Goal: Contribute content: Contribute content

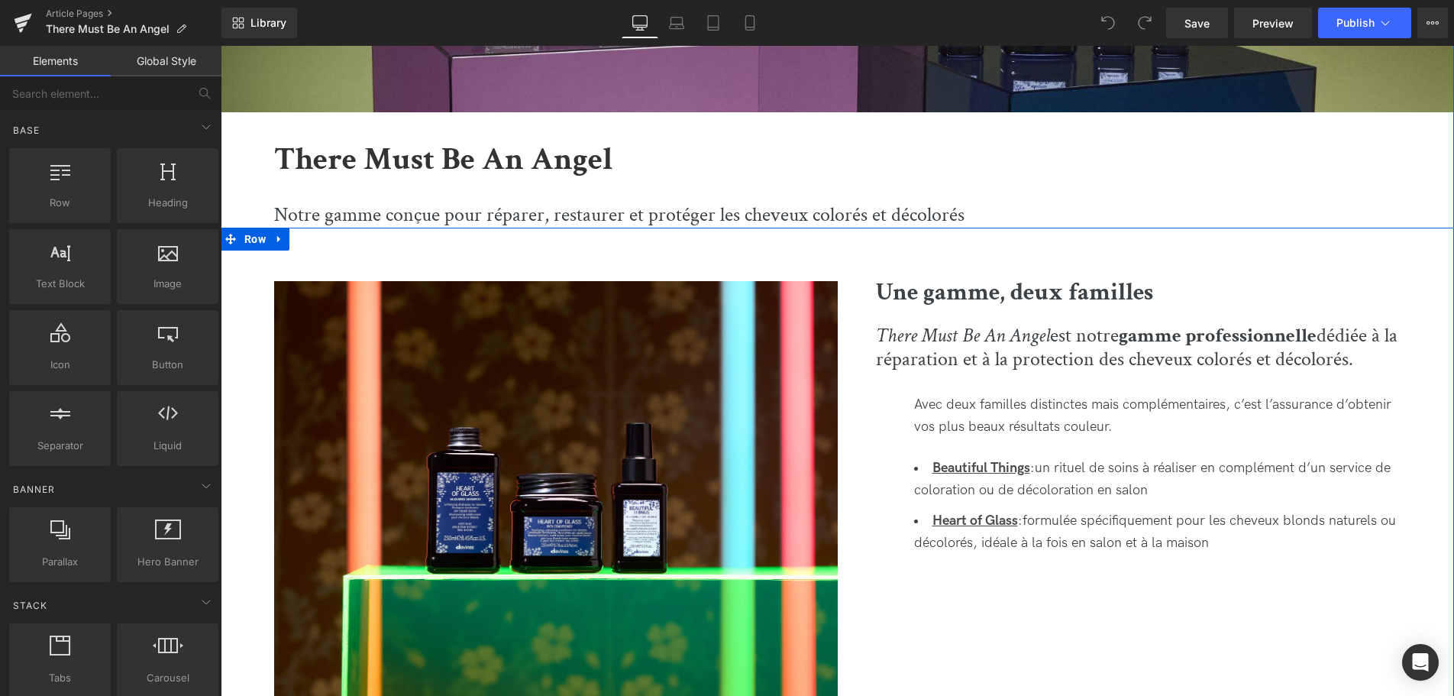
scroll to position [935, 0]
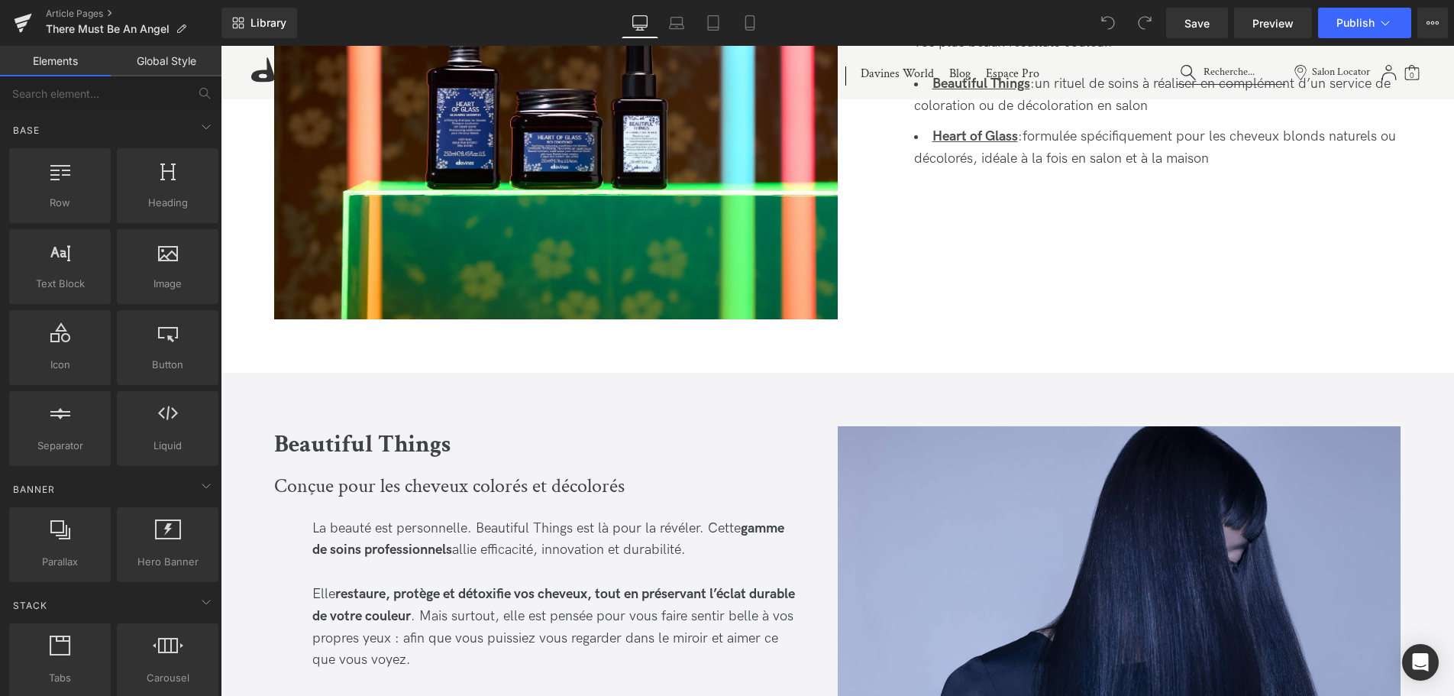
click at [1270, 39] on div "Library Desktop Desktop Laptop Tablet Mobile Save Preview Publish Scheduled Vie…" at bounding box center [837, 23] width 1232 height 46
click at [1263, 27] on span "Preview" at bounding box center [1272, 23] width 41 height 16
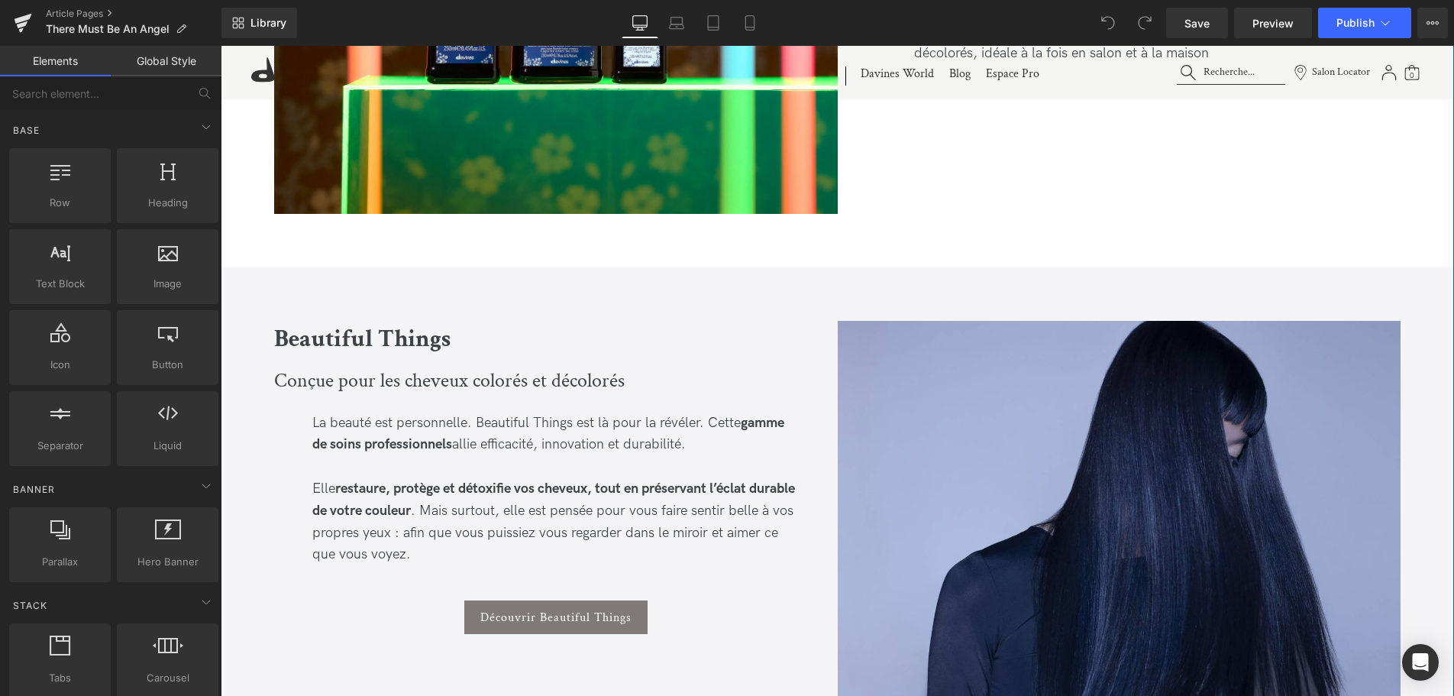
scroll to position [1246, 0]
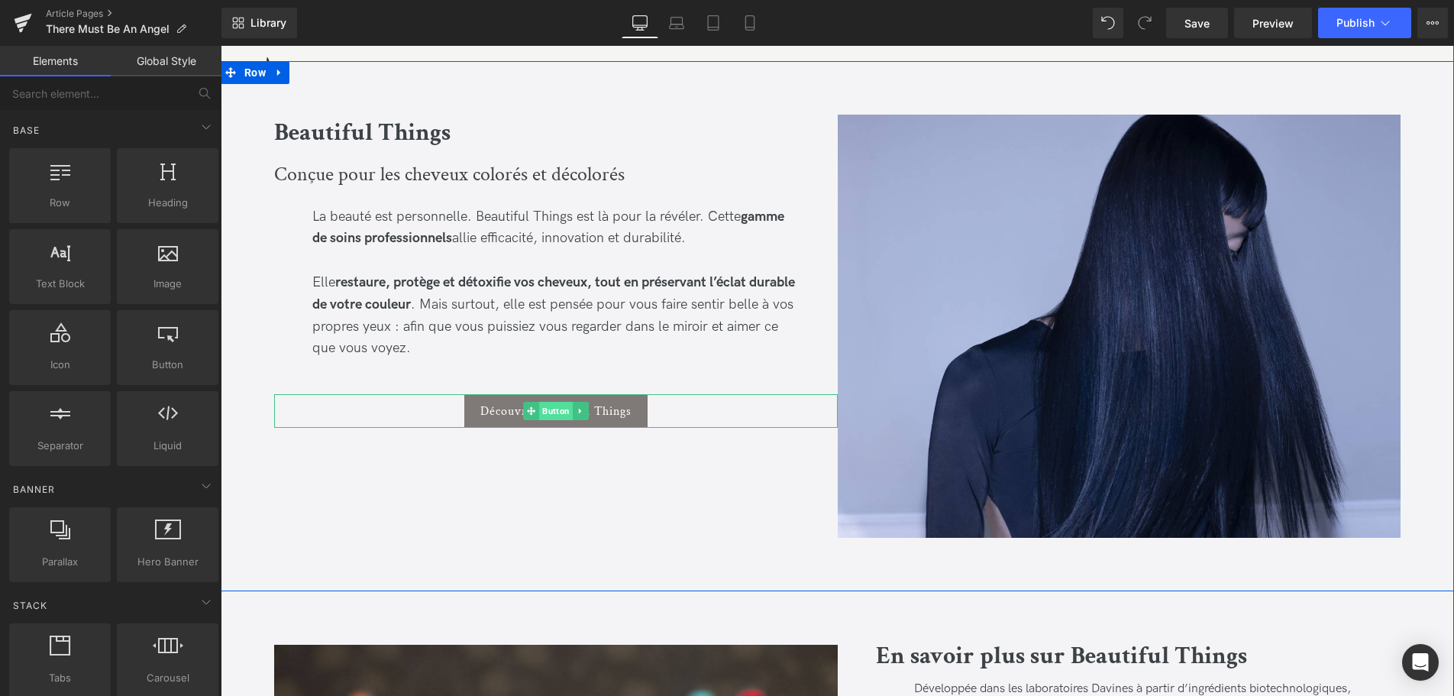
click at [560, 407] on span "Button" at bounding box center [556, 411] width 34 height 18
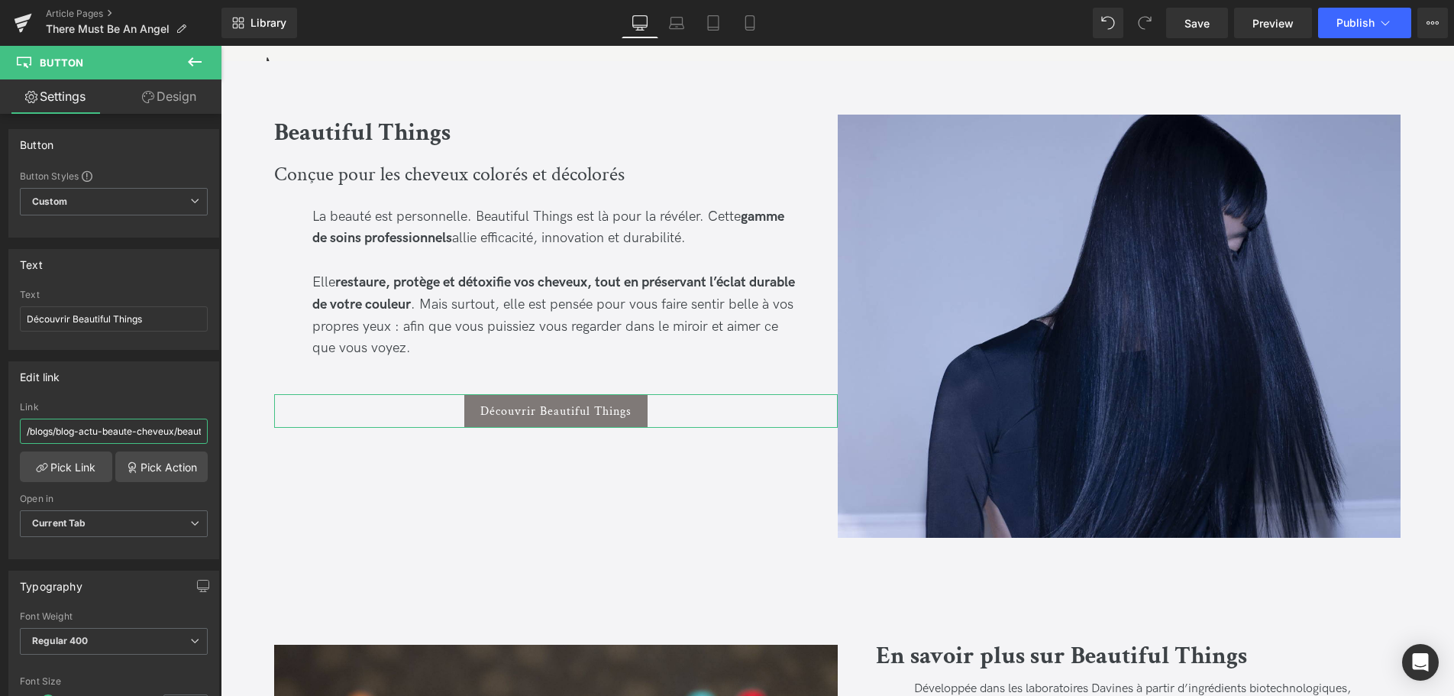
scroll to position [0, 72]
drag, startPoint x: 84, startPoint y: 429, endPoint x: 93, endPoint y: 384, distance: 46.0
click at [208, 429] on input "/blogs/blog-actu-beaute-cheveux/beautiful-things-2025" at bounding box center [114, 430] width 188 height 25
click at [150, 429] on input "/blogs/blog-actu-beaute-cheveux/beautiful-things-2025" at bounding box center [114, 430] width 188 height 25
click at [25, 26] on icon at bounding box center [23, 23] width 18 height 38
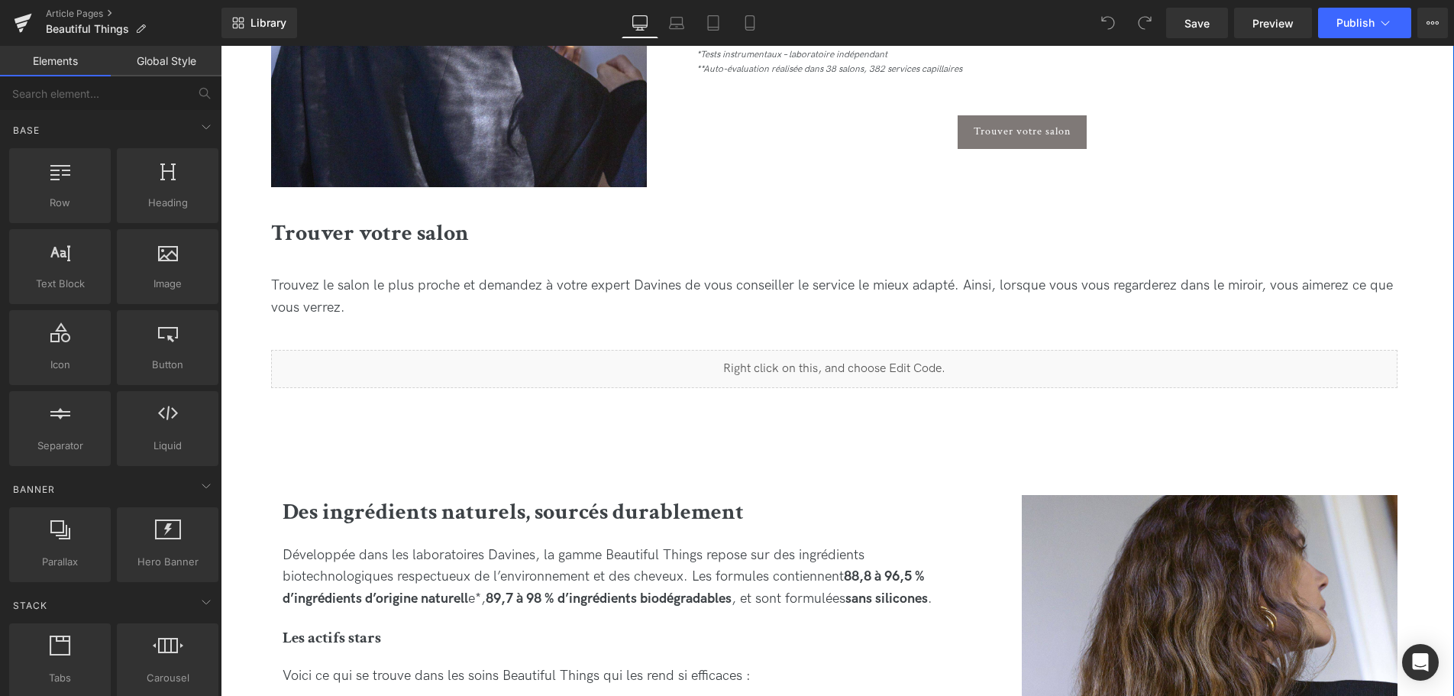
scroll to position [1168, 0]
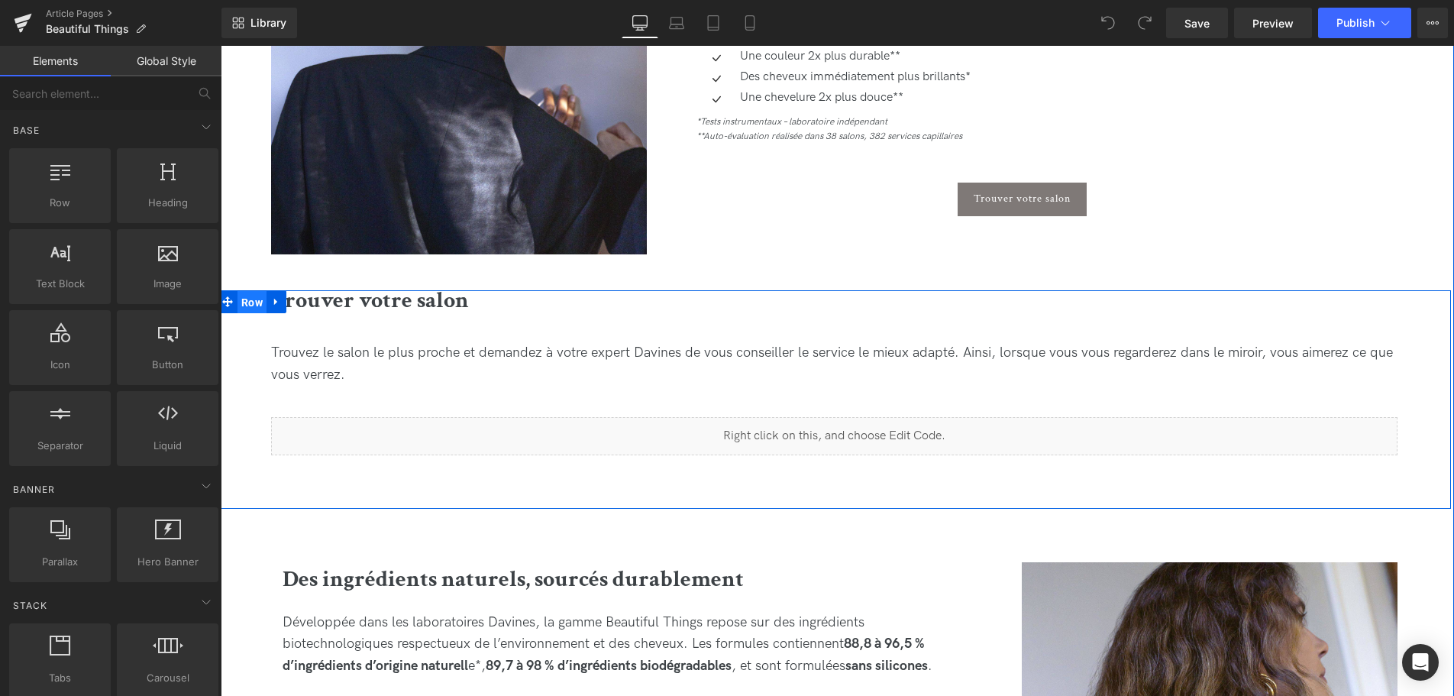
click at [243, 302] on span "Row" at bounding box center [251, 302] width 29 height 23
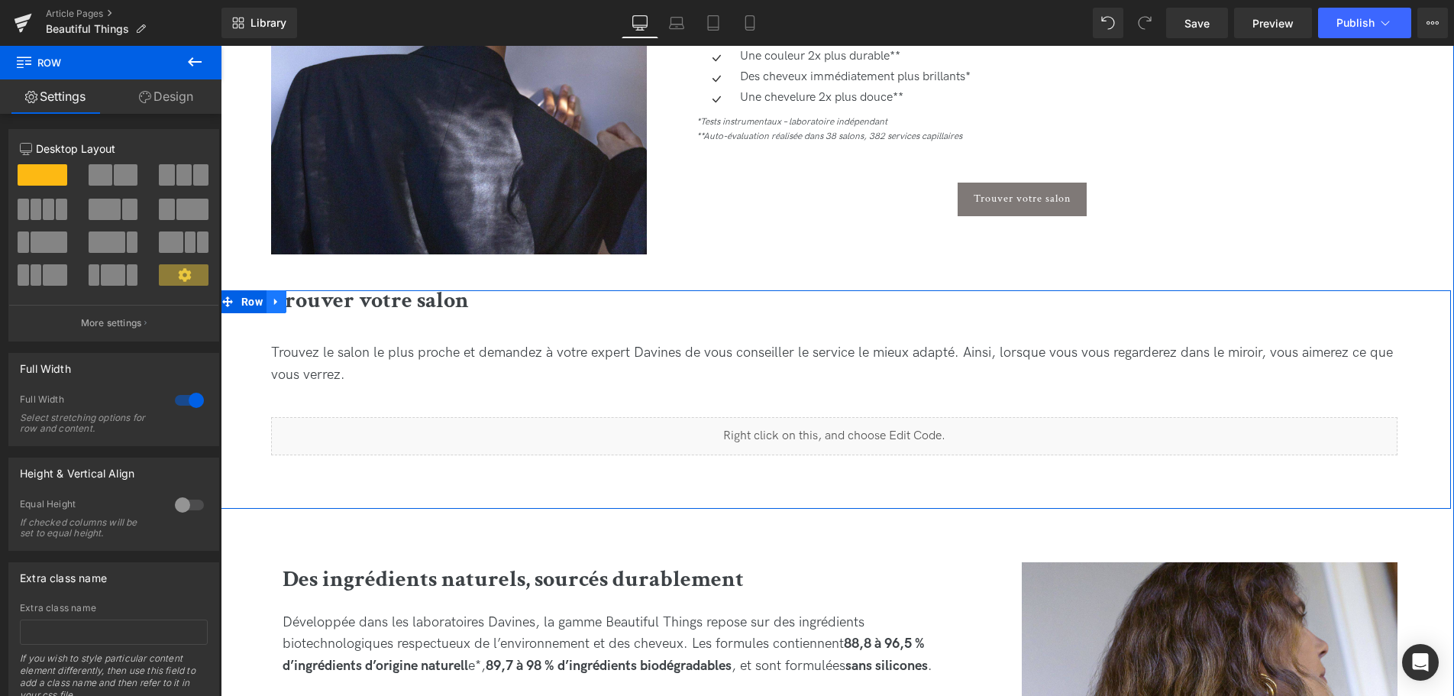
click at [273, 308] on link at bounding box center [276, 301] width 20 height 23
click at [268, 308] on link at bounding box center [276, 301] width 20 height 23
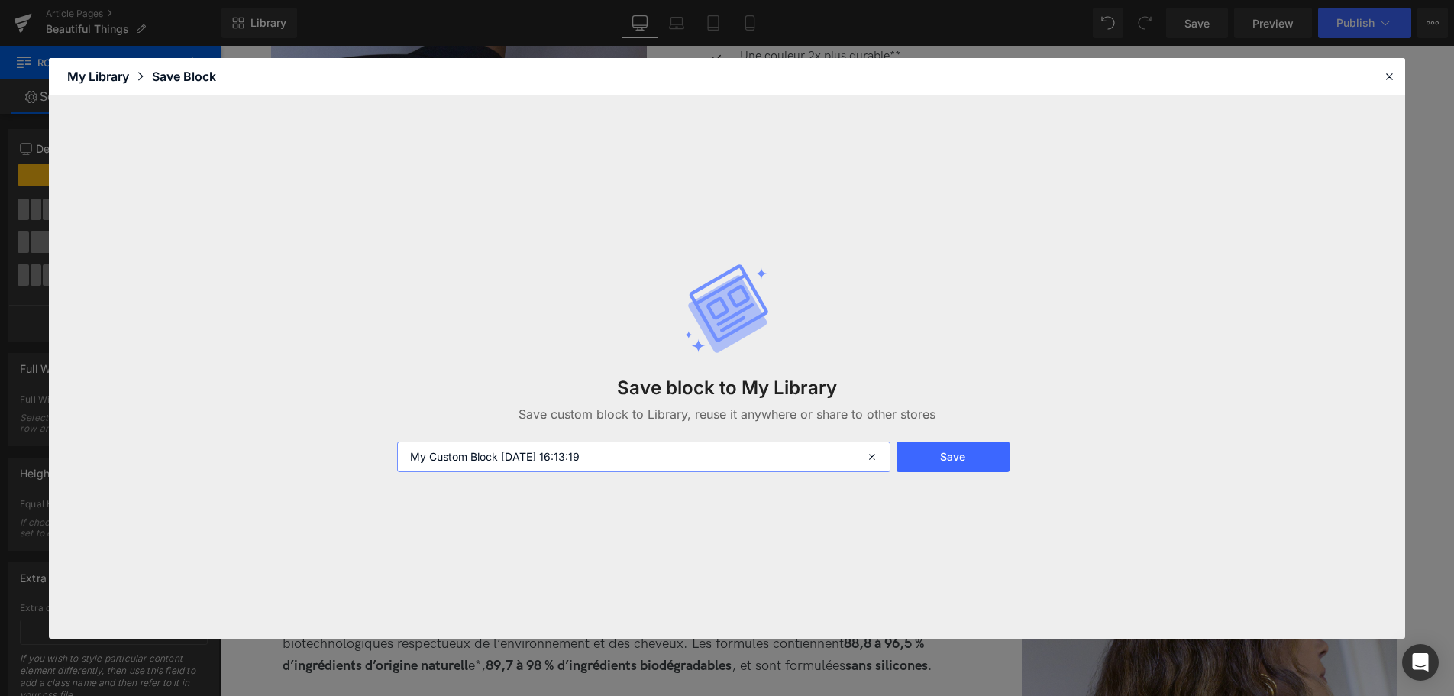
drag, startPoint x: 691, startPoint y: 454, endPoint x: 285, endPoint y: 408, distance: 408.7
click at [397, 441] on input "My Custom Block [DATE] 16:13:19" at bounding box center [643, 456] width 493 height 31
type input "Salon Locator BT 2025"
click at [956, 459] on button "Save" at bounding box center [952, 456] width 113 height 31
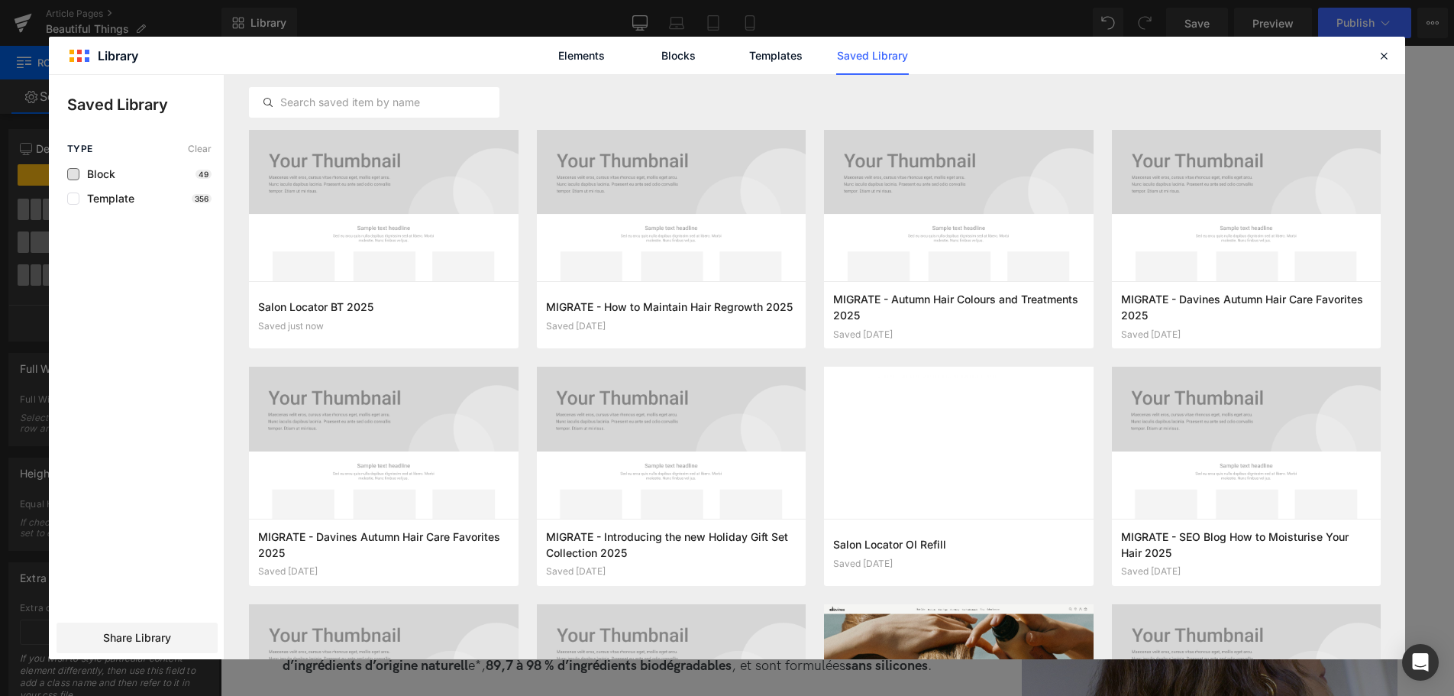
click at [90, 169] on span "Block" at bounding box center [97, 174] width 36 height 12
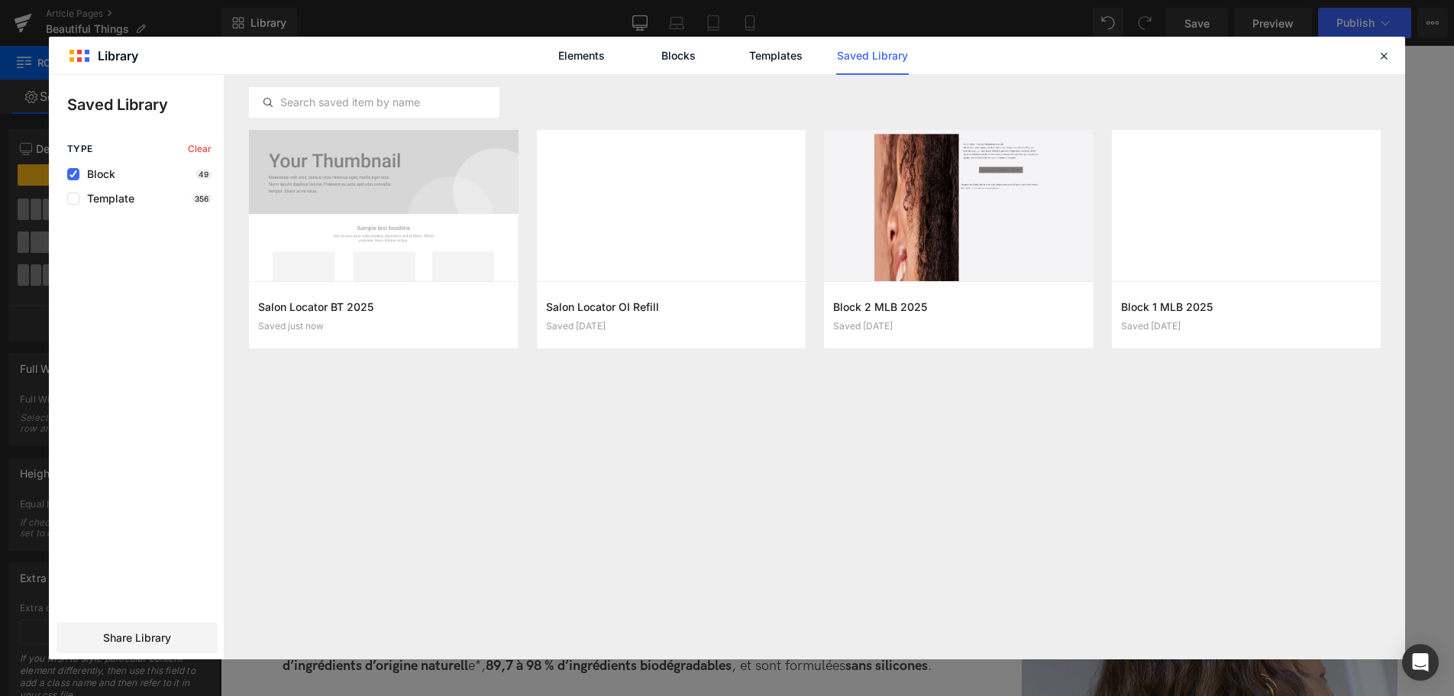
click at [90, 169] on span "Block" at bounding box center [97, 174] width 36 height 12
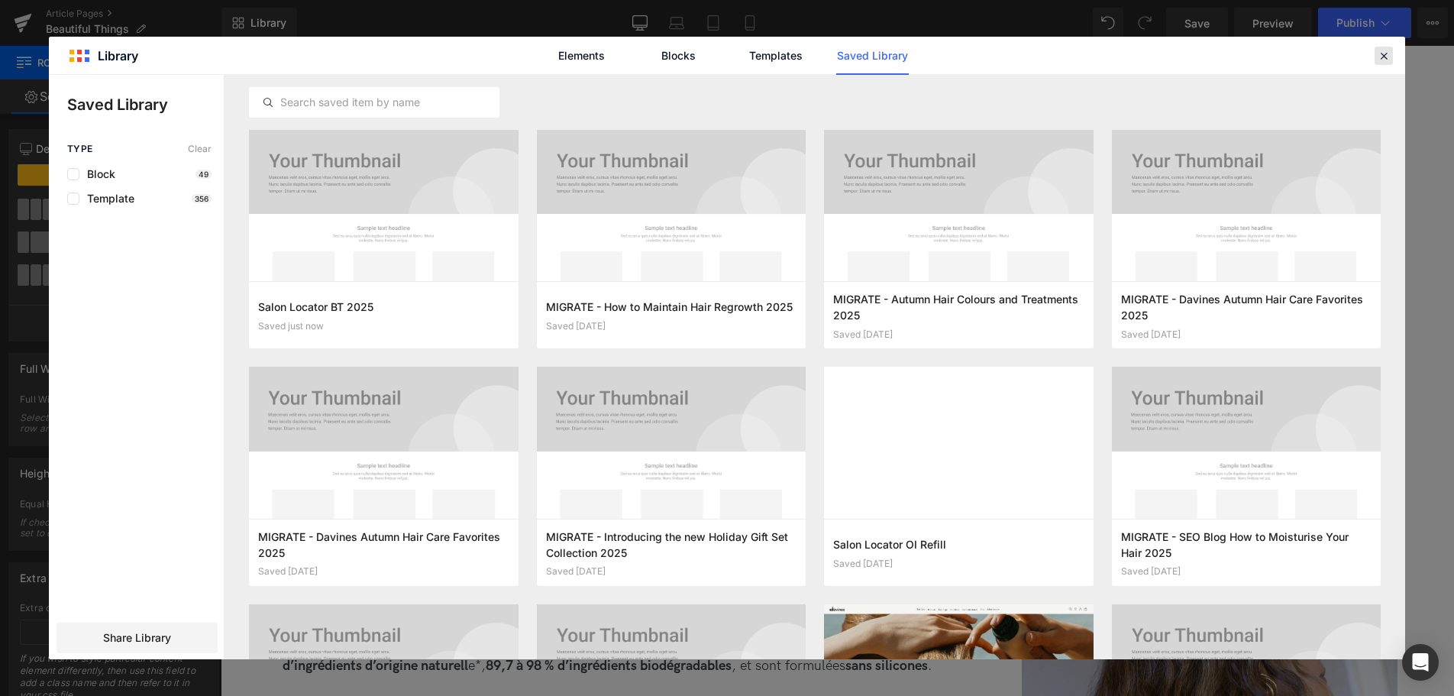
drag, startPoint x: 1385, startPoint y: 53, endPoint x: 958, endPoint y: 86, distance: 428.0
click at [1385, 53] on icon at bounding box center [1384, 56] width 14 height 14
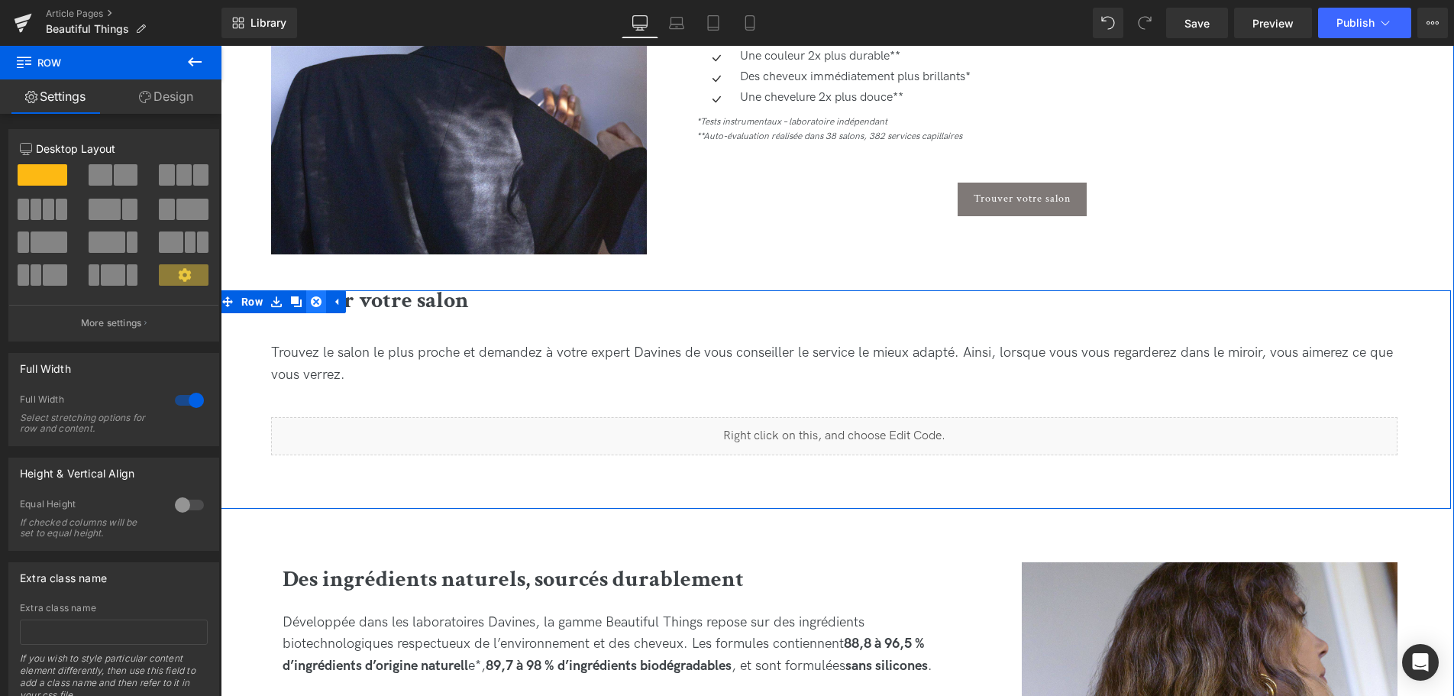
click at [314, 310] on link at bounding box center [316, 301] width 20 height 23
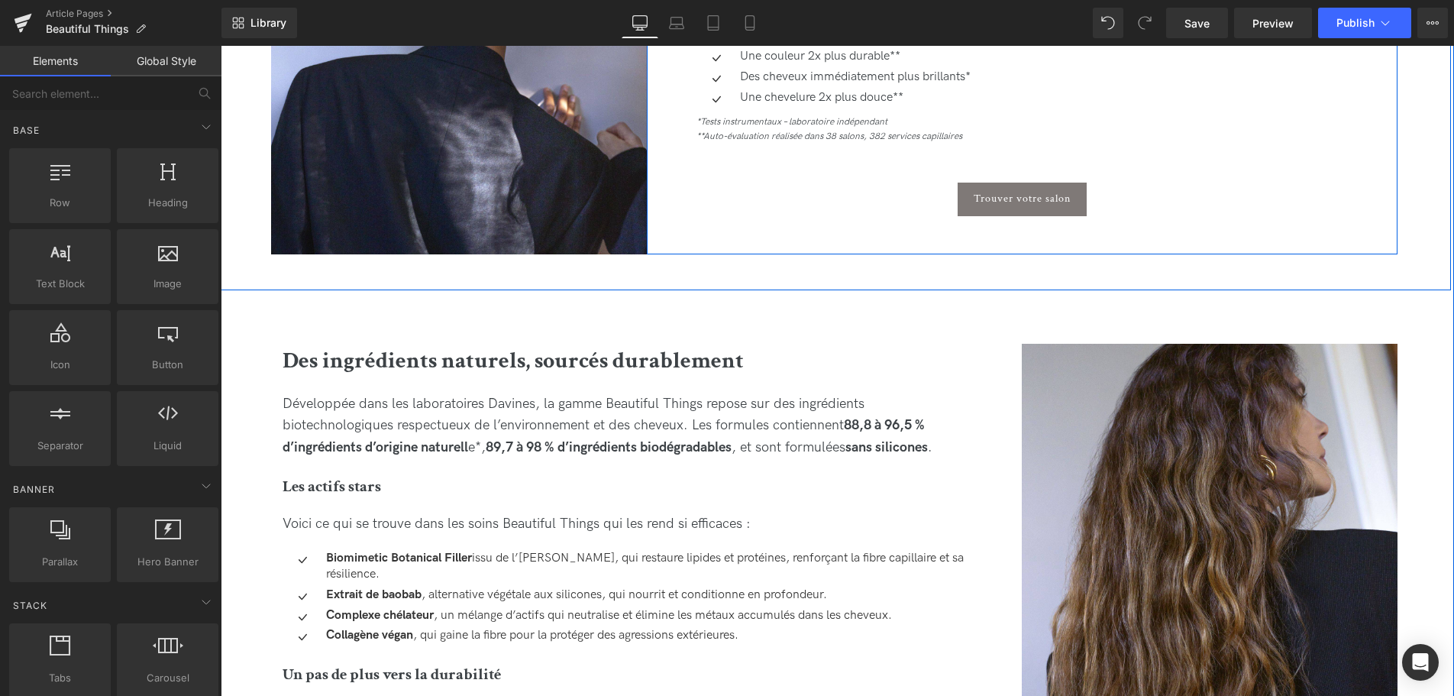
scroll to position [857, 0]
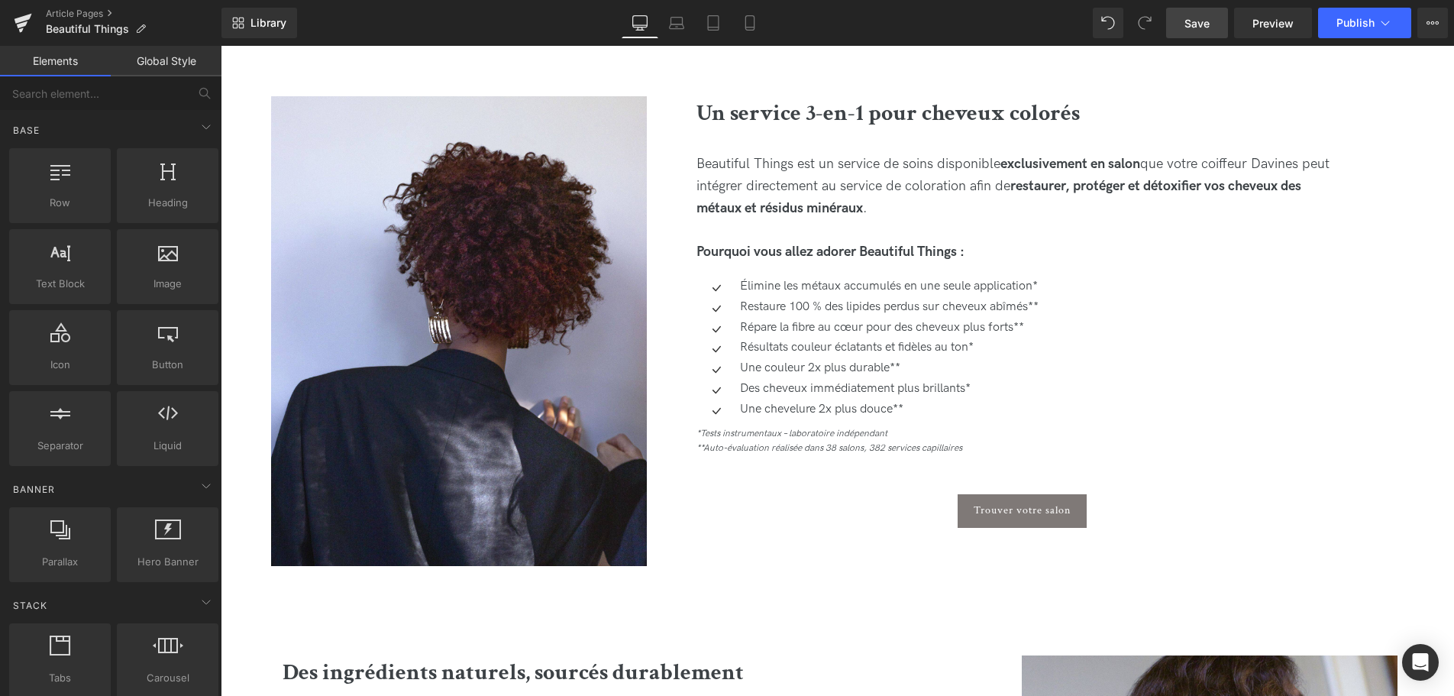
click at [1196, 30] on span "Save" at bounding box center [1196, 23] width 25 height 16
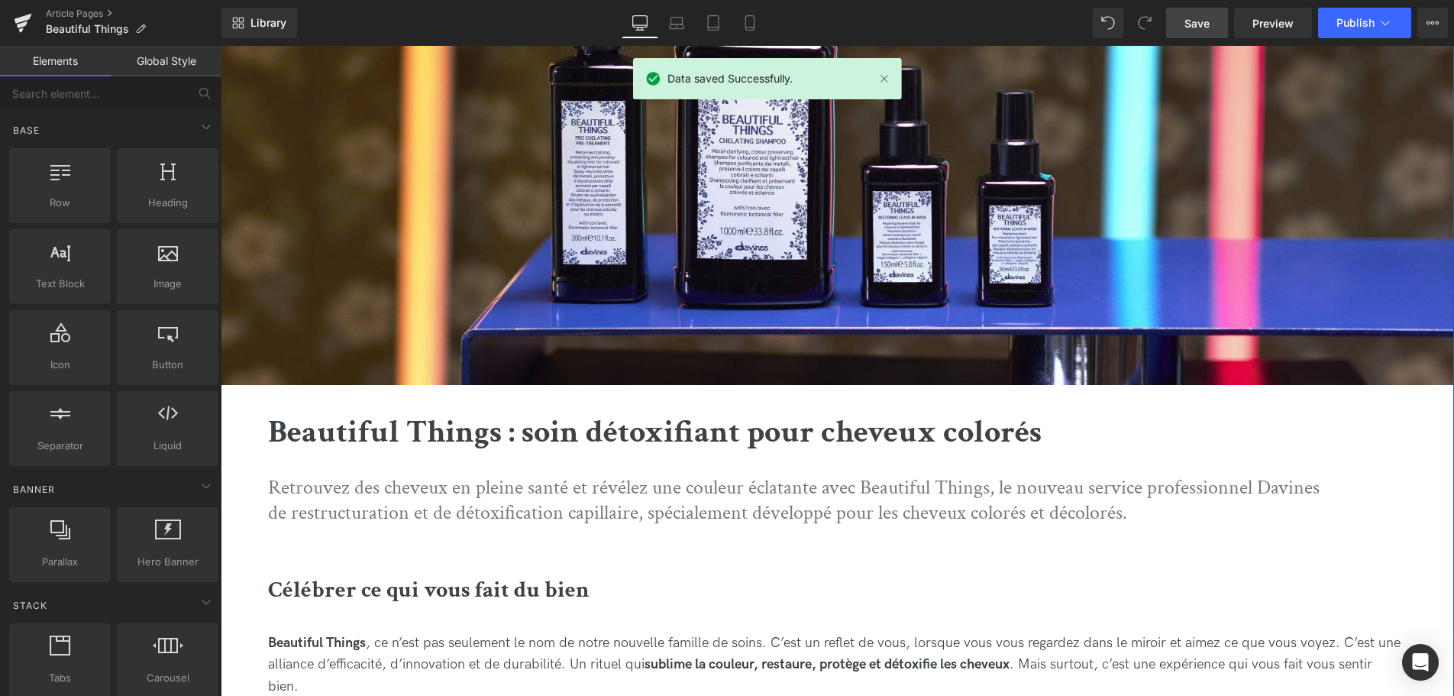
scroll to position [312, 0]
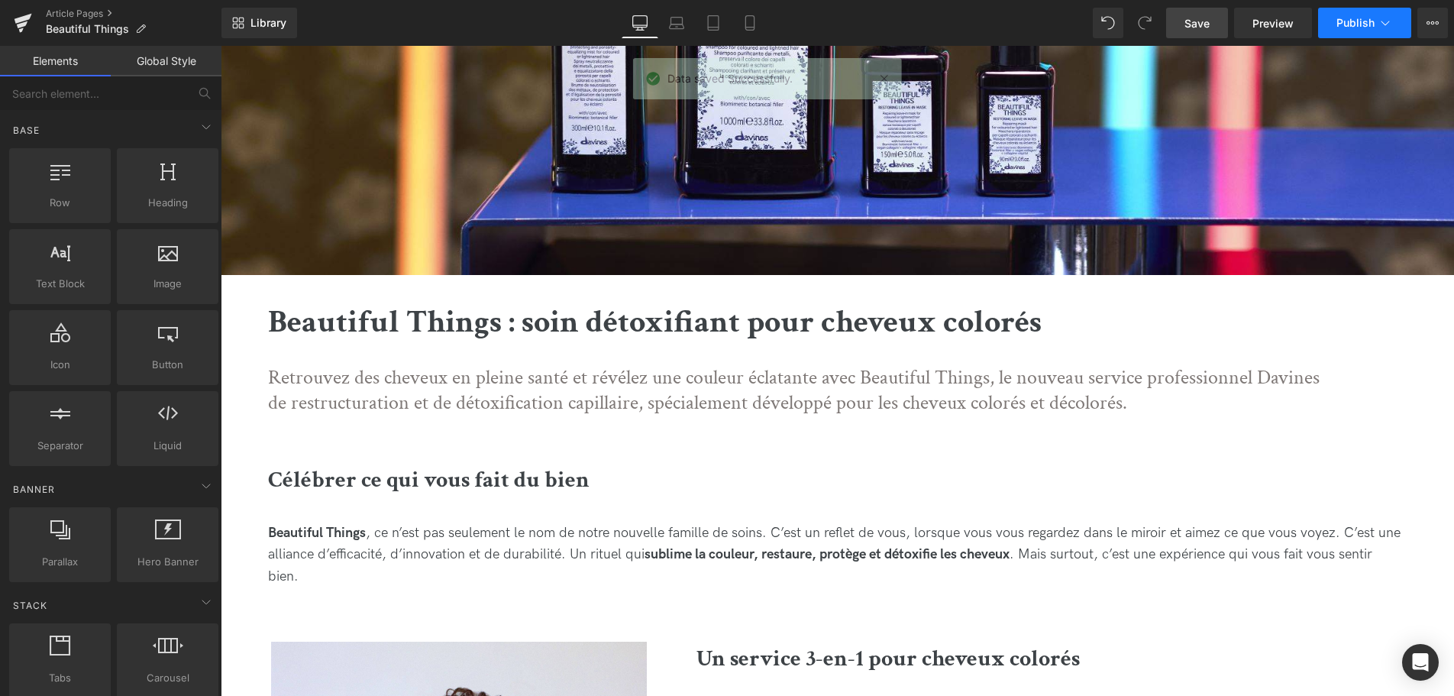
click at [1361, 33] on button "Publish" at bounding box center [1364, 23] width 93 height 31
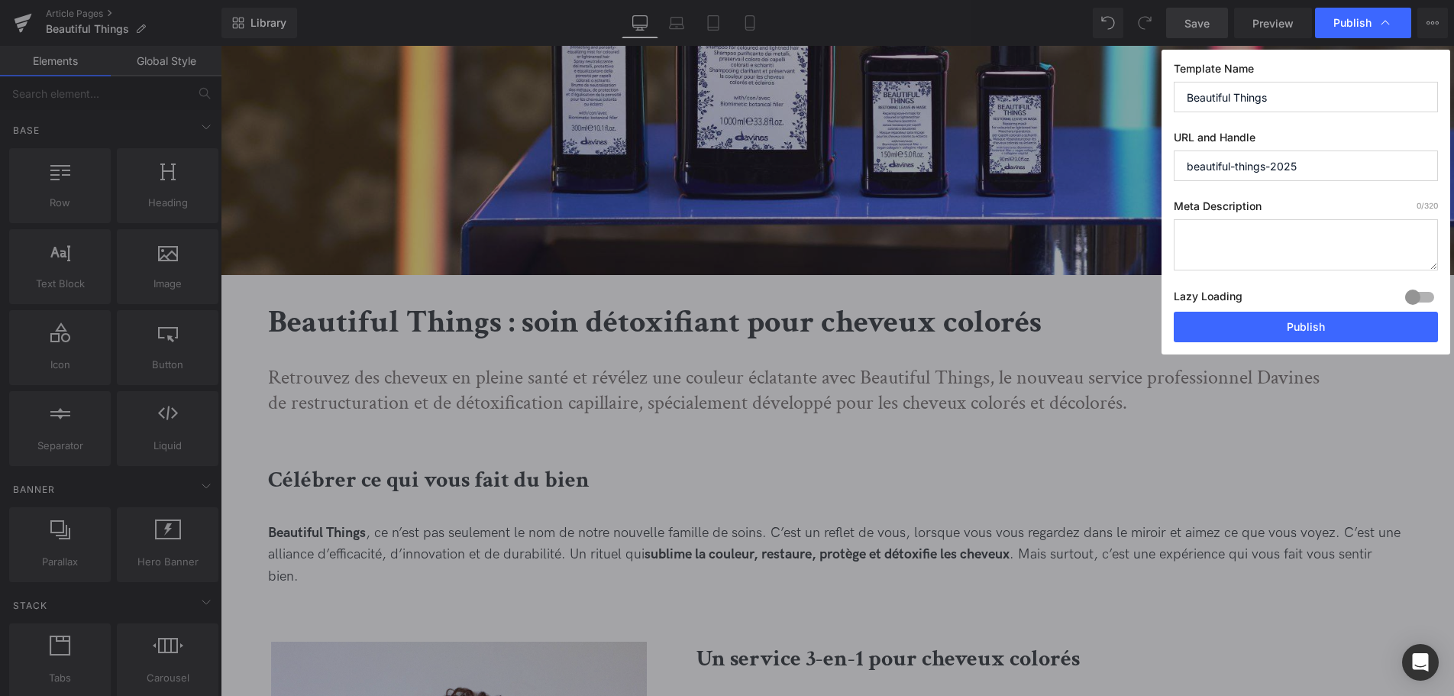
click at [1262, 234] on textarea at bounding box center [1305, 244] width 264 height 51
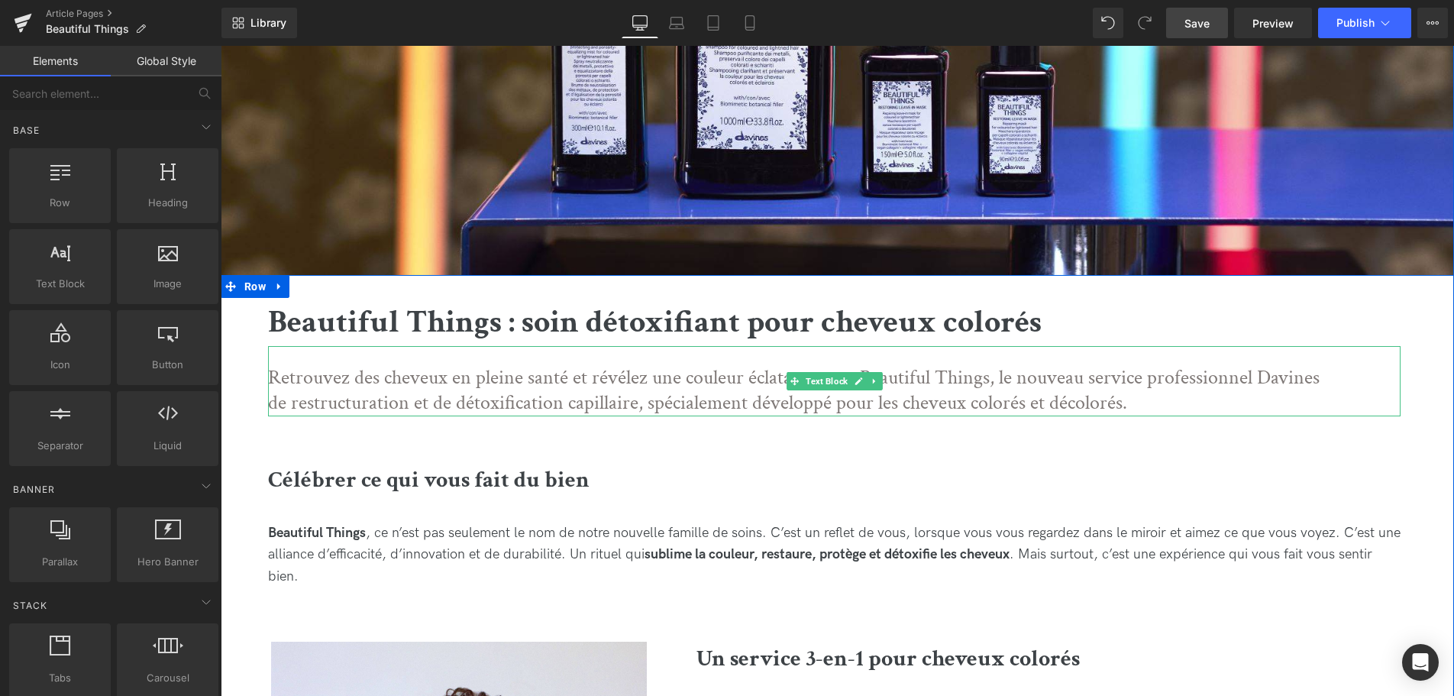
click at [1145, 403] on p "Retrouvez des cheveux en pleine santé et révélez une couleur éclatante avec Bea…" at bounding box center [796, 391] width 1056 height 52
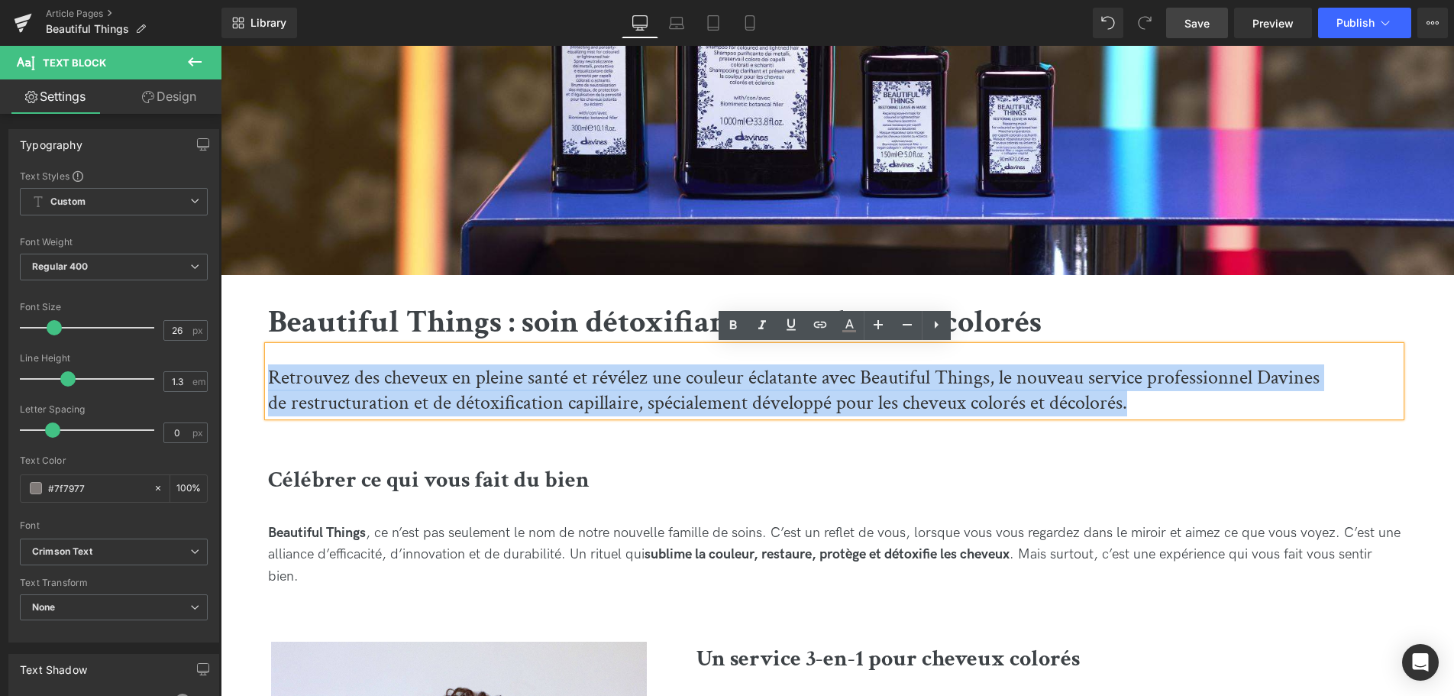
drag, startPoint x: 1134, startPoint y: 402, endPoint x: 182, endPoint y: 366, distance: 952.0
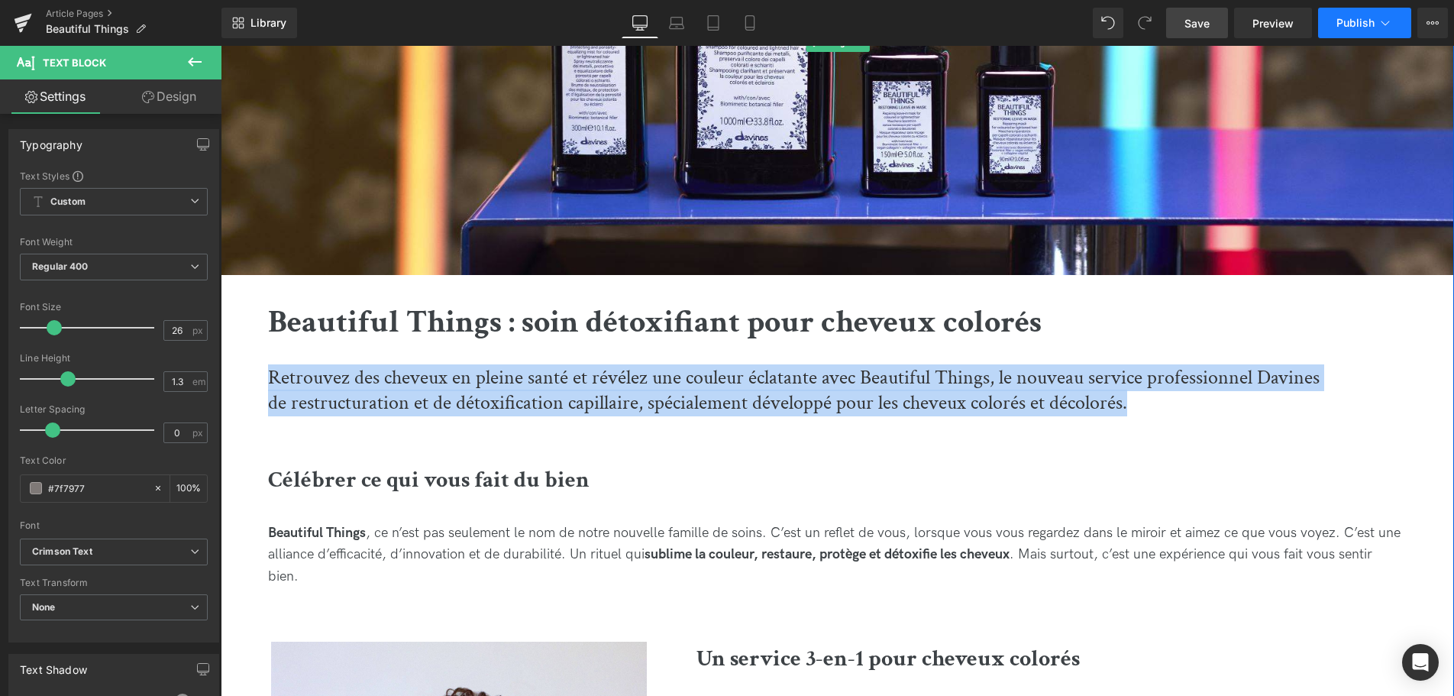
copy p "Retrouvez des cheveux en pleine santé et révélez une couleur éclatante avec Bea…"
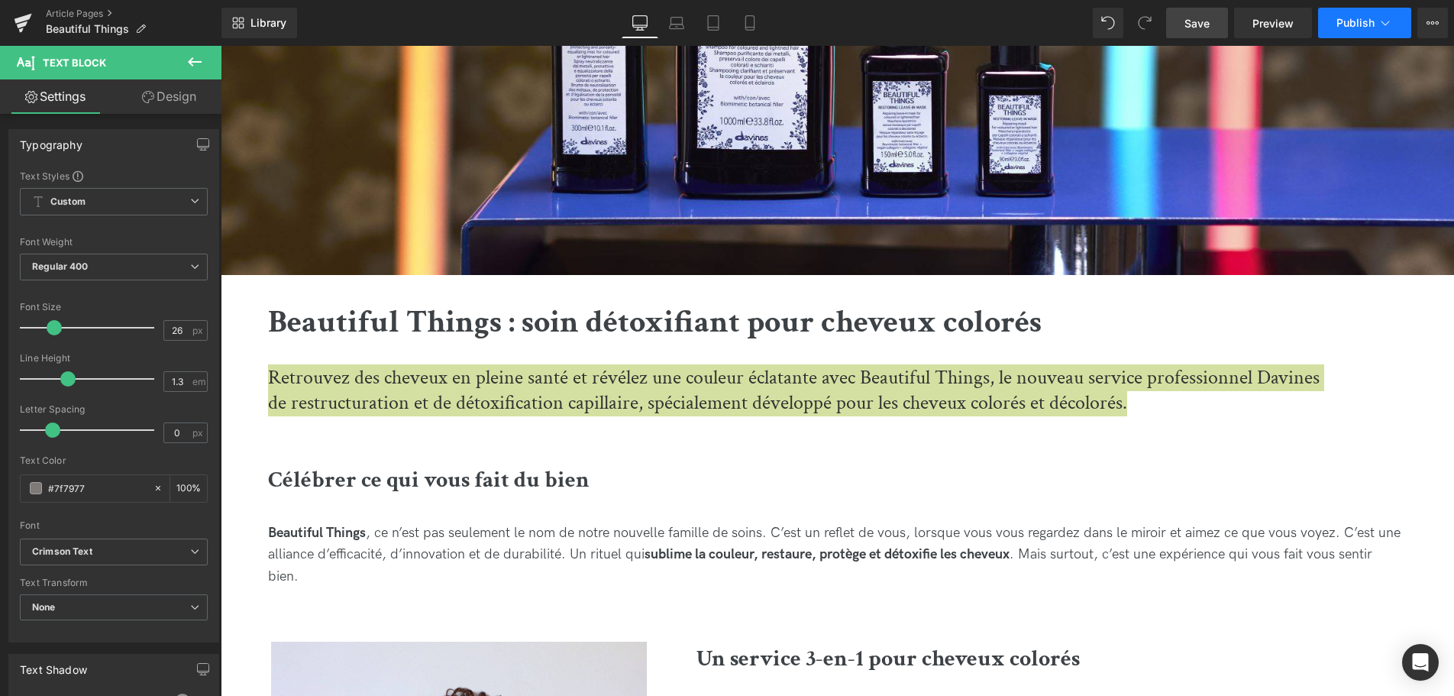
click at [1363, 27] on span "Publish" at bounding box center [1355, 23] width 38 height 12
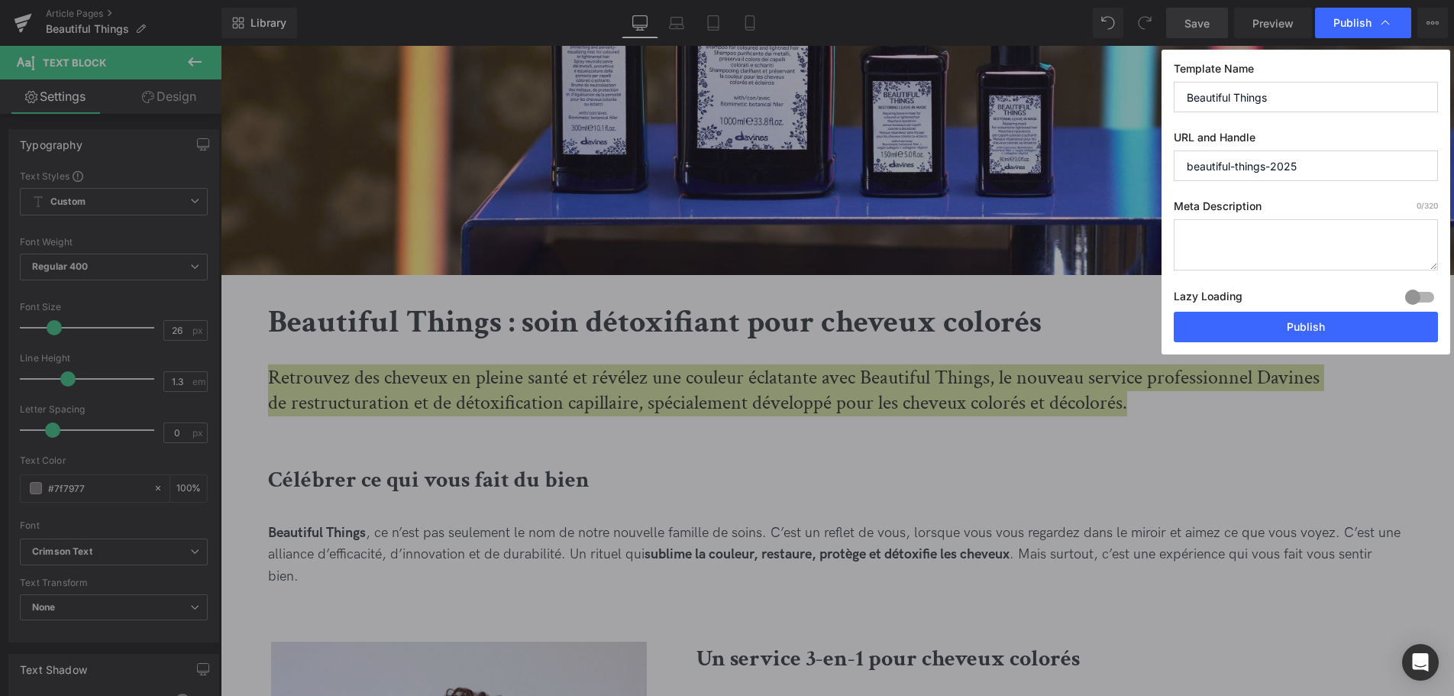
click at [1251, 237] on textarea at bounding box center [1305, 244] width 264 height 51
paste textarea "Retrouvez des cheveux en pleine santé et révélez une couleur éclatante avec Bea…"
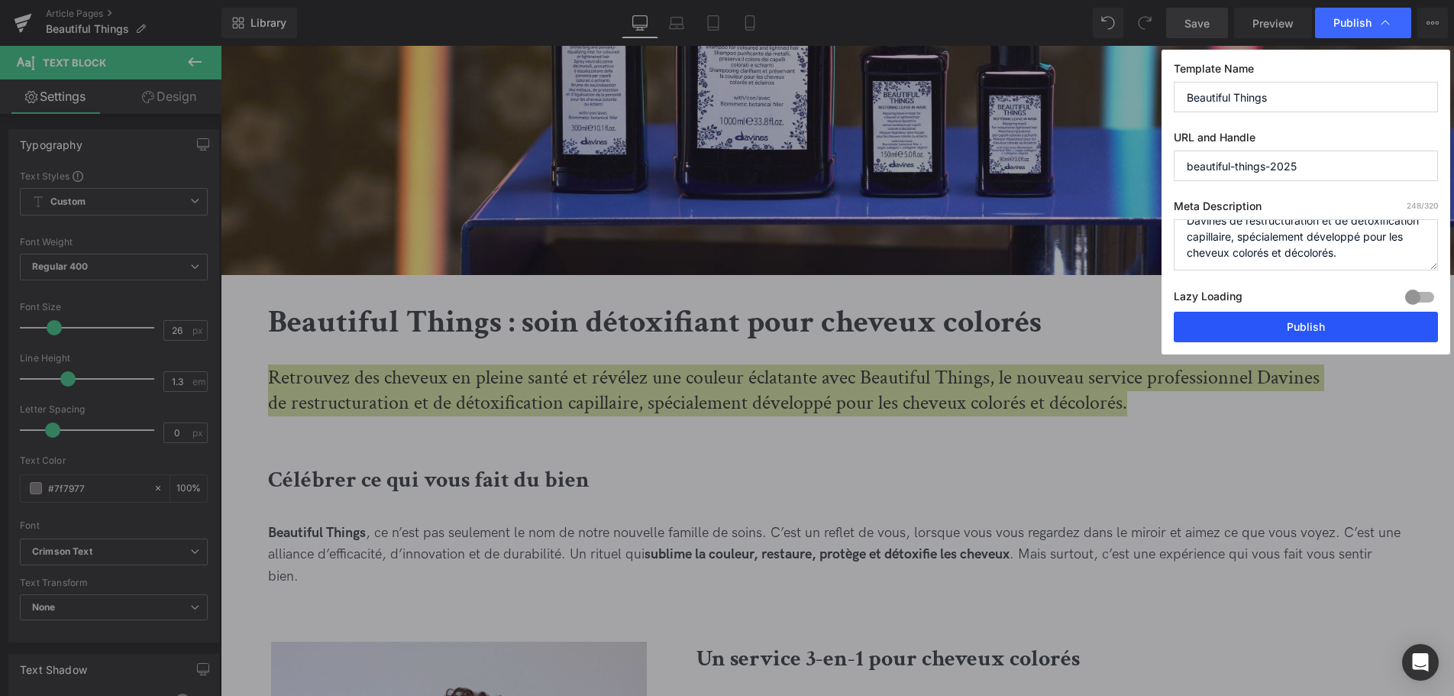
type textarea "Retrouvez des cheveux en pleine santé et révélez une couleur éclatante avec Bea…"
click at [1300, 324] on button "Publish" at bounding box center [1305, 327] width 264 height 31
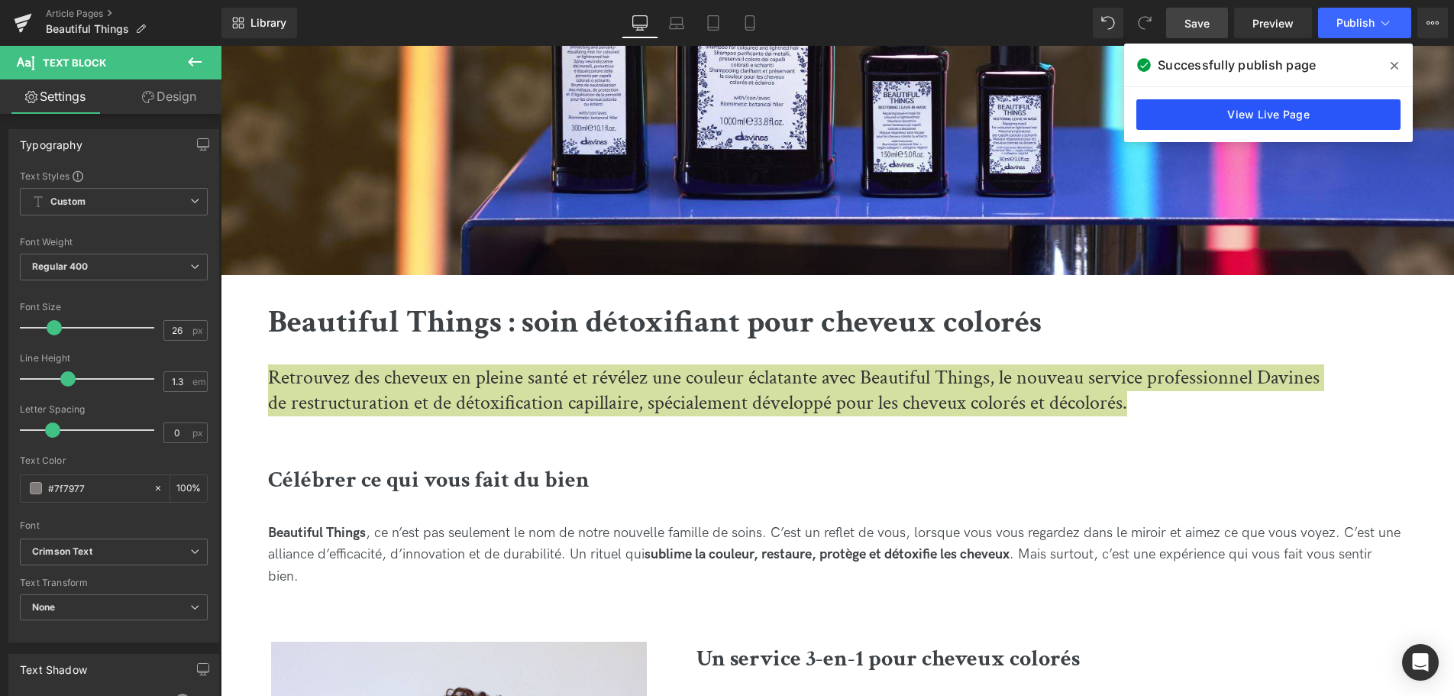
click at [1219, 109] on link "View Live Page" at bounding box center [1268, 114] width 264 height 31
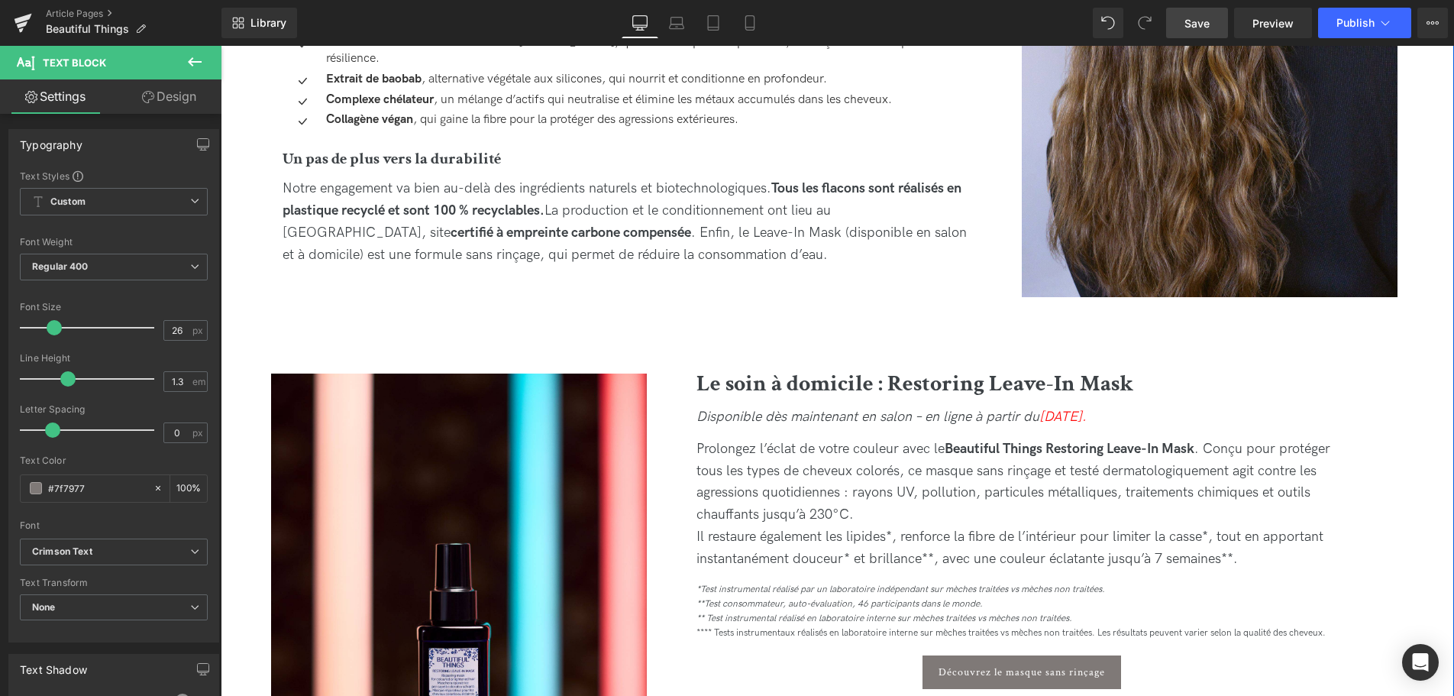
scroll to position [1713, 0]
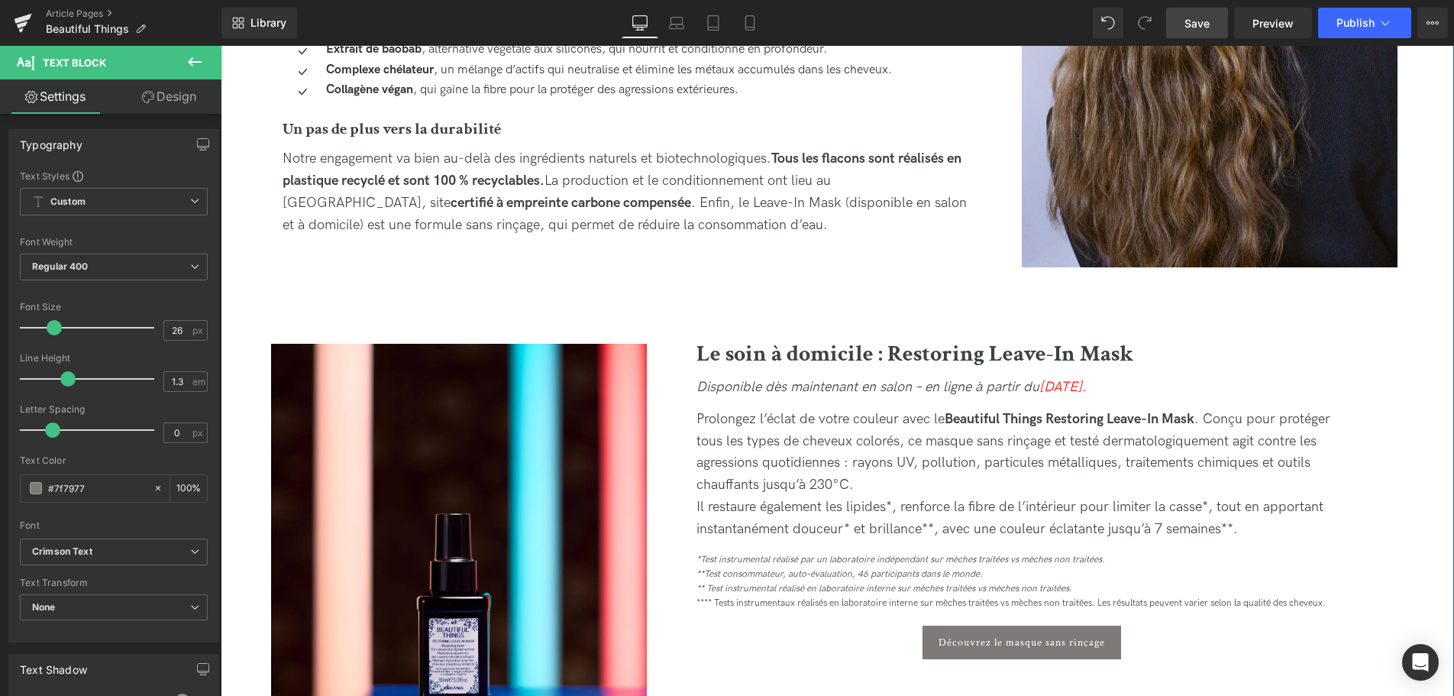
click at [945, 429] on div "Prolongez l’éclat de votre couleur avec le Beautiful Things Restoring Leave-In …" at bounding box center [1021, 474] width 651 height 132
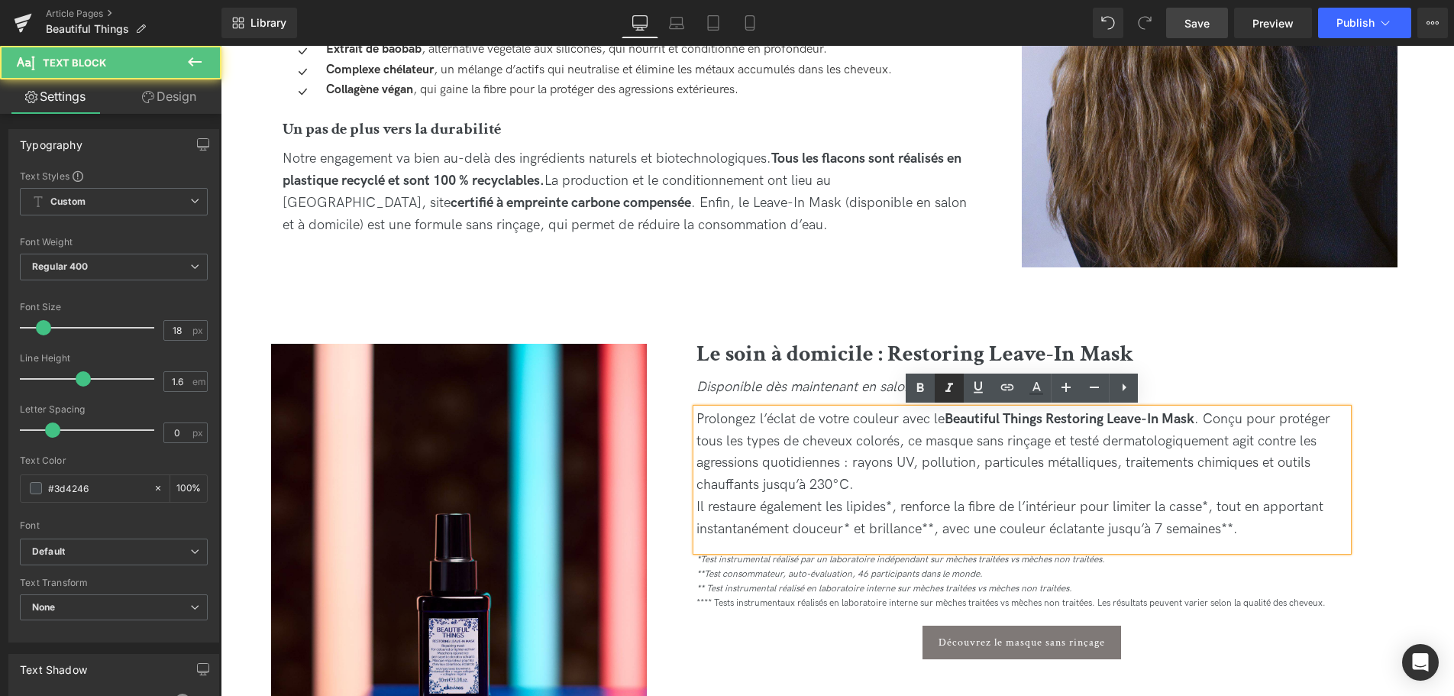
click at [940, 387] on link at bounding box center [949, 387] width 29 height 29
click at [985, 494] on div "Prolongez l’éclat de votre couleur avec le Beautiful Things Restoring Leave-In …" at bounding box center [1021, 474] width 651 height 132
click at [1199, 408] on div "Prolongez l’éclat de votre couleur avec le Beautiful Things Restoring Leave-In …" at bounding box center [1021, 474] width 651 height 132
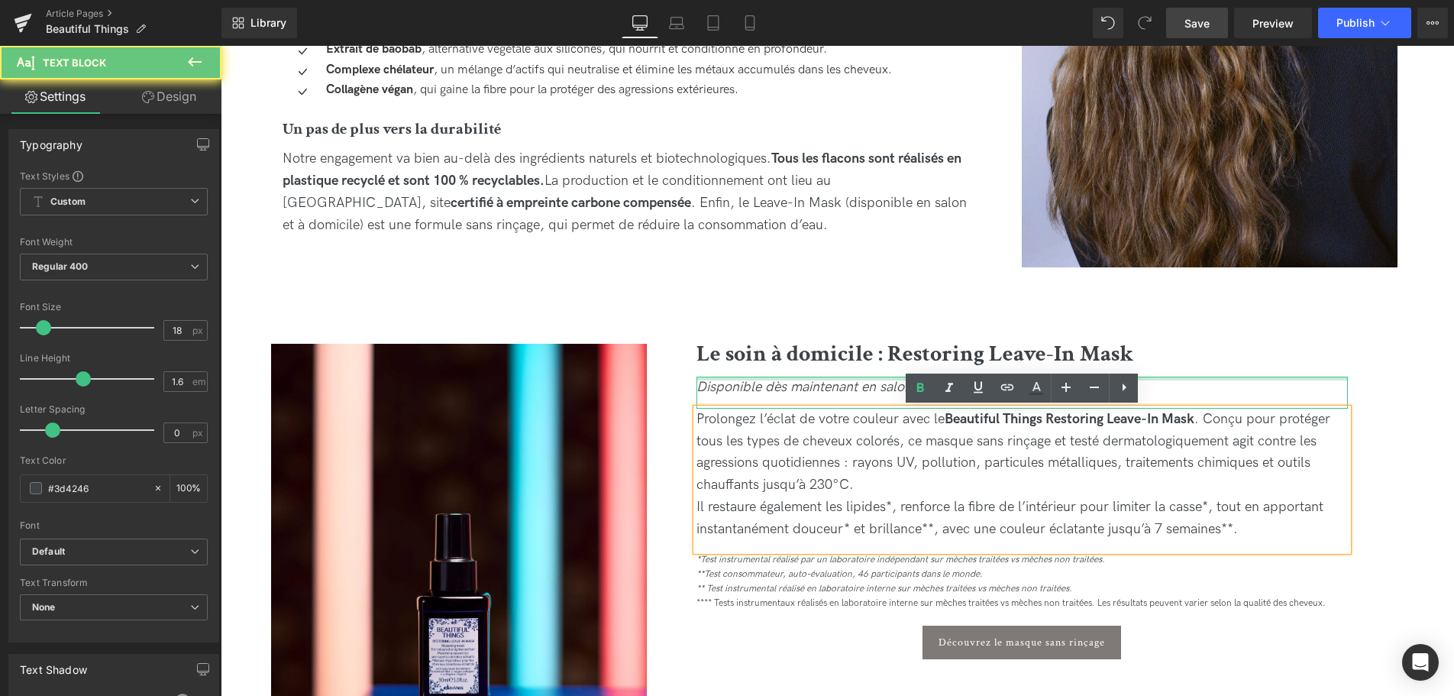
click at [1174, 376] on div at bounding box center [1021, 378] width 651 height 4
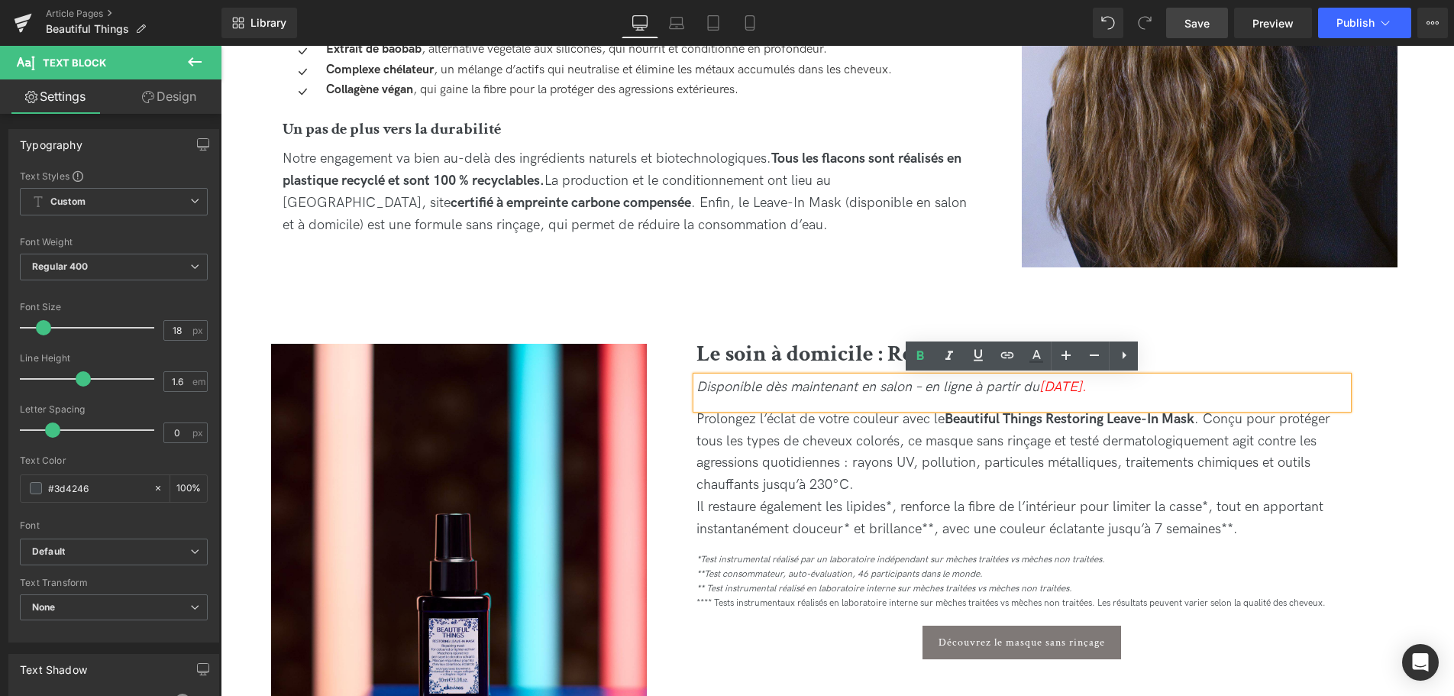
drag, startPoint x: 1182, startPoint y: 383, endPoint x: 925, endPoint y: 391, distance: 257.4
click at [925, 391] on div "Disponible dès maintenant en salon – en ligne à partir du [DATE]." at bounding box center [1021, 392] width 651 height 32
click at [856, 482] on div "Prolongez l’éclat de votre couleur avec le Beautiful Things Restoring Leave-In …" at bounding box center [1021, 474] width 651 height 132
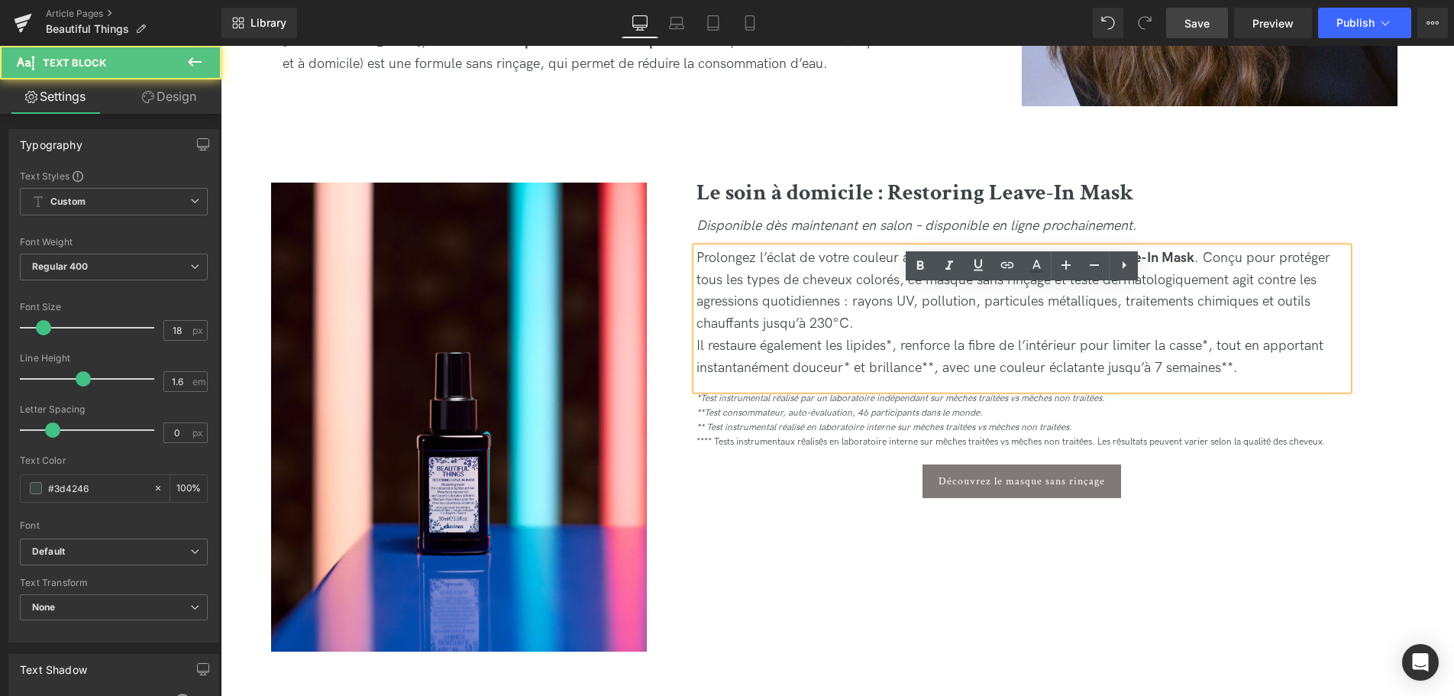
scroll to position [1947, 0]
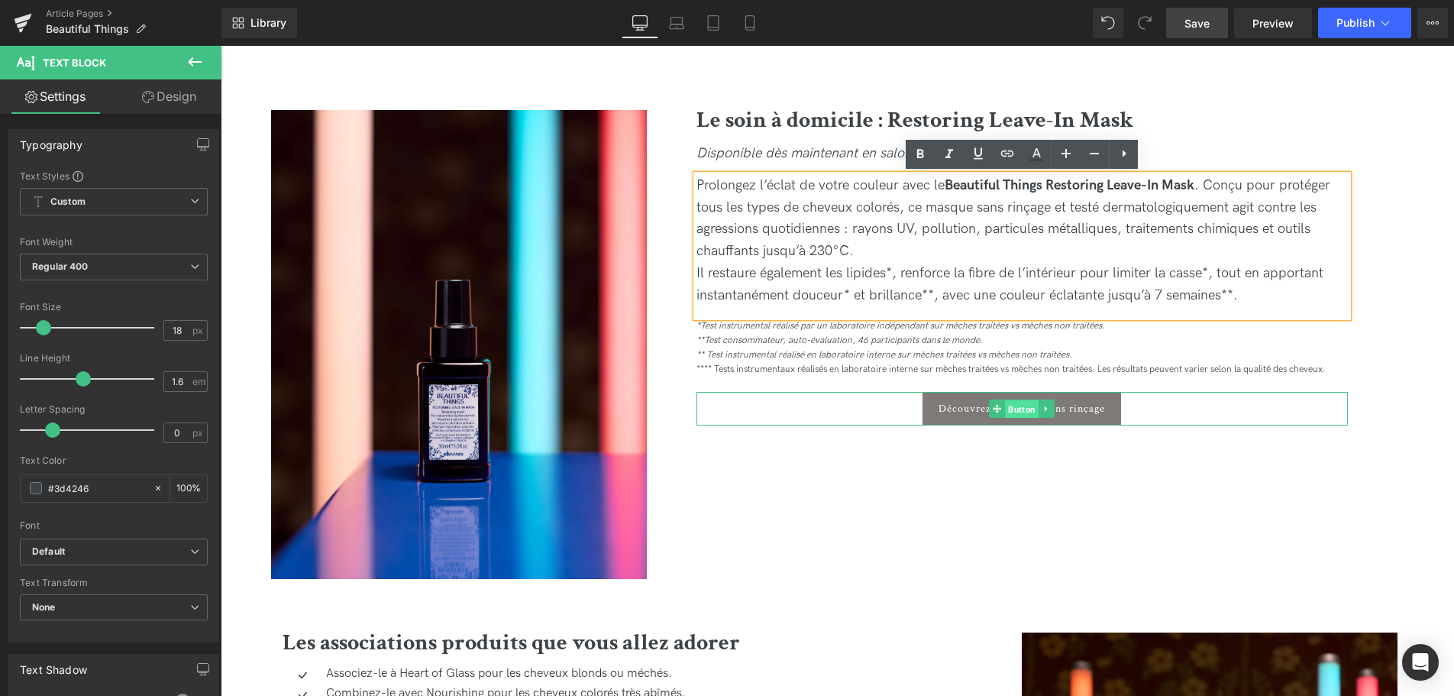
click at [1027, 415] on span "Button" at bounding box center [1022, 409] width 34 height 18
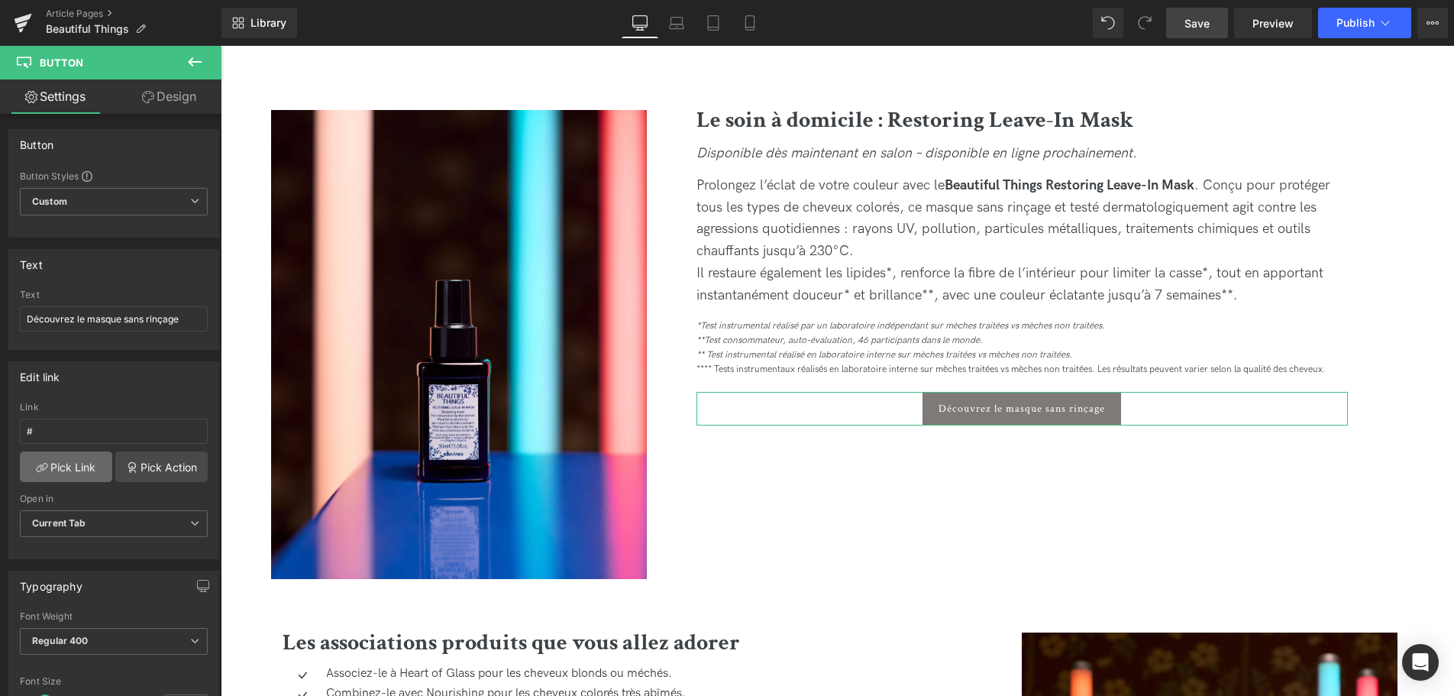
click at [52, 466] on link "Pick Link" at bounding box center [66, 466] width 92 height 31
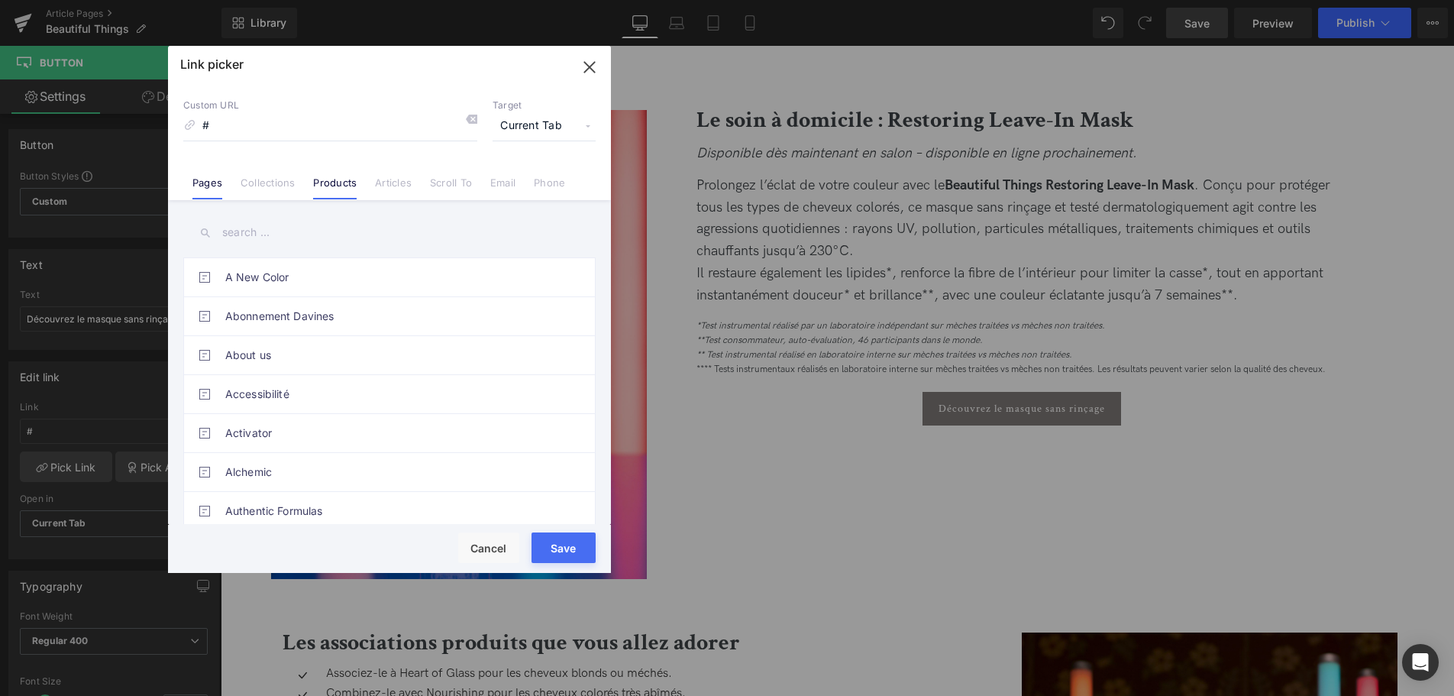
click at [316, 176] on li "Products" at bounding box center [335, 176] width 62 height 27
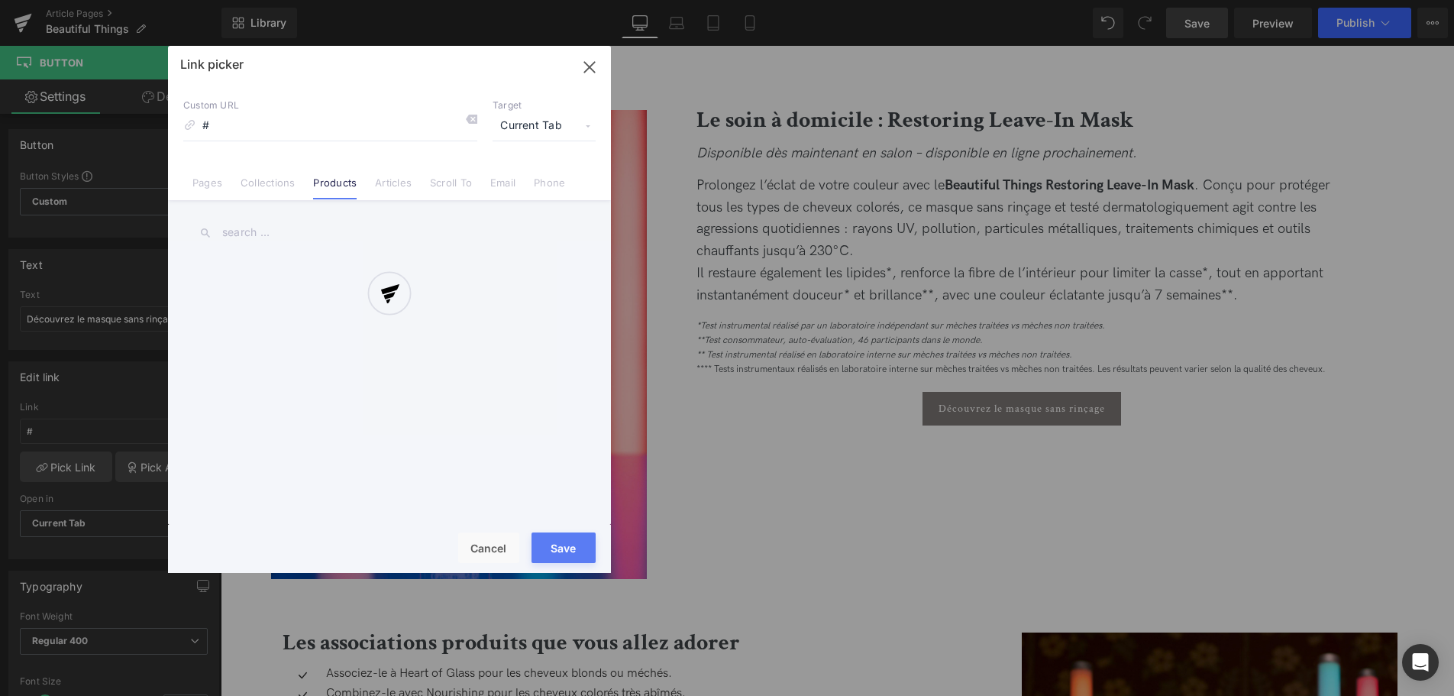
click at [269, 250] on div at bounding box center [389, 309] width 443 height 527
click at [234, 229] on div at bounding box center [389, 309] width 443 height 527
click at [261, 229] on div at bounding box center [389, 309] width 443 height 527
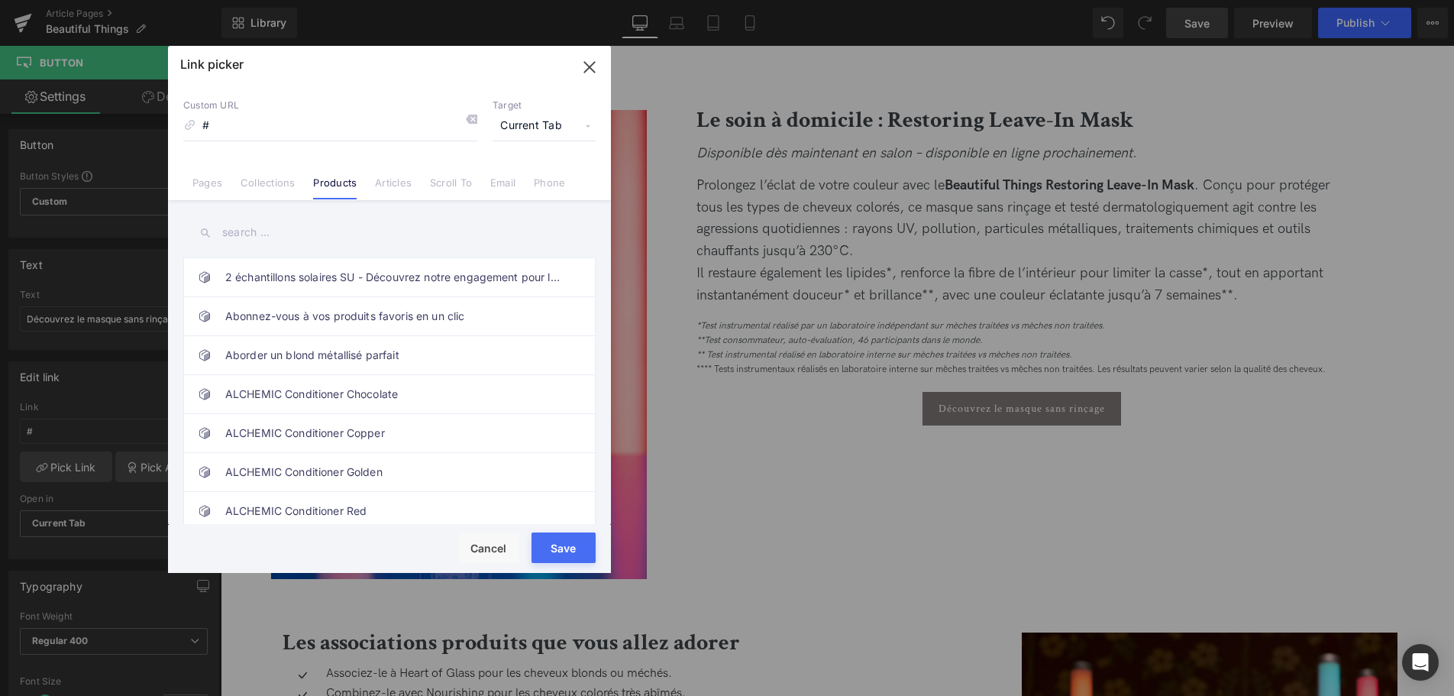
click at [295, 237] on input "text" at bounding box center [389, 232] width 412 height 34
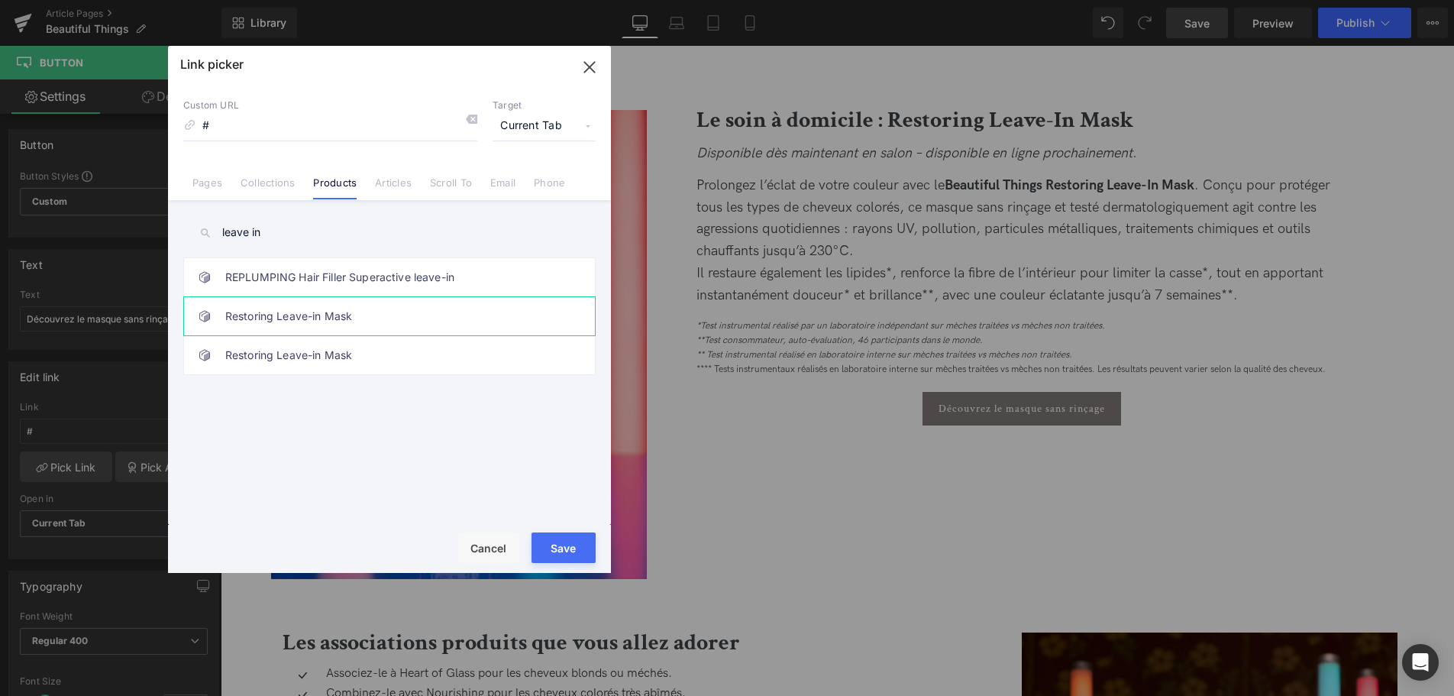
type input "leave in"
click at [412, 319] on link "Restoring Leave-in Mask" at bounding box center [393, 316] width 336 height 38
type input "/products/restoring-leave-in-mask"
click at [560, 541] on button "Save" at bounding box center [563, 547] width 64 height 31
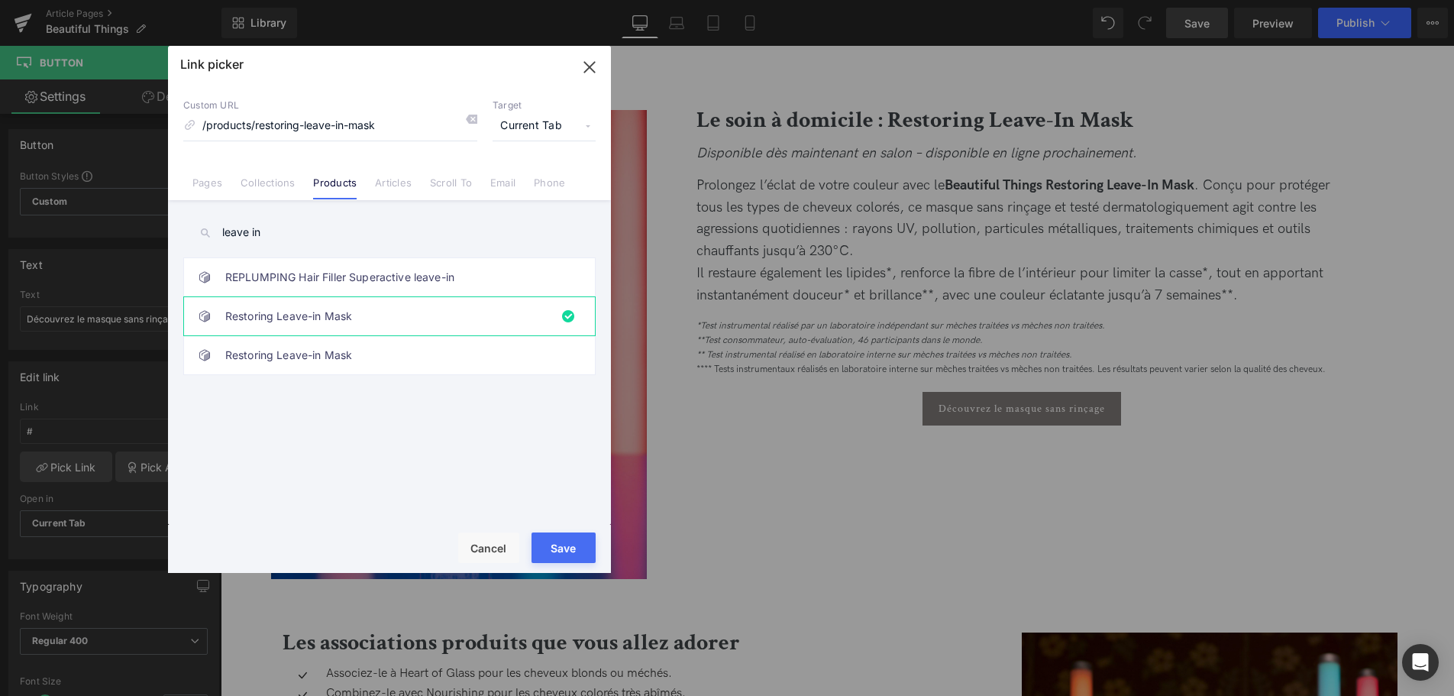
type input "/products/restoring-leave-in-mask"
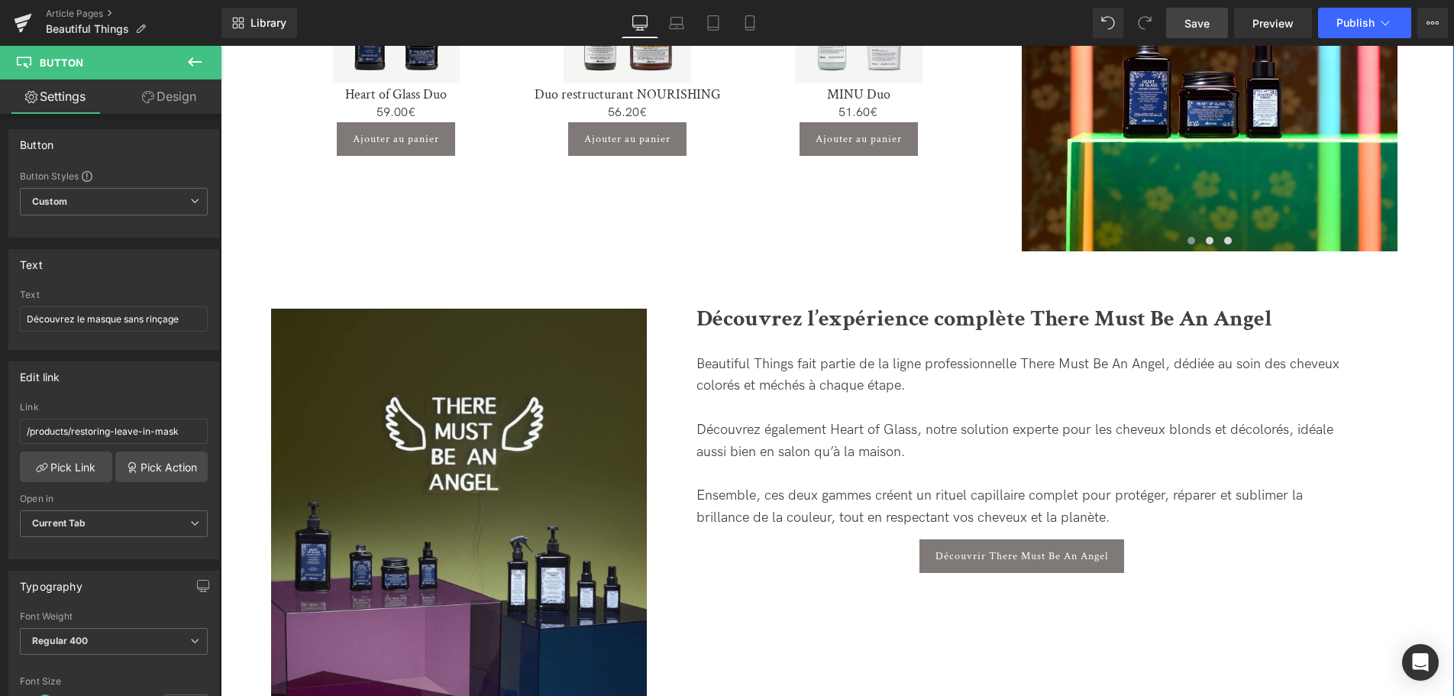
scroll to position [2959, 0]
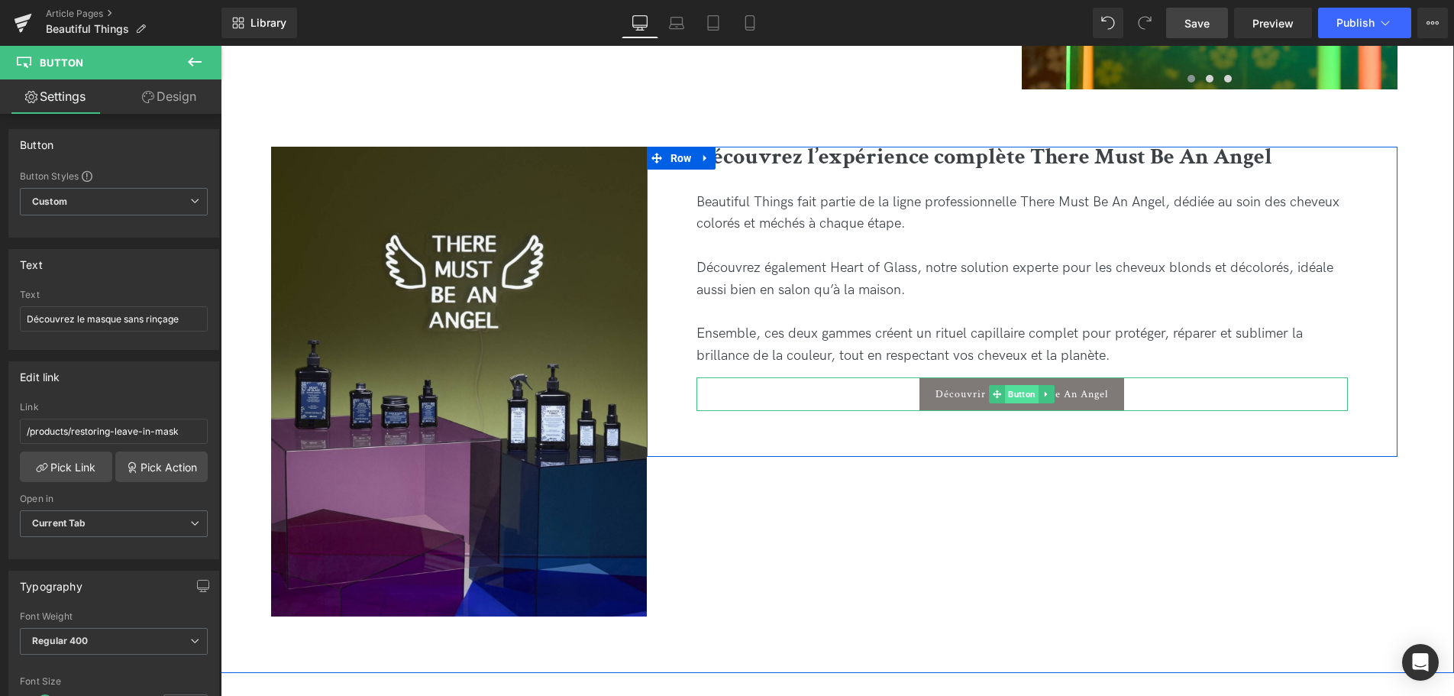
click at [1023, 395] on span "Button" at bounding box center [1022, 394] width 34 height 18
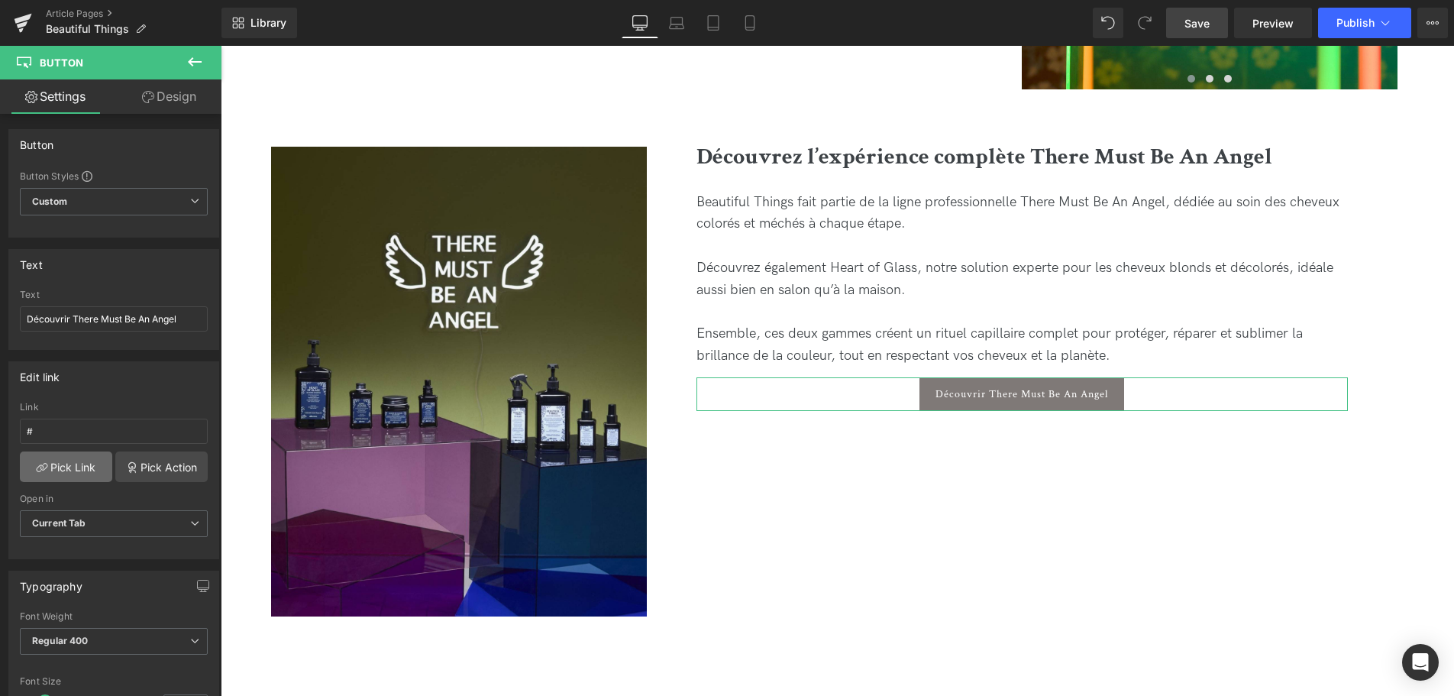
click at [64, 465] on link "Pick Link" at bounding box center [66, 466] width 92 height 31
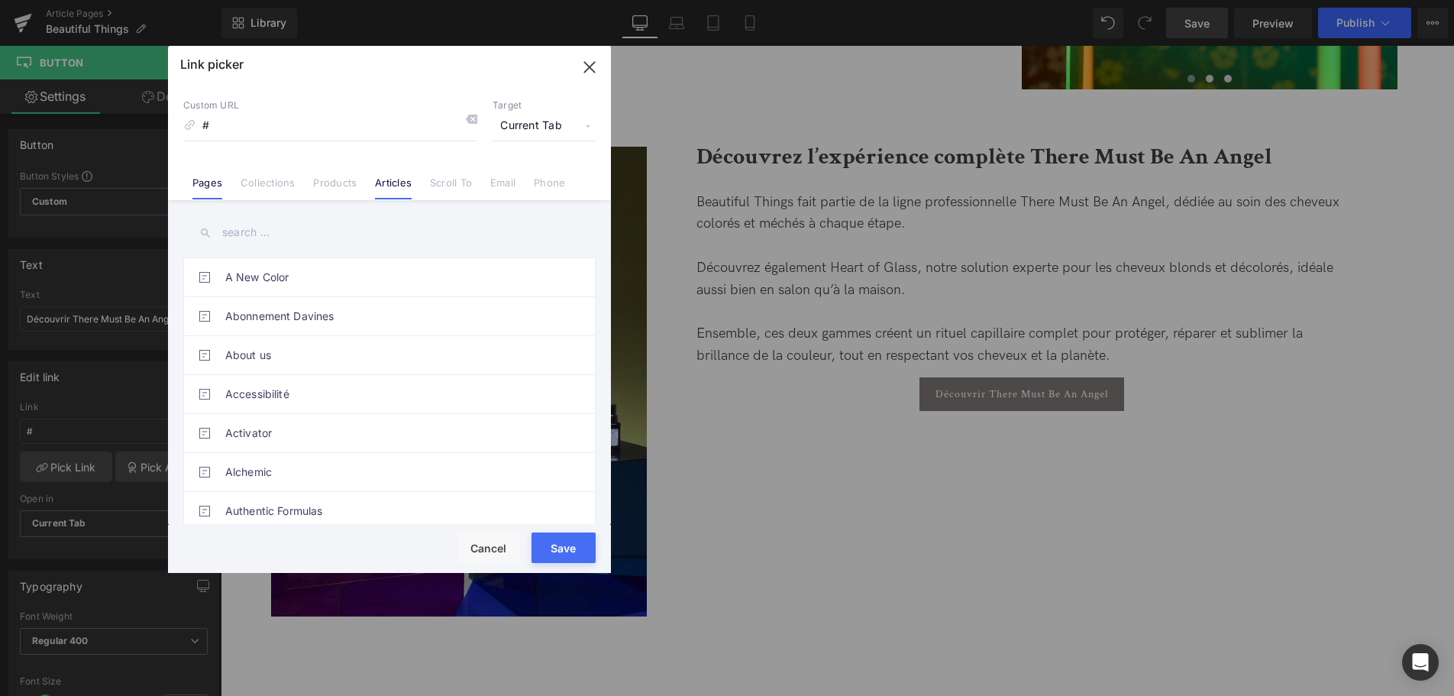
click at [396, 181] on link "Articles" at bounding box center [393, 187] width 37 height 23
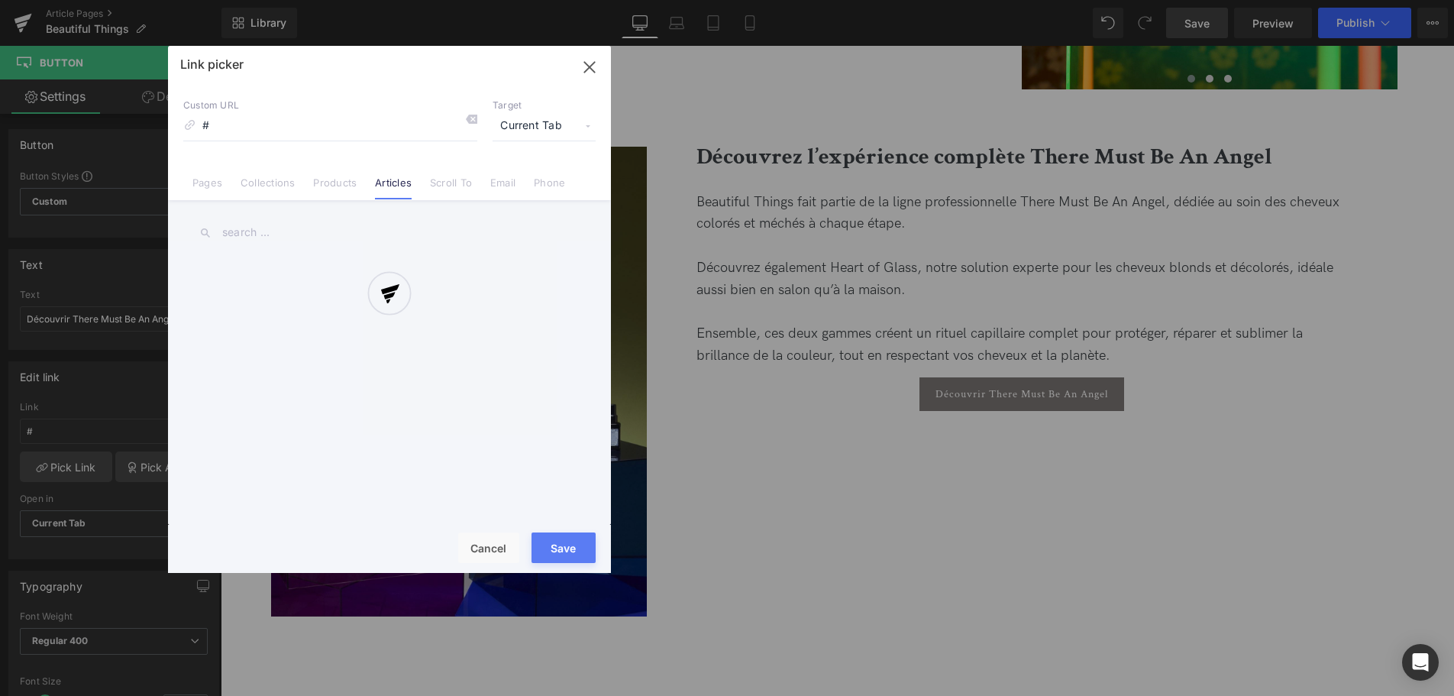
click at [276, 228] on div at bounding box center [389, 309] width 443 height 527
click at [244, 231] on input "text" at bounding box center [389, 232] width 412 height 34
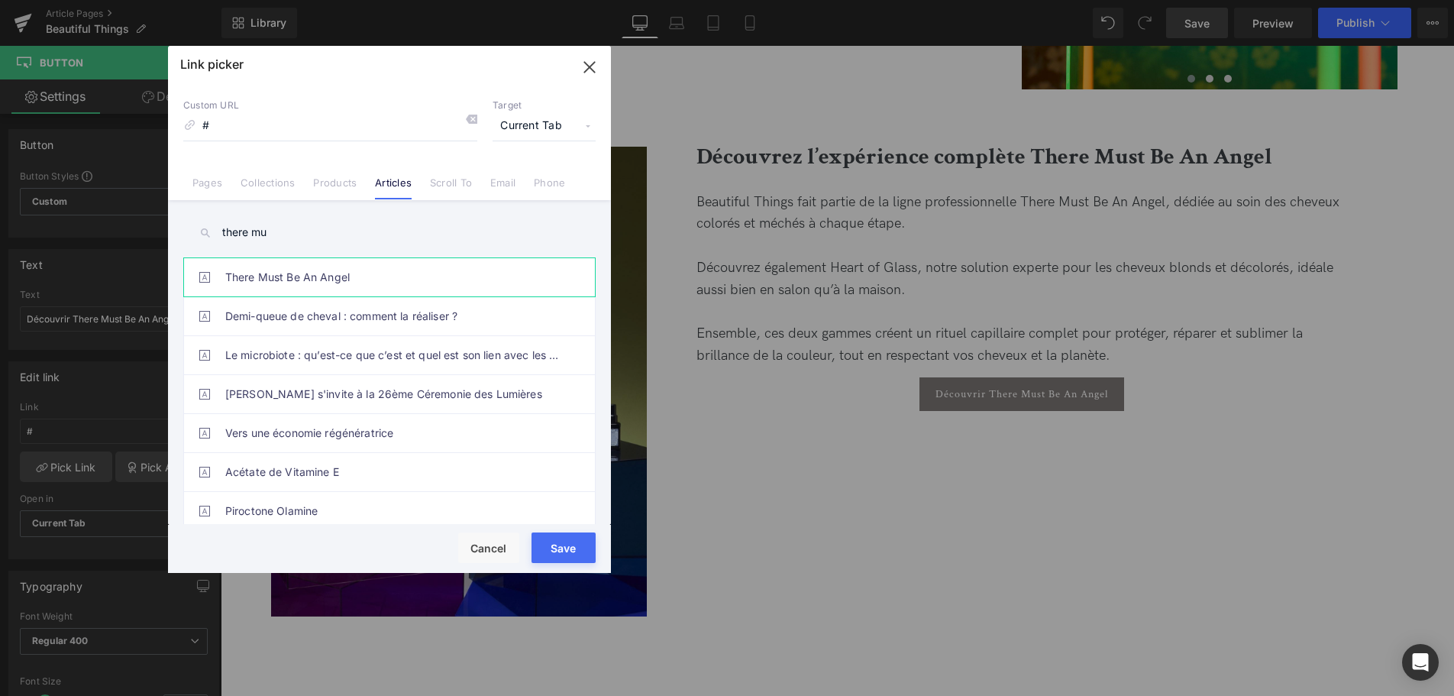
type input "there mu"
click at [318, 282] on link "There Must Be An Angel" at bounding box center [393, 277] width 336 height 38
type input "/blogs/blog-actu-beaute-cheveux/copy-of-beautiful-things"
click at [578, 566] on div "Save Cancel" at bounding box center [389, 549] width 443 height 48
click at [557, 553] on button "Save" at bounding box center [563, 547] width 64 height 31
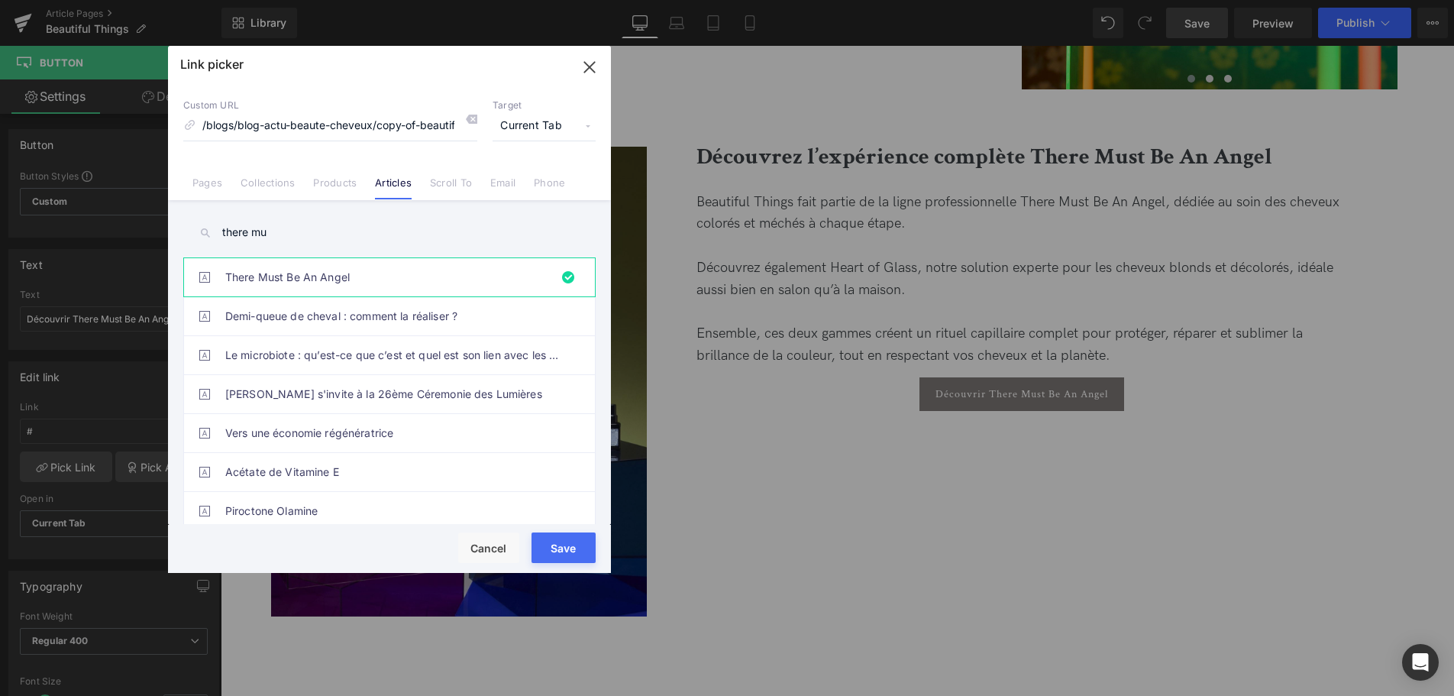
type input "/blogs/blog-actu-beaute-cheveux/copy-of-beautiful-things"
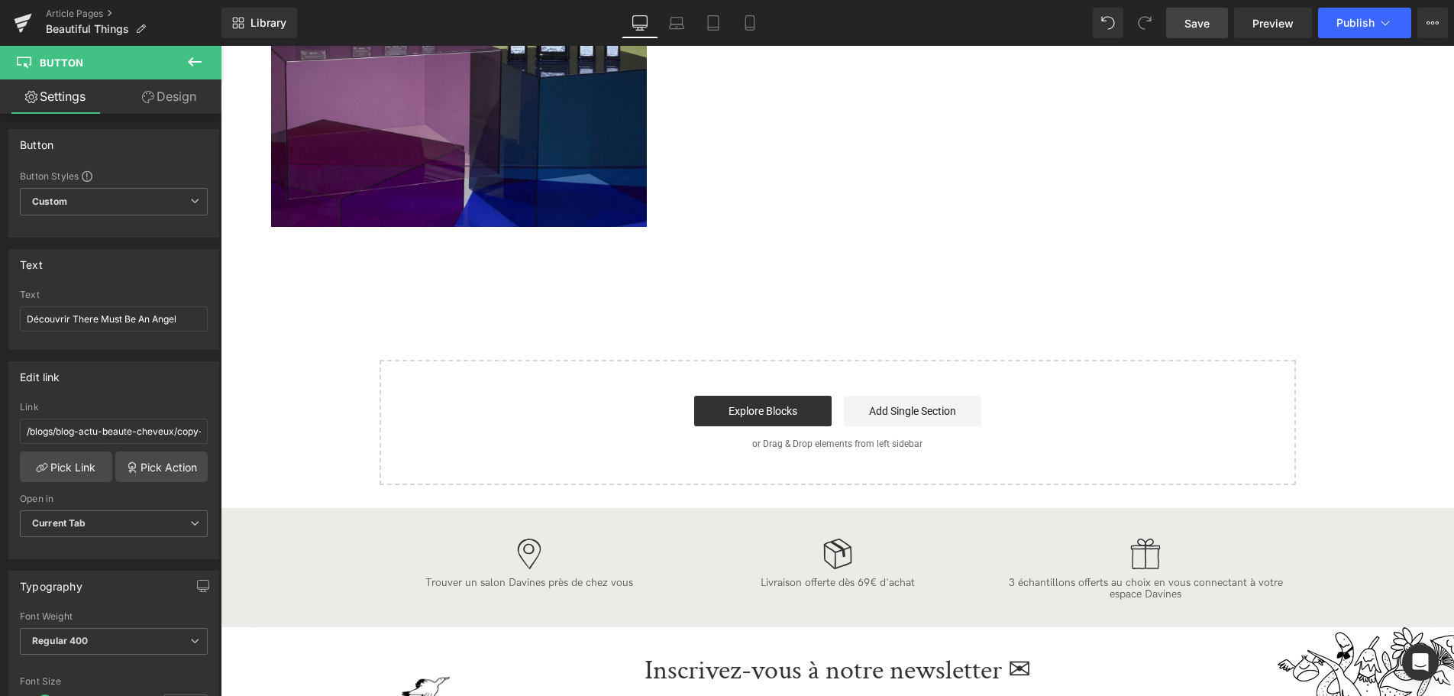
scroll to position [3115, 0]
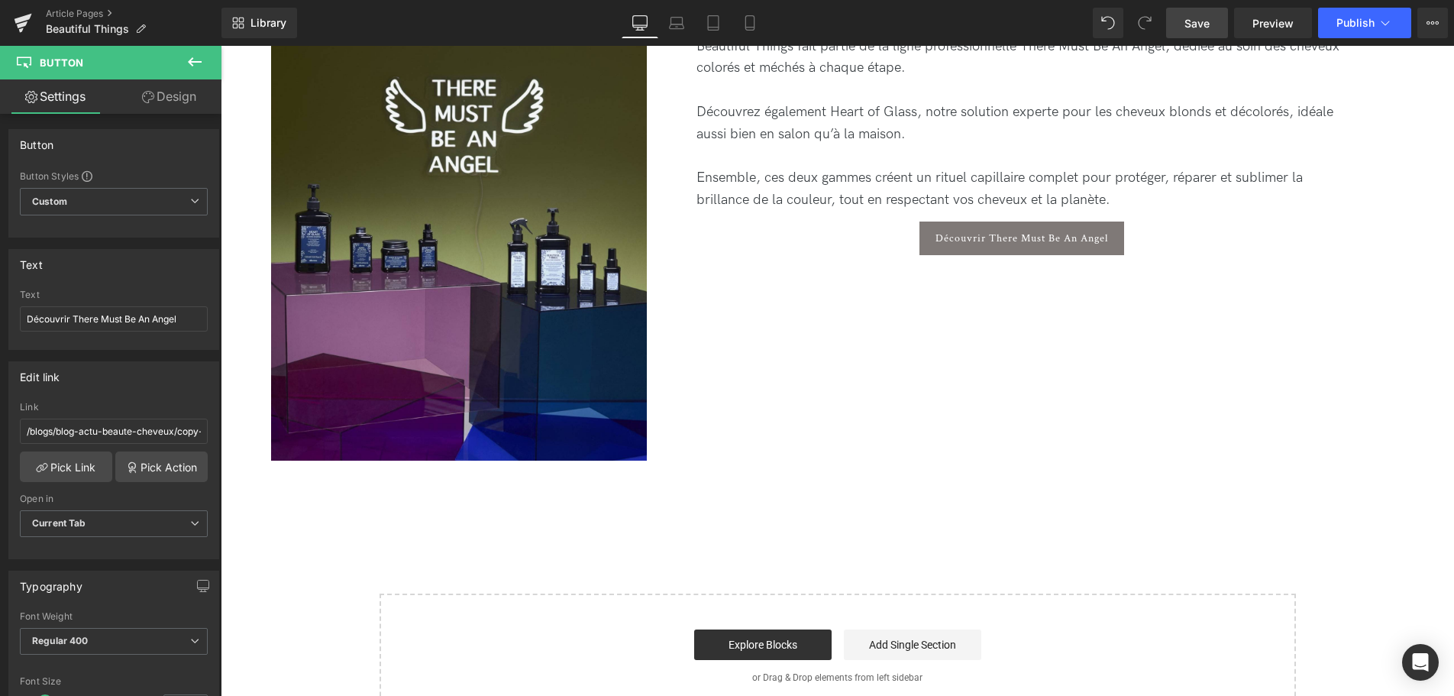
click at [1194, 19] on span "Save" at bounding box center [1196, 23] width 25 height 16
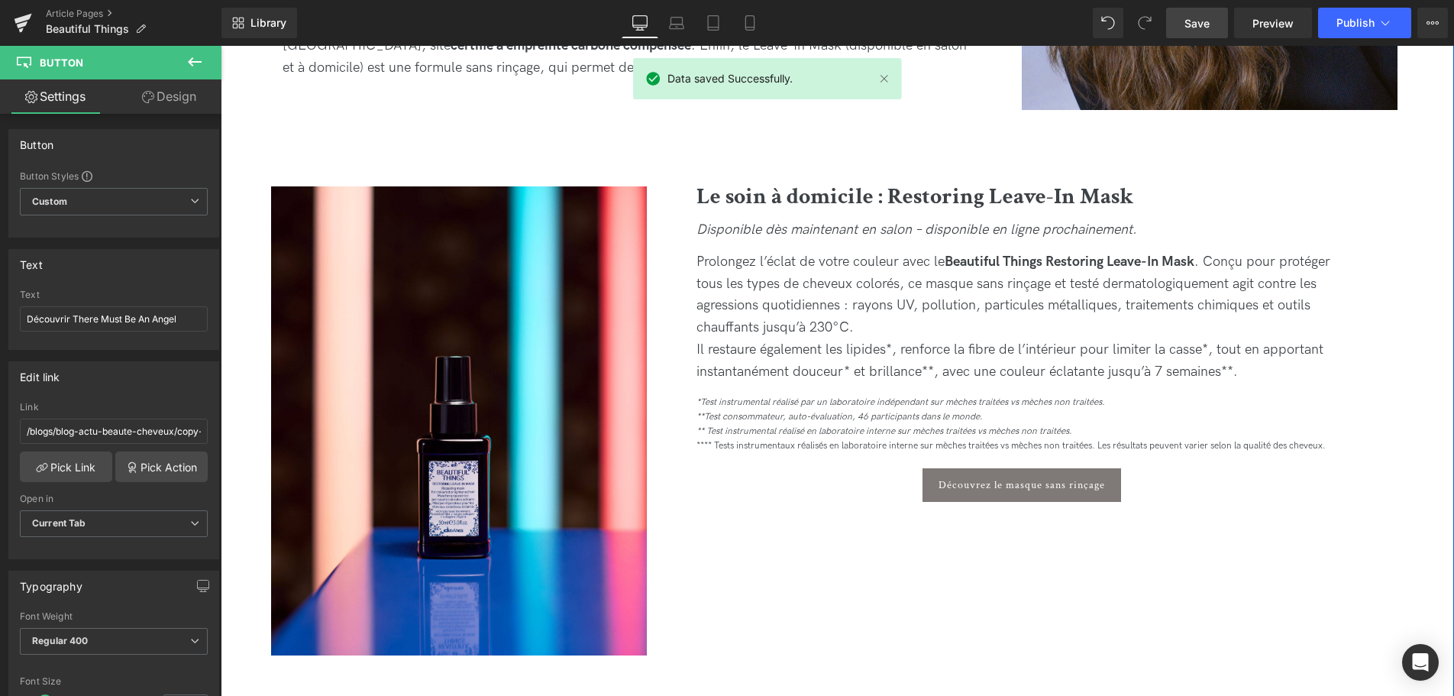
scroll to position [1791, 0]
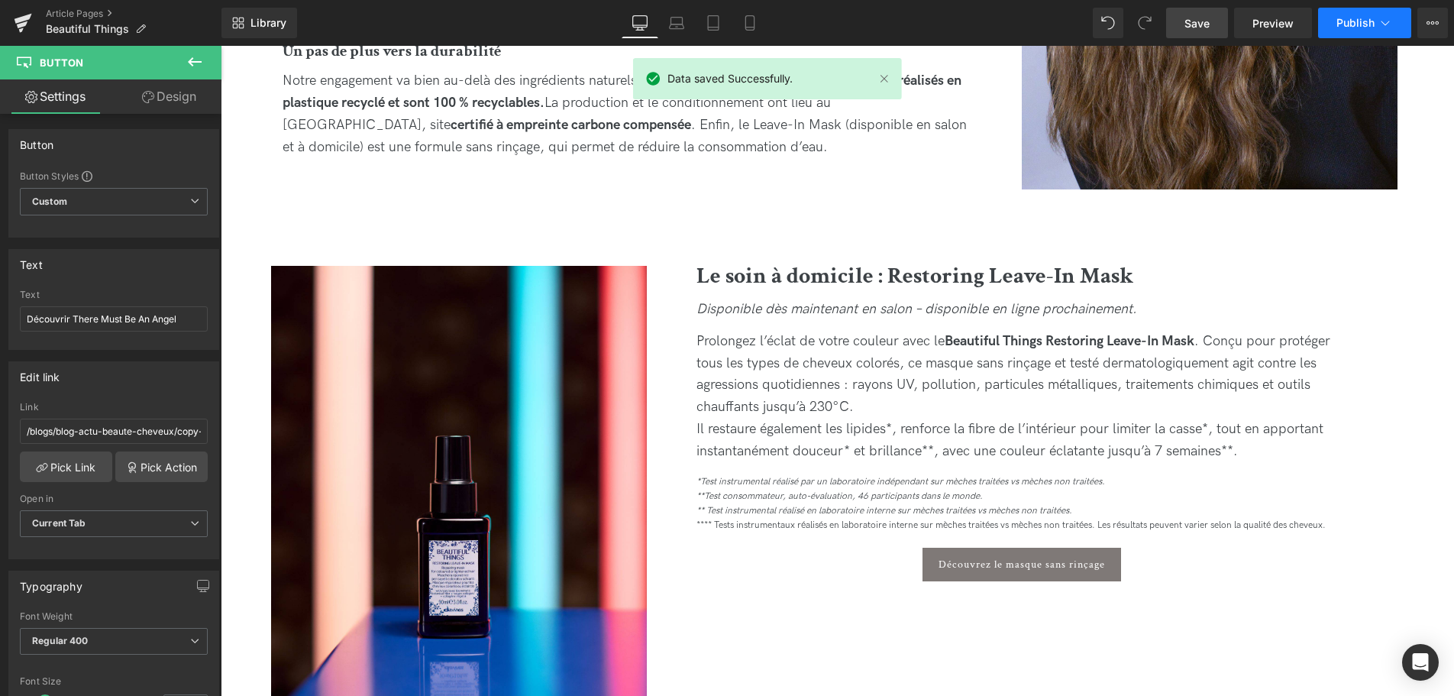
click at [1368, 24] on span "Publish" at bounding box center [1355, 23] width 38 height 12
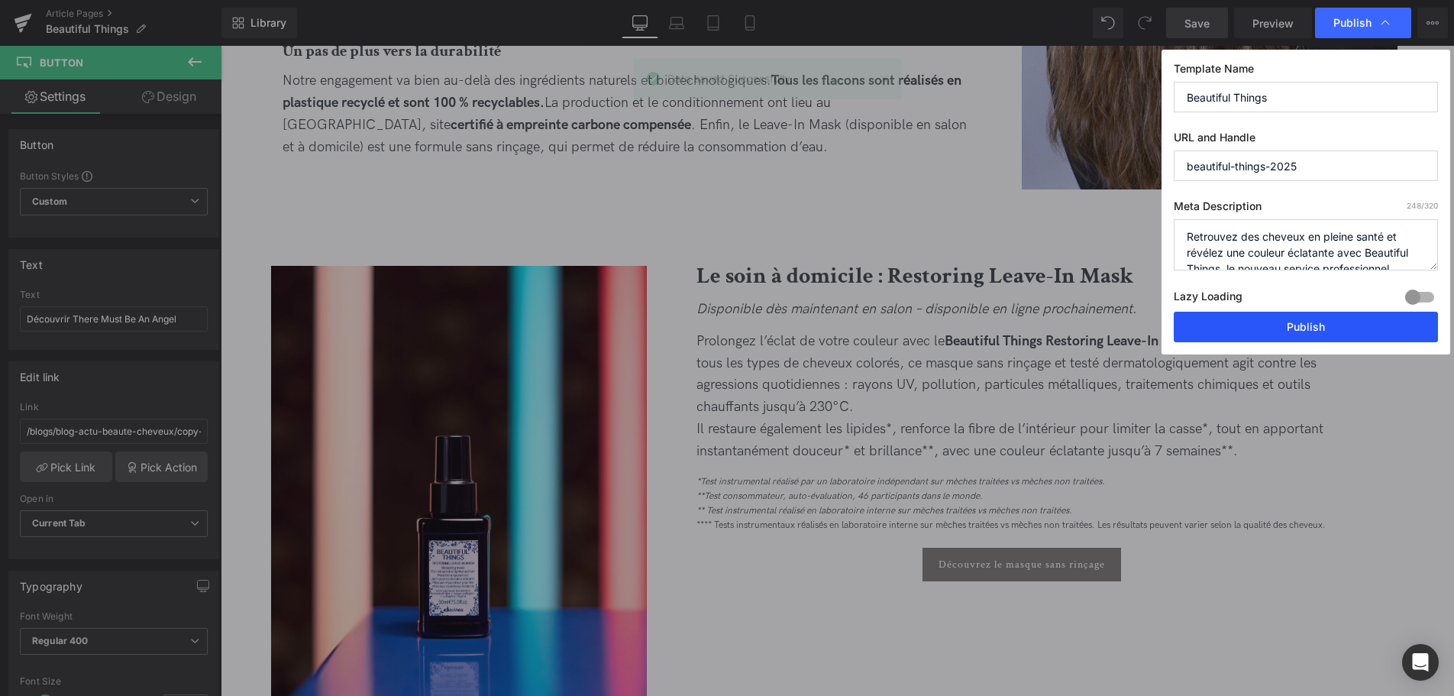
click at [1294, 328] on button "Publish" at bounding box center [1305, 327] width 264 height 31
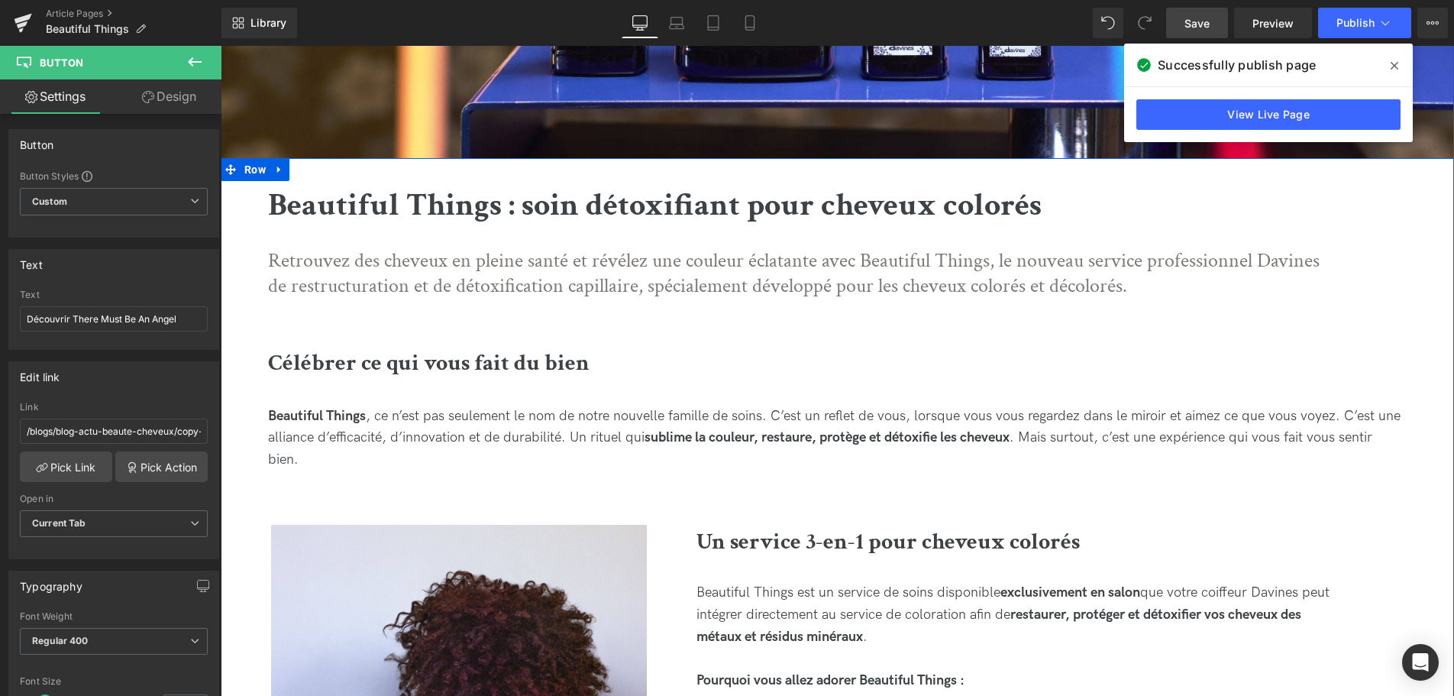
scroll to position [389, 0]
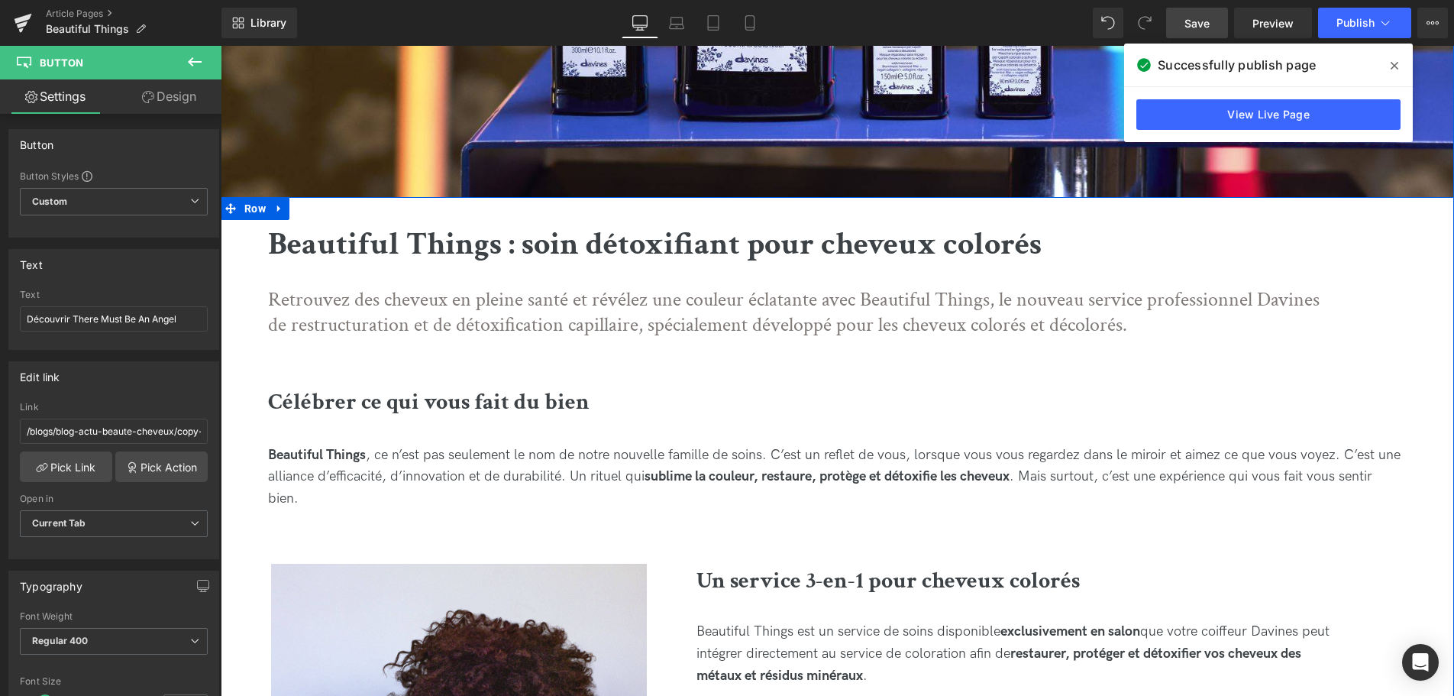
click at [394, 295] on p "Retrouvez des cheveux en pleine santé et révélez une couleur éclatante avec Bea…" at bounding box center [796, 313] width 1056 height 52
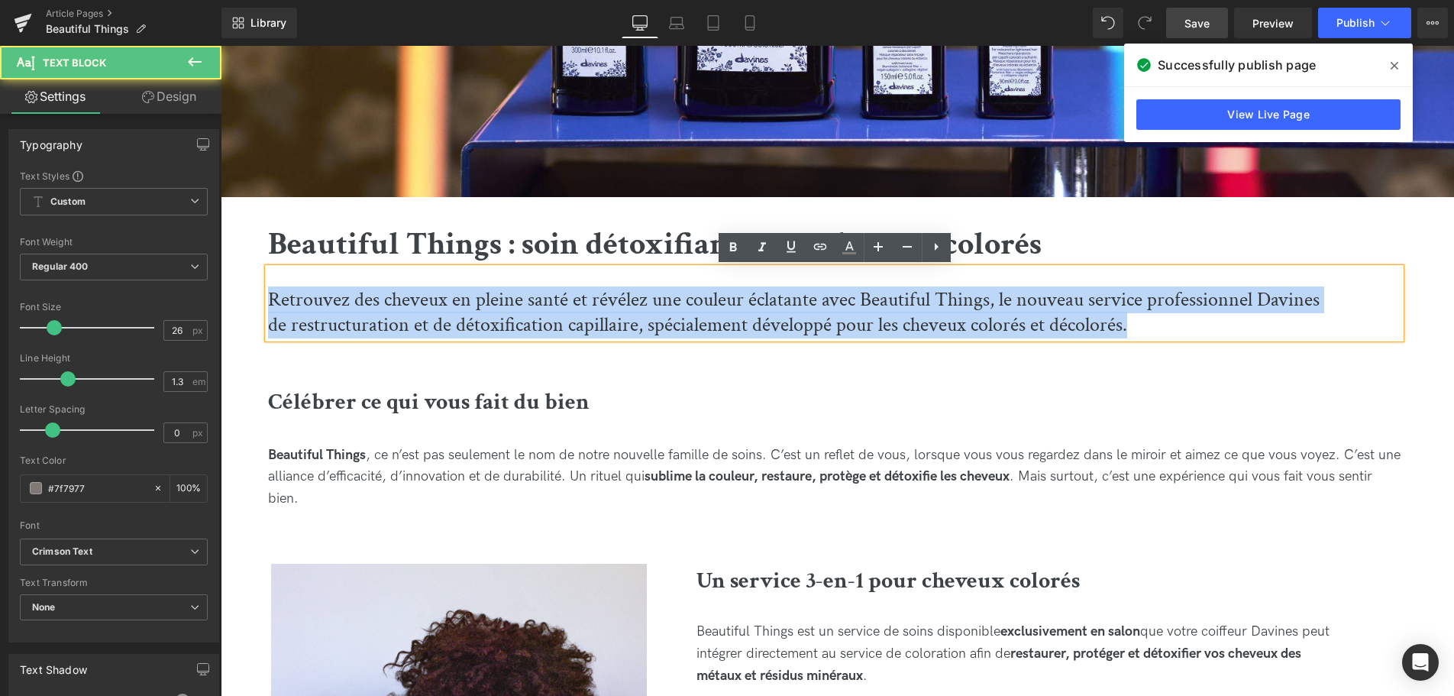
drag, startPoint x: 272, startPoint y: 301, endPoint x: 1255, endPoint y: 334, distance: 984.0
click at [1255, 334] on p "Retrouvez des cheveux en pleine santé et révélez une couleur éclatante avec Bea…" at bounding box center [796, 313] width 1056 height 52
copy p "Retrouvez des cheveux en pleine santé et révélez une couleur éclatante avec Bea…"
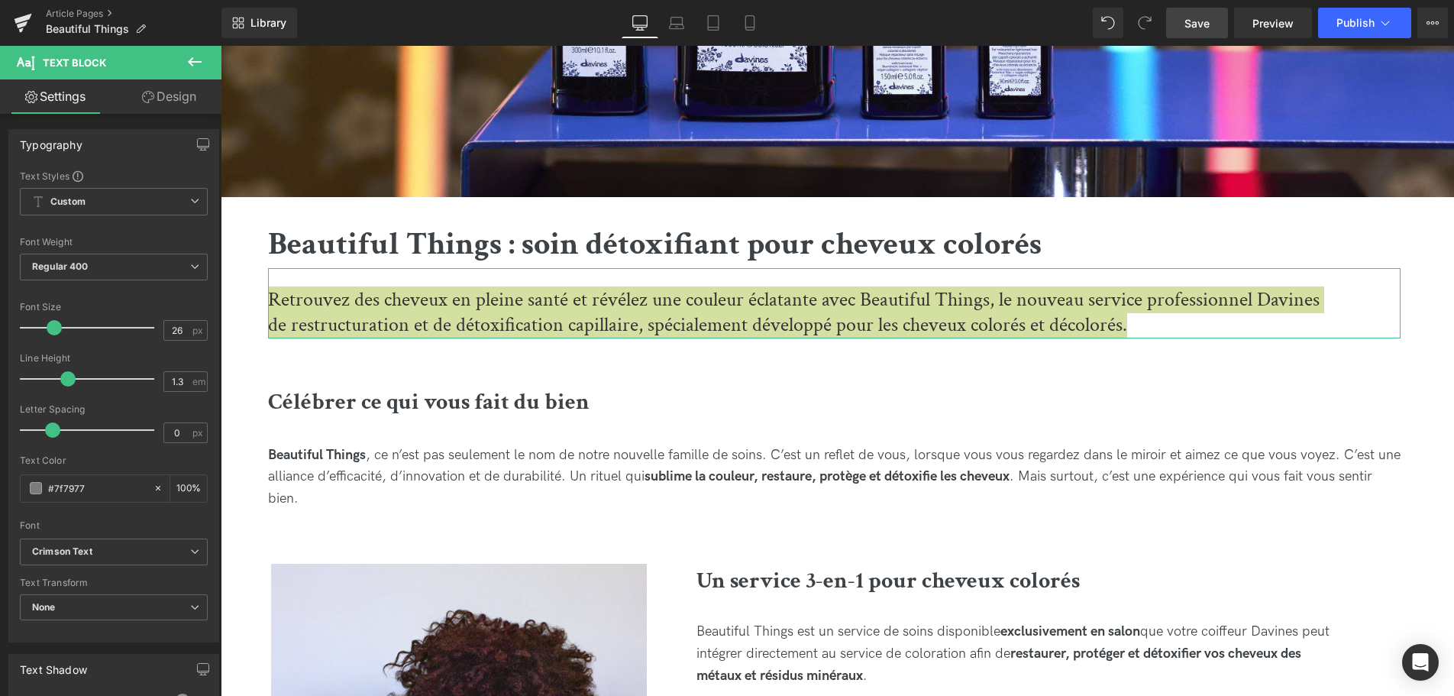
scroll to position [0, 0]
drag, startPoint x: 1199, startPoint y: 21, endPoint x: 1126, endPoint y: 6, distance: 74.9
click at [1199, 21] on span "Save" at bounding box center [1196, 23] width 25 height 16
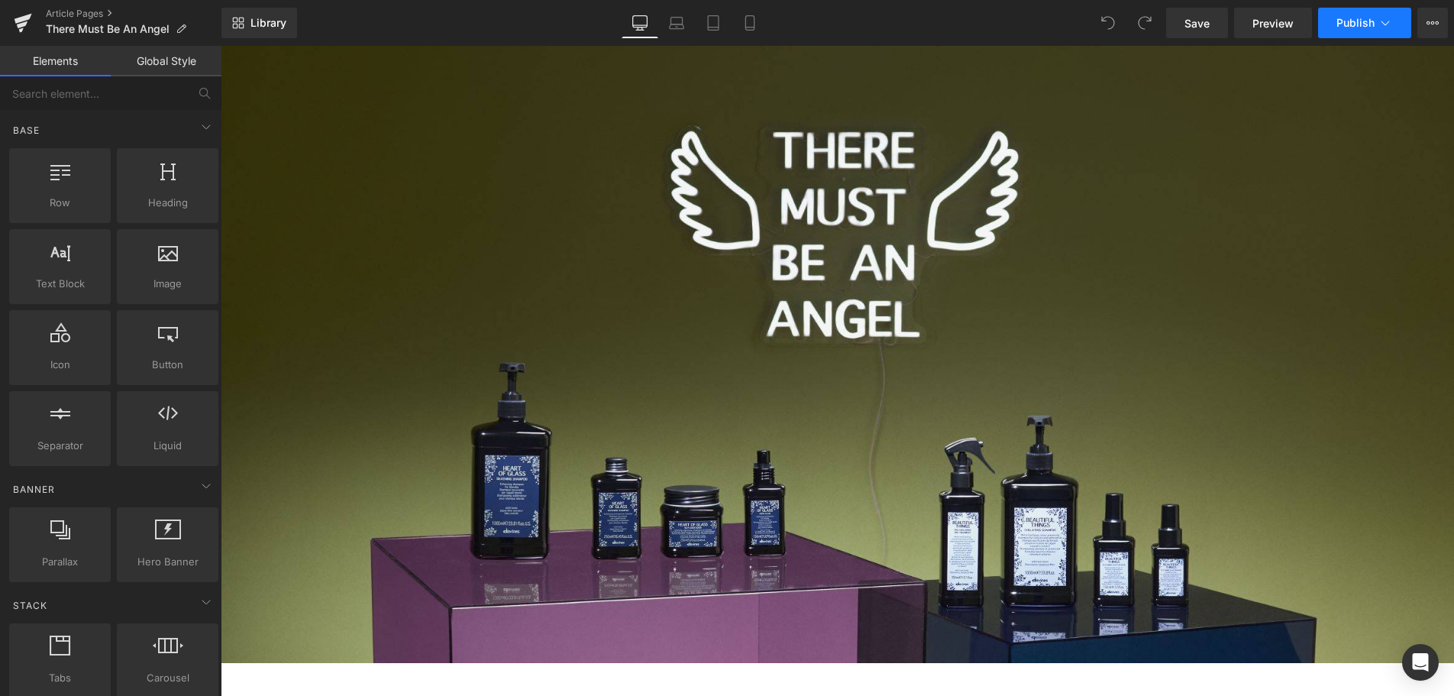
click at [1364, 34] on button "Publish" at bounding box center [1364, 23] width 93 height 31
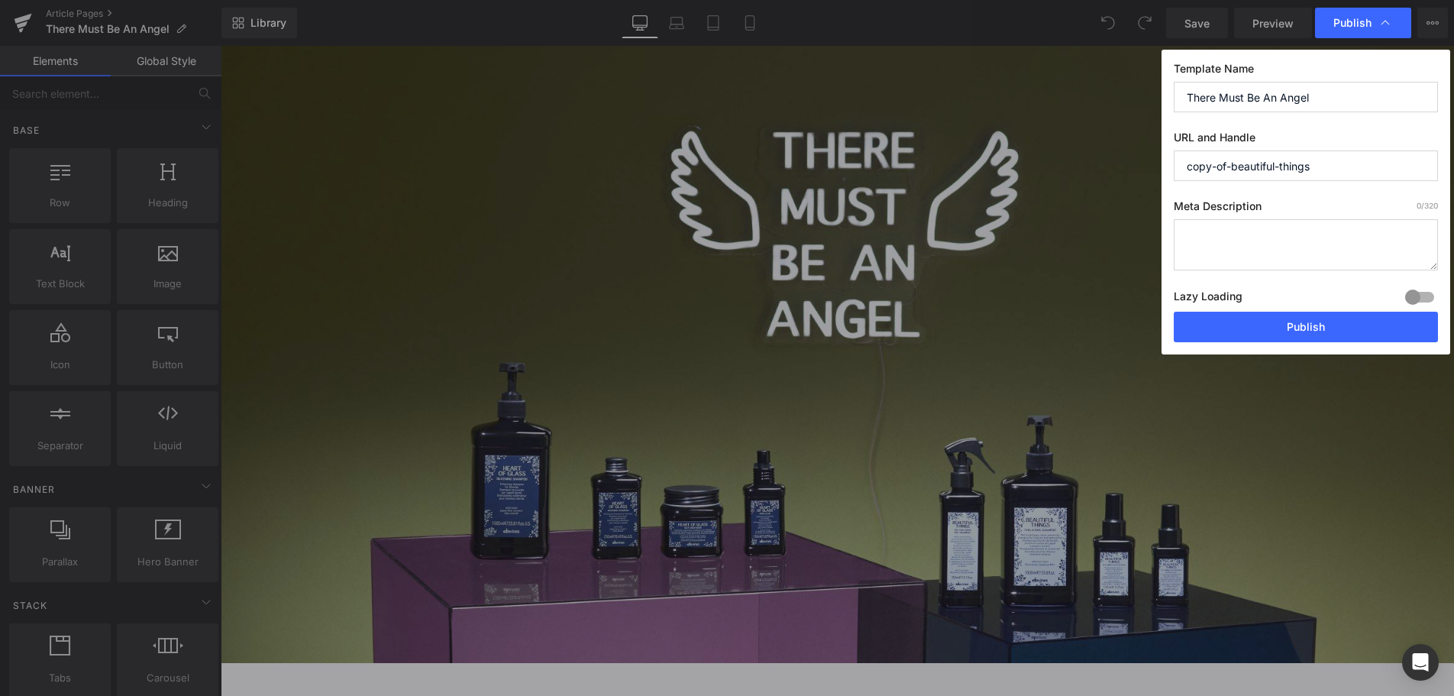
drag, startPoint x: 1380, startPoint y: 166, endPoint x: 1043, endPoint y: 144, distance: 338.1
click at [1173, 150] on input "copy-of-beautiful-things" at bounding box center [1305, 165] width 264 height 31
type input "there-must-be-an-angel-2025"
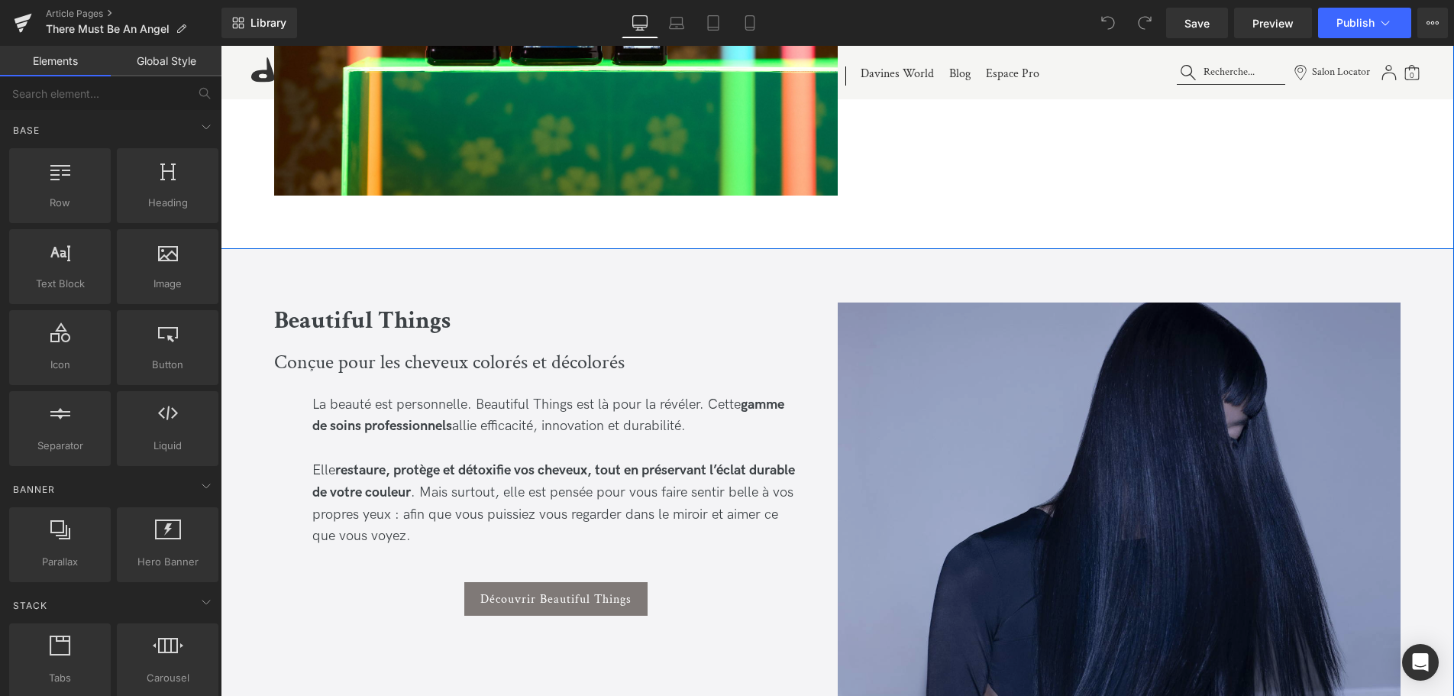
scroll to position [1168, 0]
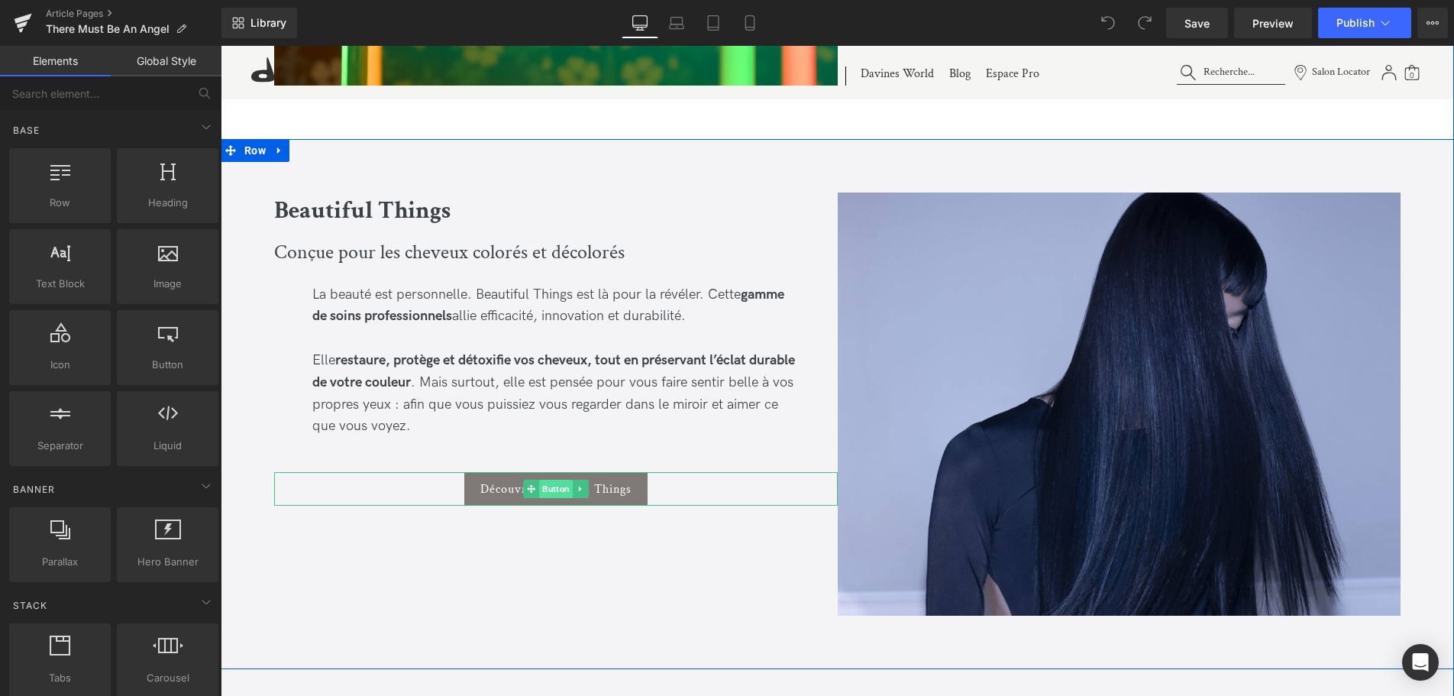
click at [557, 489] on span "Button" at bounding box center [556, 488] width 34 height 18
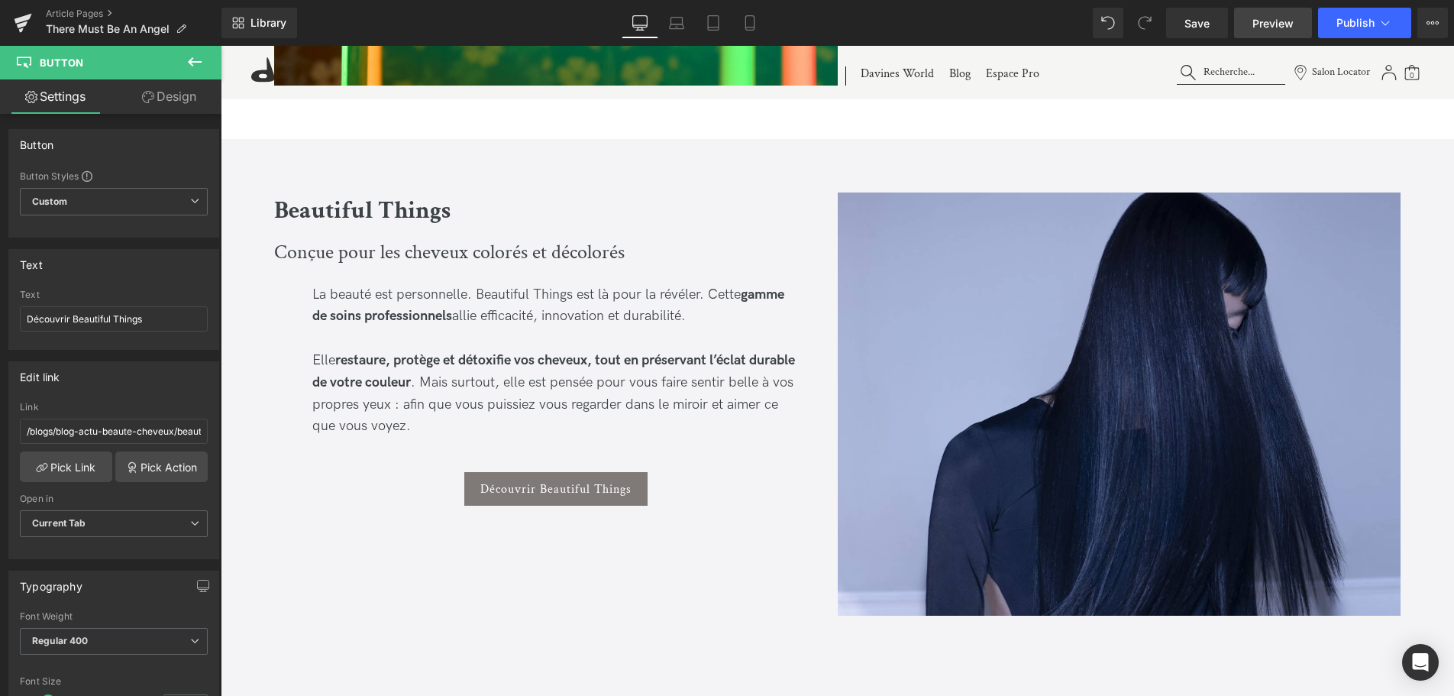
click at [1277, 22] on span "Preview" at bounding box center [1272, 23] width 41 height 16
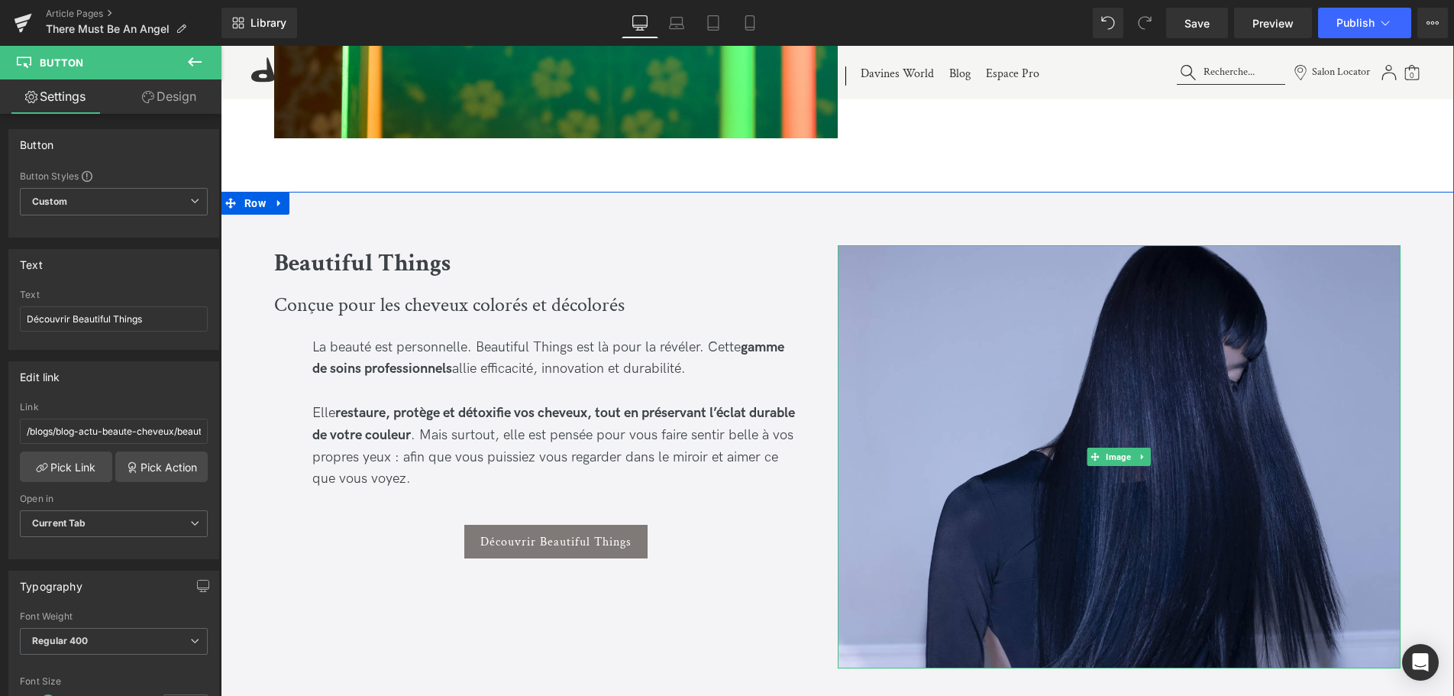
scroll to position [935, 0]
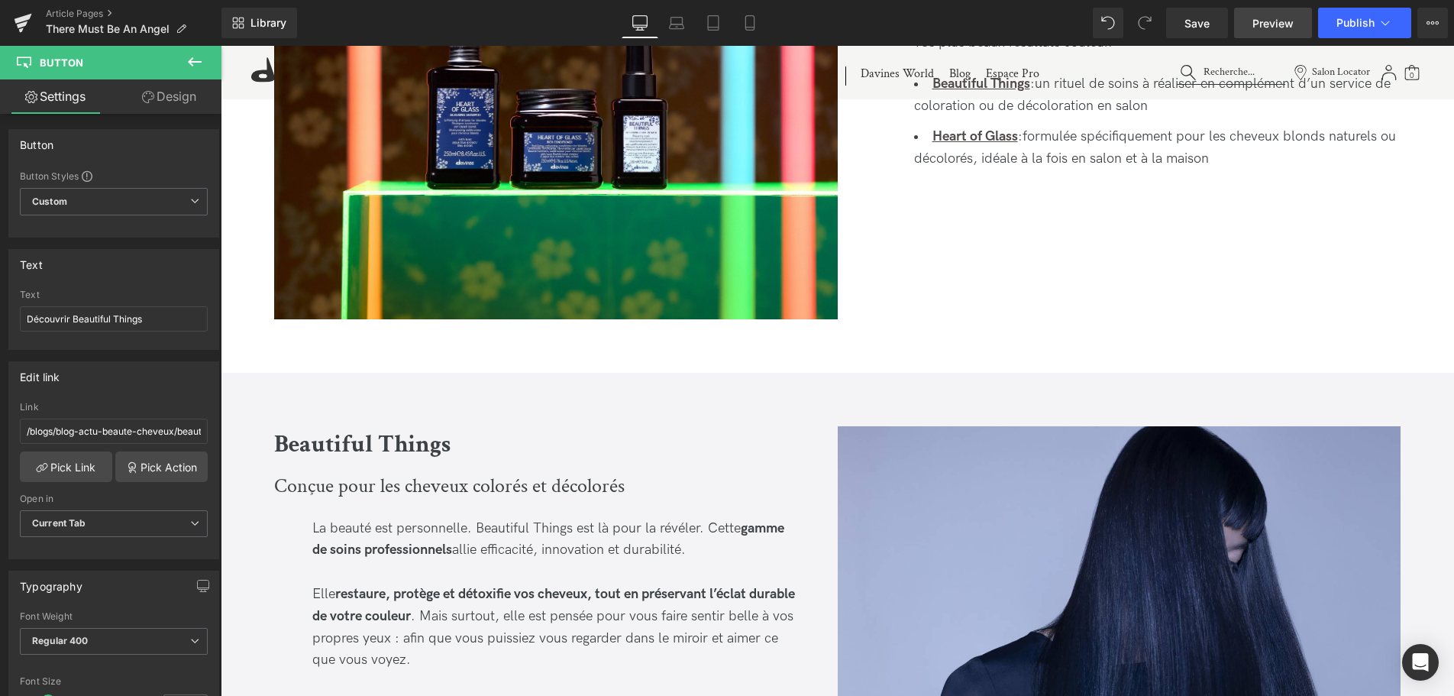
click at [1261, 26] on span "Preview" at bounding box center [1272, 23] width 41 height 16
click at [1347, 17] on span "Publish" at bounding box center [1355, 23] width 38 height 12
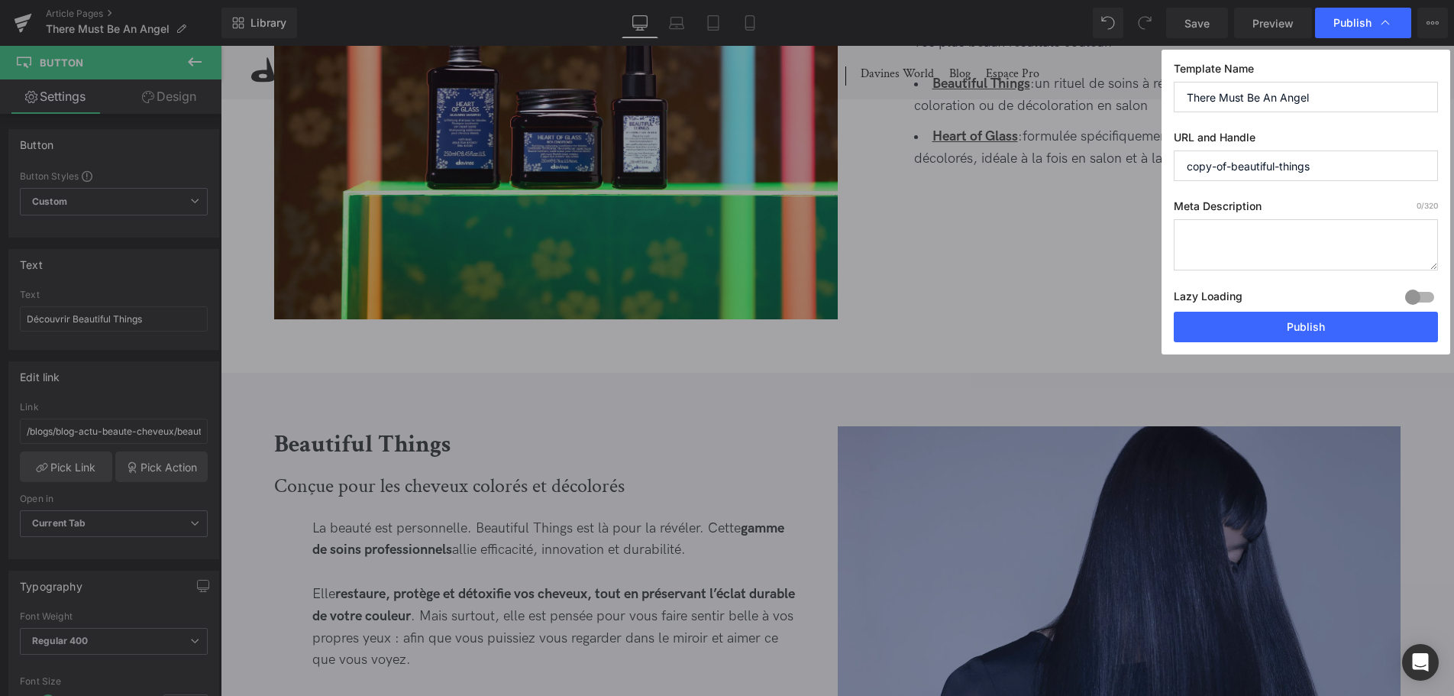
click at [1227, 254] on textarea at bounding box center [1305, 244] width 264 height 51
drag, startPoint x: 1339, startPoint y: 101, endPoint x: 1090, endPoint y: 86, distance: 250.1
click at [1173, 86] on input "There Must Be An Angel" at bounding box center [1305, 97] width 264 height 31
drag, startPoint x: 1322, startPoint y: 159, endPoint x: 928, endPoint y: 131, distance: 395.0
click at [1173, 150] on input "copy-of-beautiful-things" at bounding box center [1305, 165] width 264 height 31
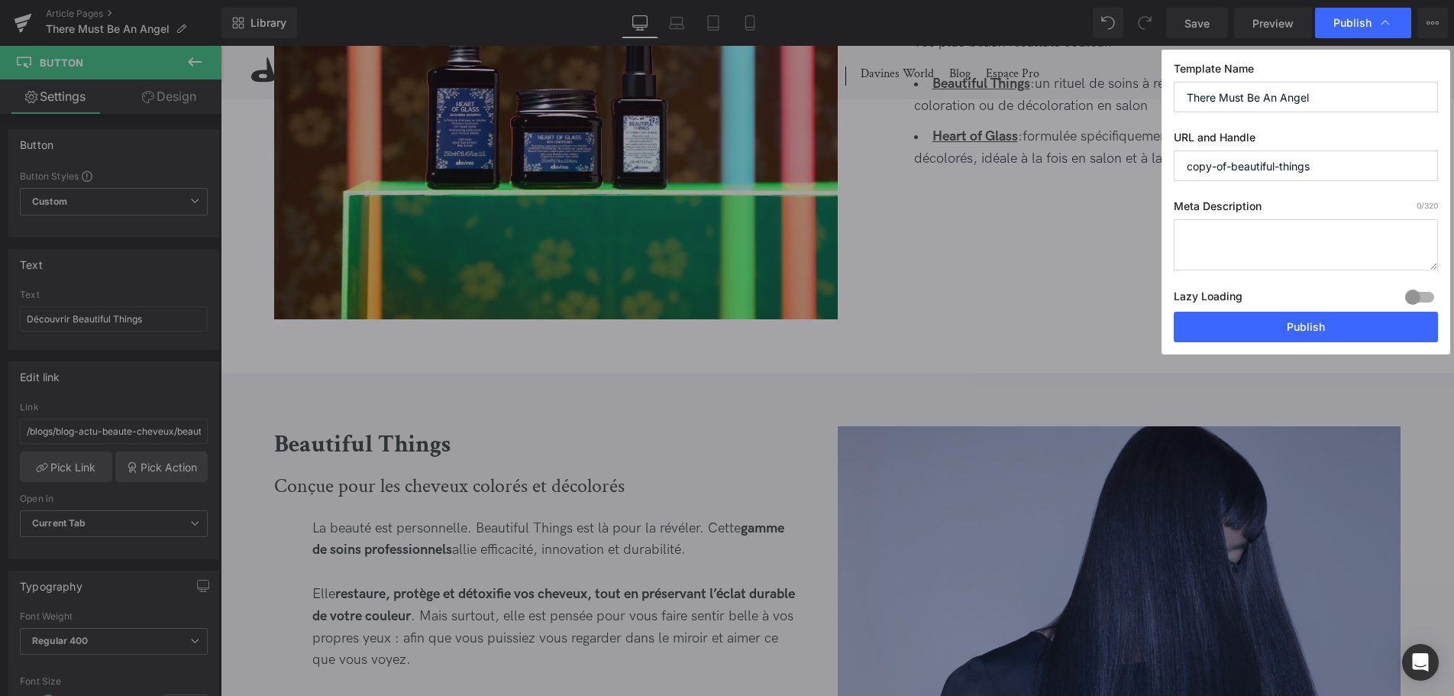
paste input "There Must Be An Angel"
type input "there-must-be-an-angel-2025"
click at [1286, 230] on textarea at bounding box center [1305, 244] width 264 height 51
paste textarea "There Must Be An Angelest notre gamme professionnelle dédiée à la réparation et…"
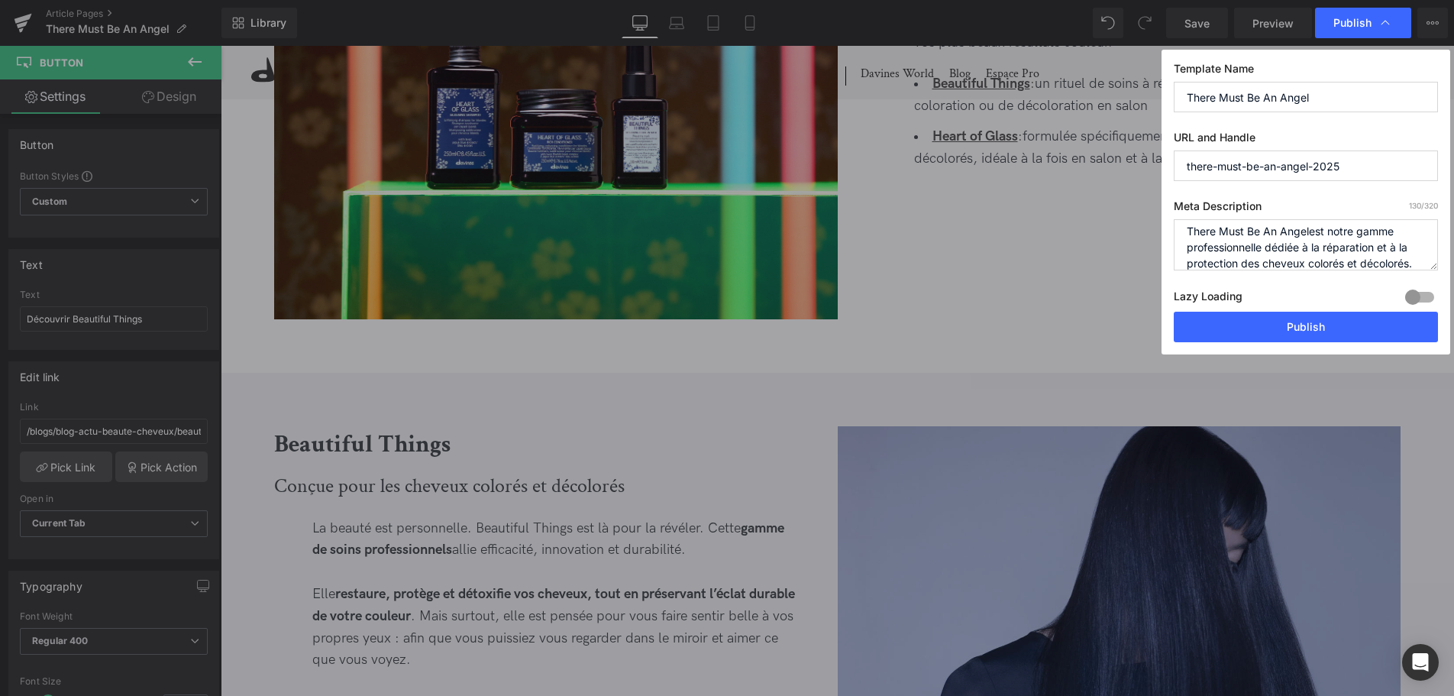
click at [1310, 230] on textarea "There Must Be An Angelest notre gamme professionnelle dédiée à la réparation et…" at bounding box center [1305, 244] width 264 height 51
click at [1380, 238] on textarea "There Must Be An Angel est notre gamme professionnelle dédiée à la réparation e…" at bounding box center [1305, 244] width 264 height 51
click at [1421, 262] on textarea "There Must Be An Angel est notre gamme professionnelle dédiée à la réparation e…" at bounding box center [1305, 244] width 264 height 51
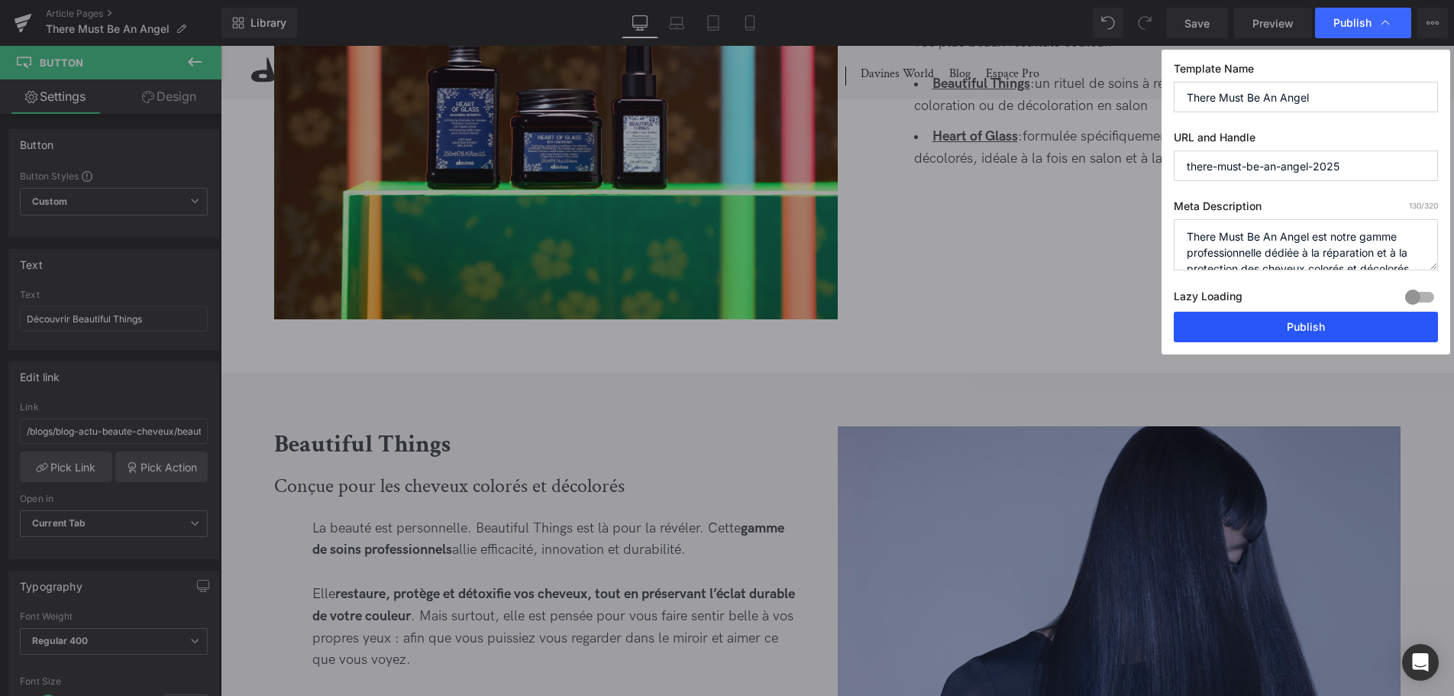
type textarea "There Must Be An Angel est notre gamme professionnelle dédiée à la réparation e…"
click at [1313, 321] on button "Publish" at bounding box center [1305, 327] width 264 height 31
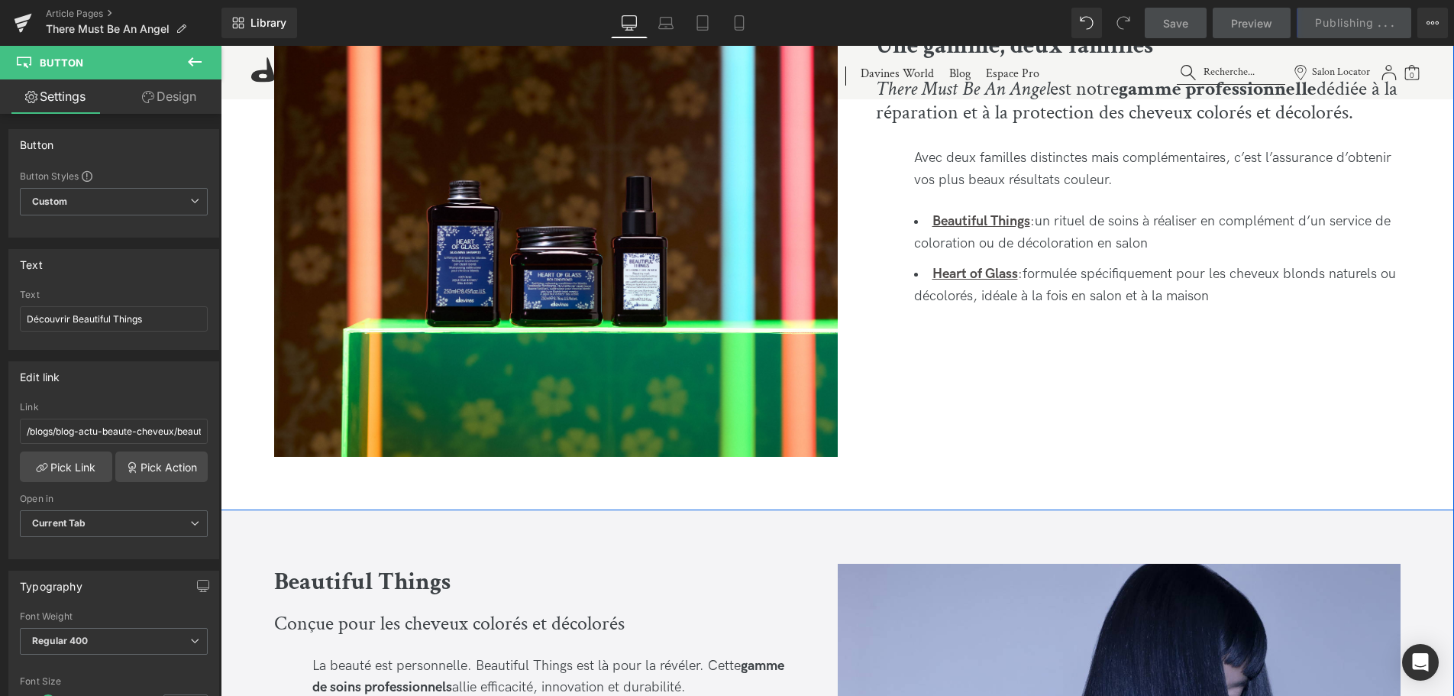
scroll to position [623, 0]
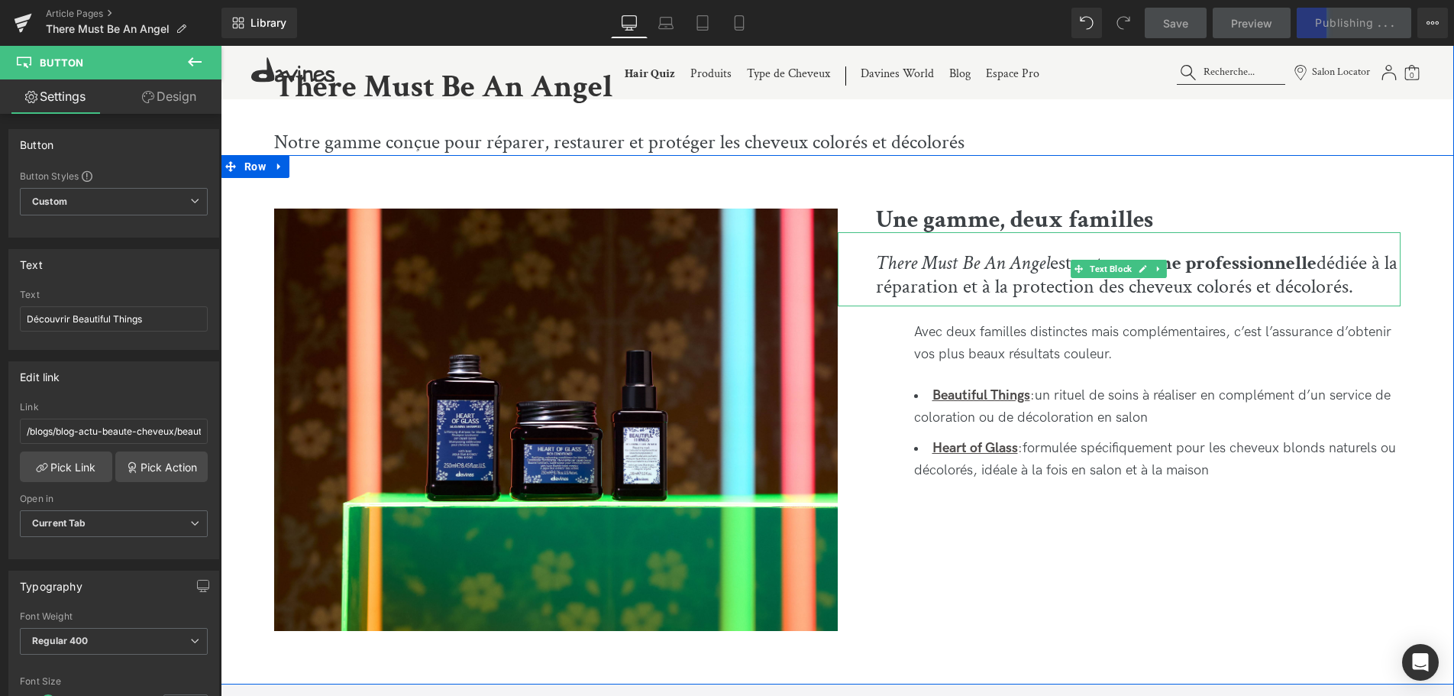
click at [1051, 266] on span "est notre gamme professionnelle dédiée à la réparation et à la protection des c…" at bounding box center [1136, 275] width 521 height 50
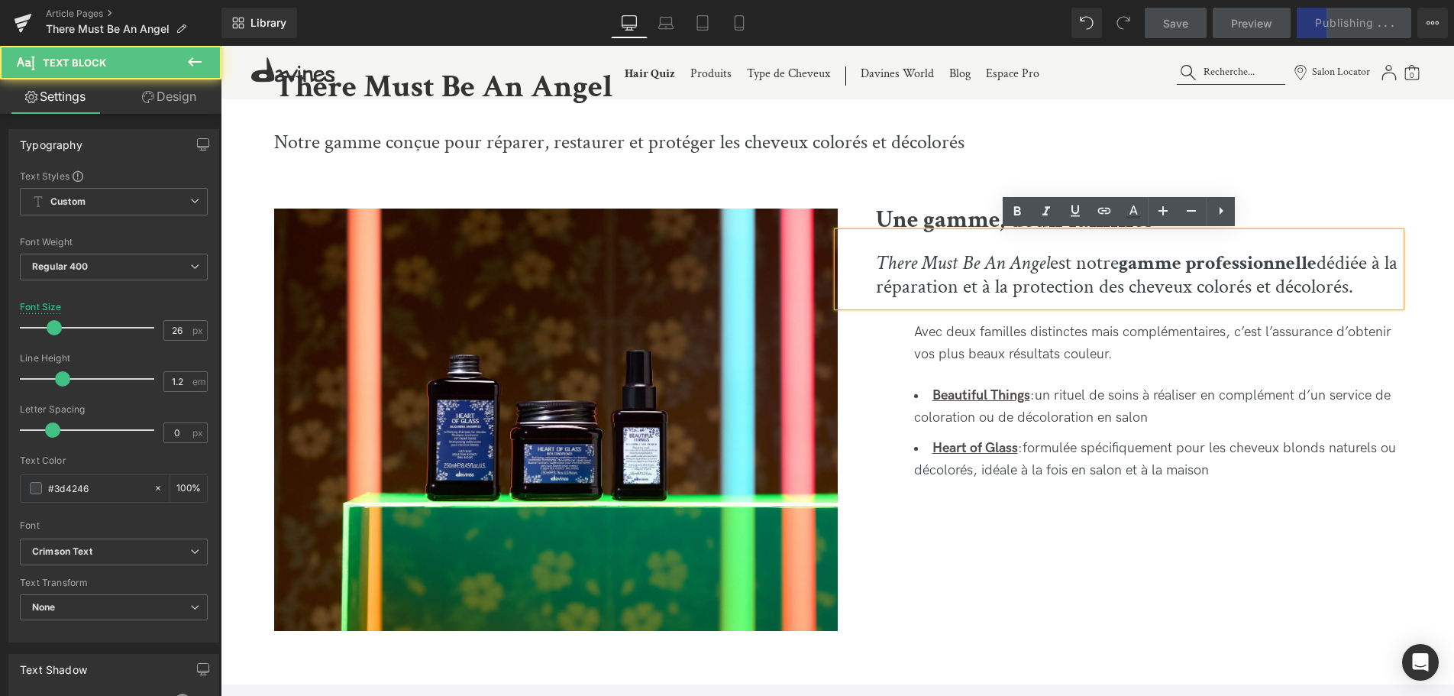
click at [1051, 257] on span "est notre gamme professionnelle dédiée à la réparation et à la protection des c…" at bounding box center [1136, 275] width 521 height 50
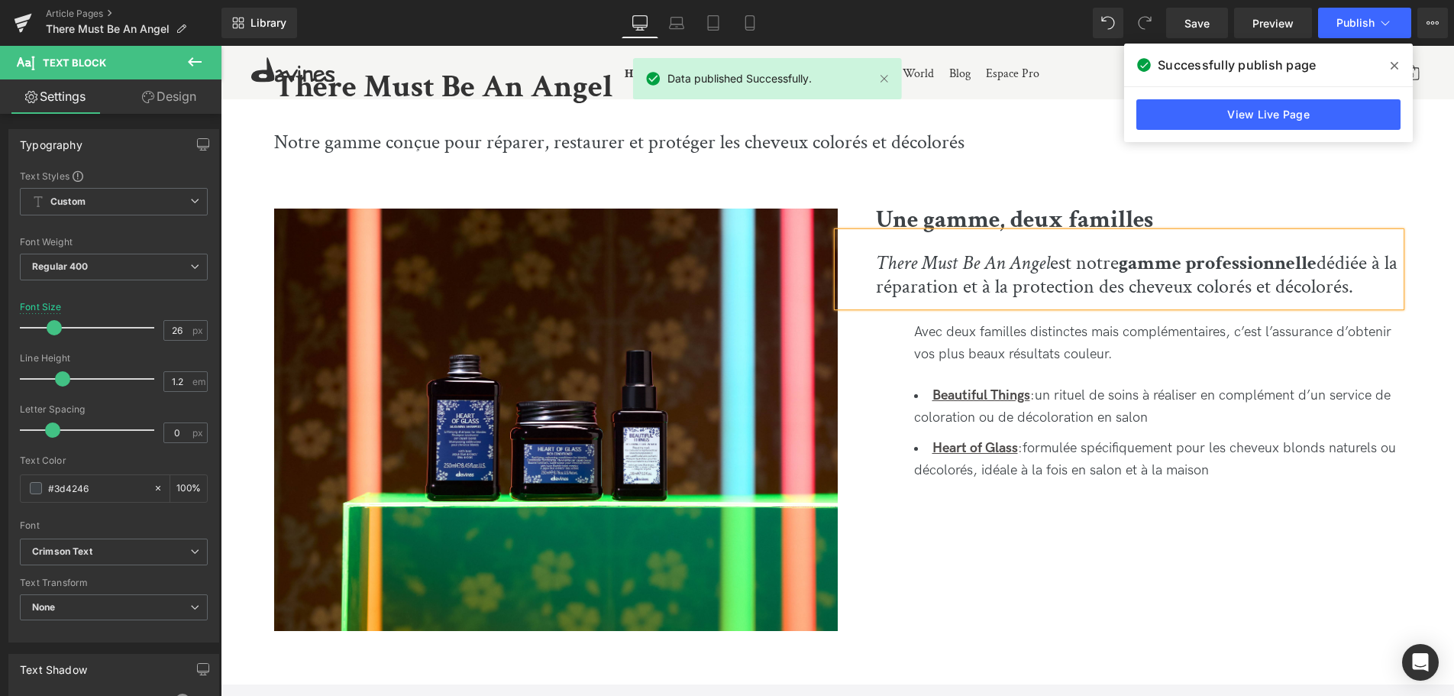
click at [1398, 77] on span at bounding box center [1394, 65] width 24 height 24
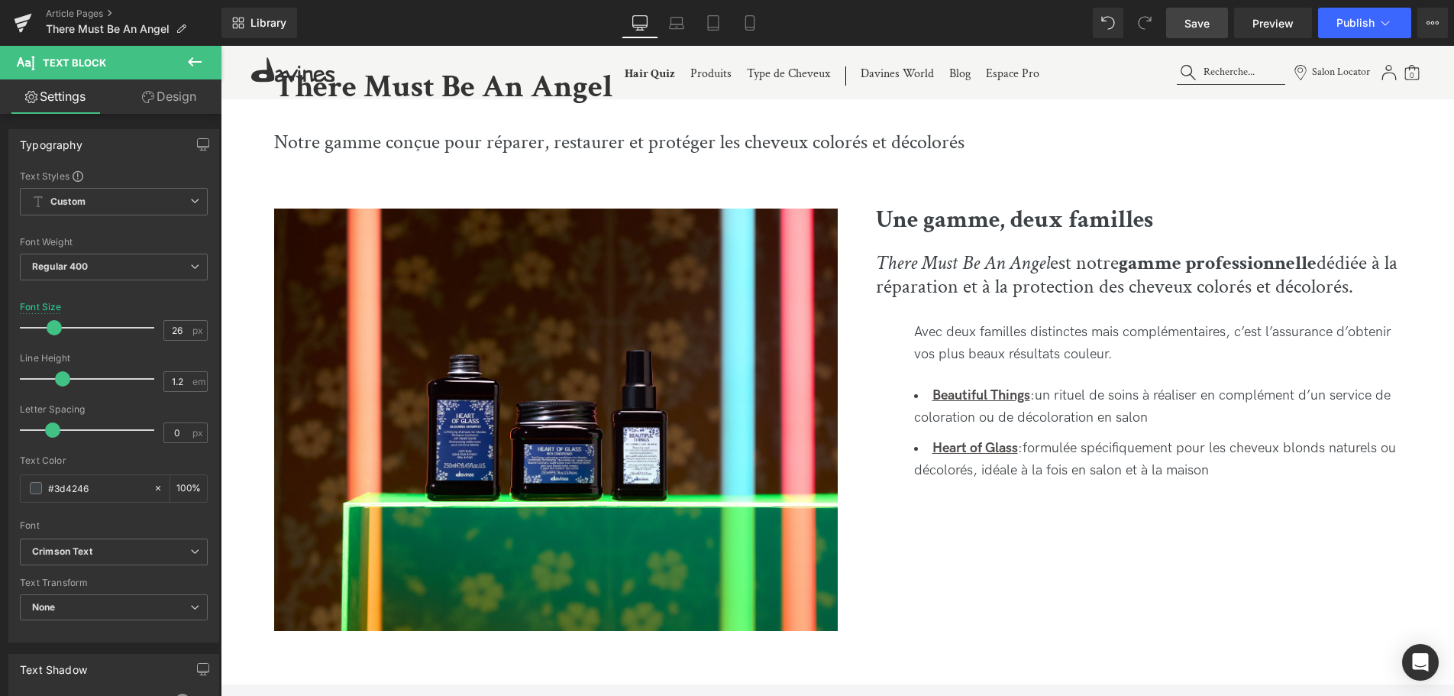
click at [1206, 28] on span "Save" at bounding box center [1196, 23] width 25 height 16
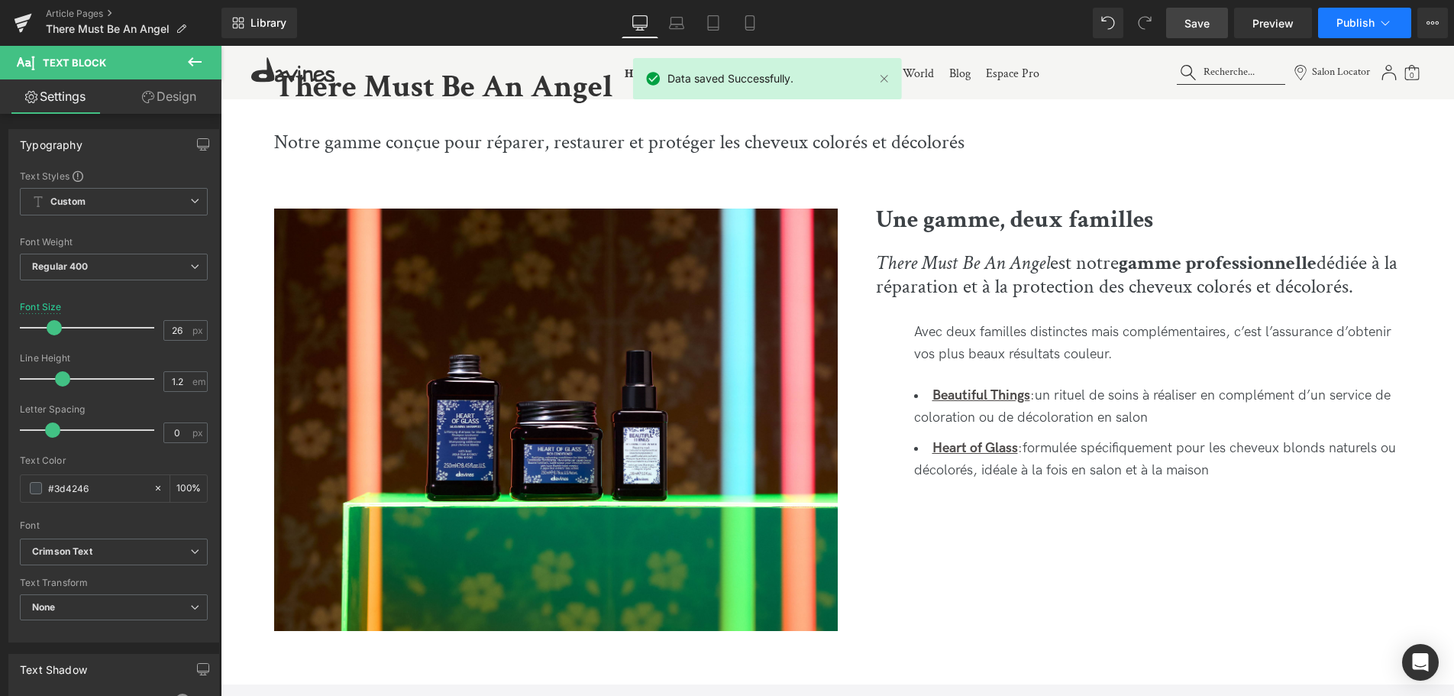
click at [1378, 18] on icon at bounding box center [1384, 22] width 15 height 15
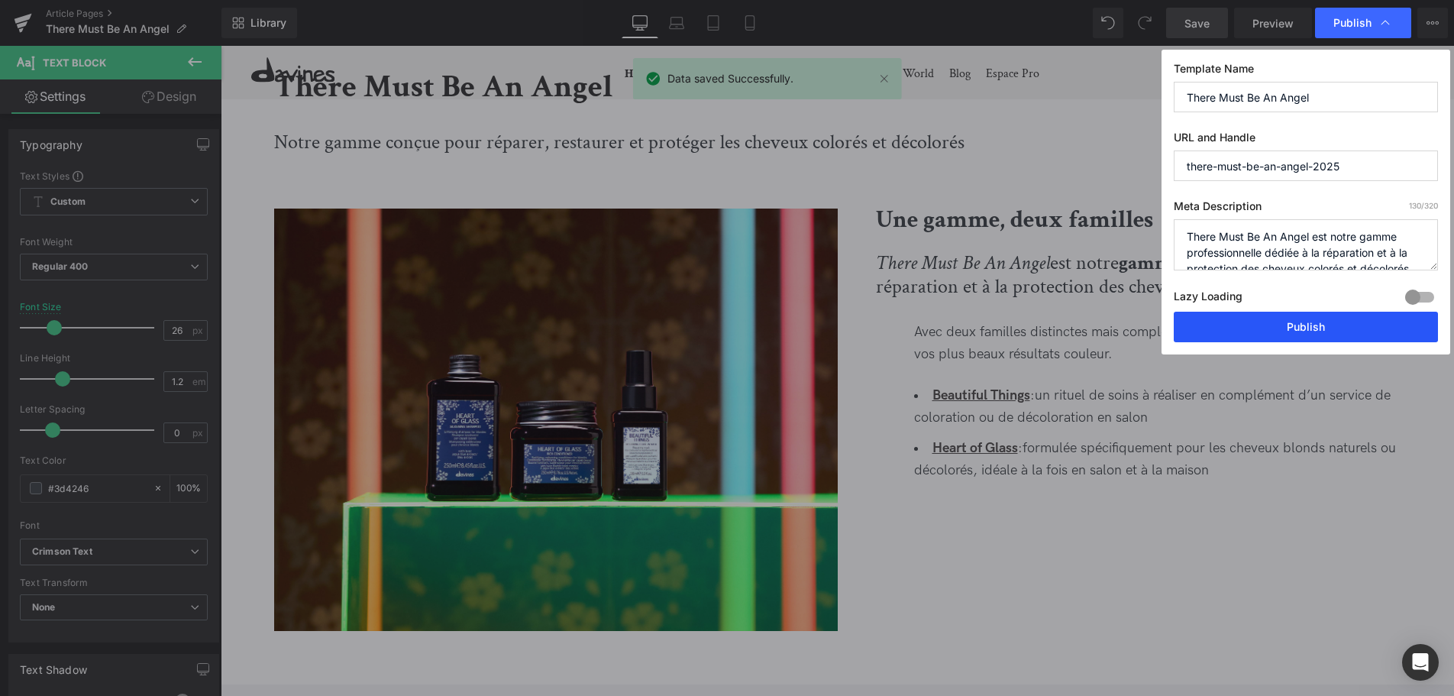
drag, startPoint x: 1308, startPoint y: 339, endPoint x: 1050, endPoint y: 291, distance: 262.5
click at [1308, 339] on button "Publish" at bounding box center [1305, 327] width 264 height 31
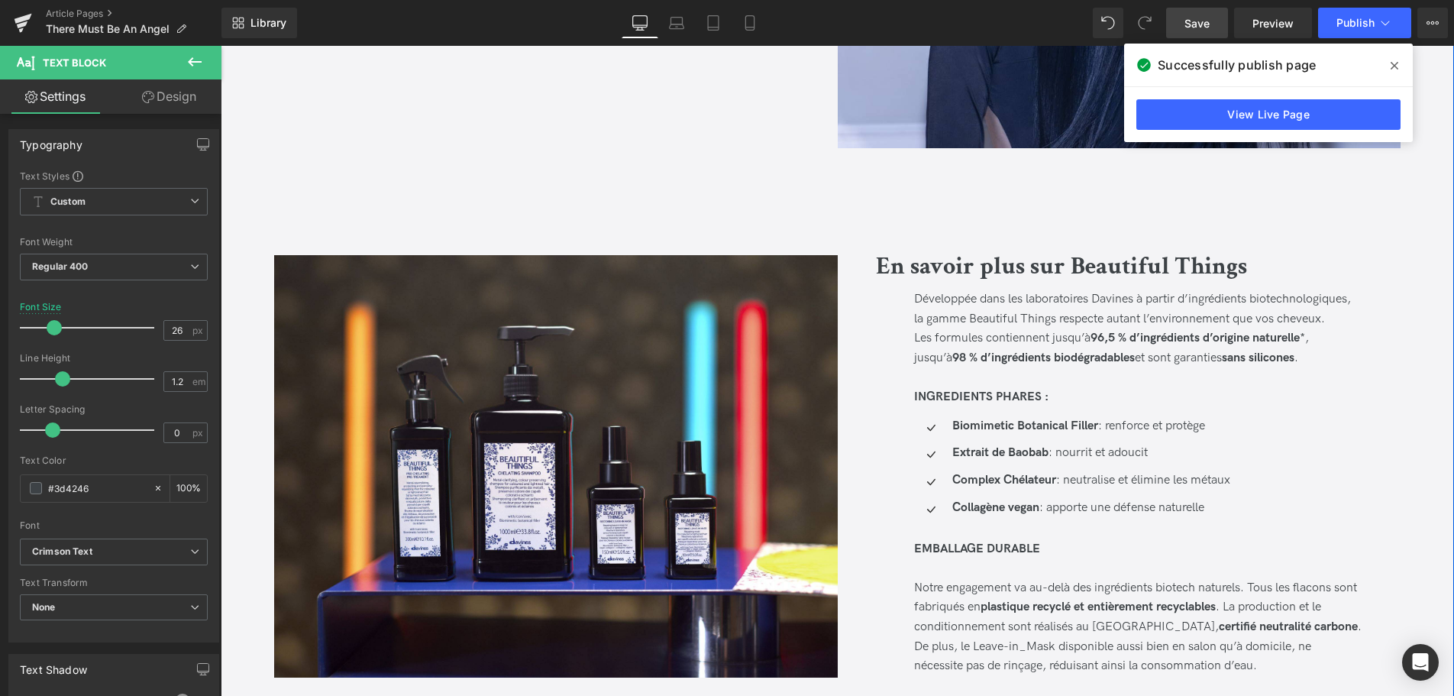
scroll to position [1402, 0]
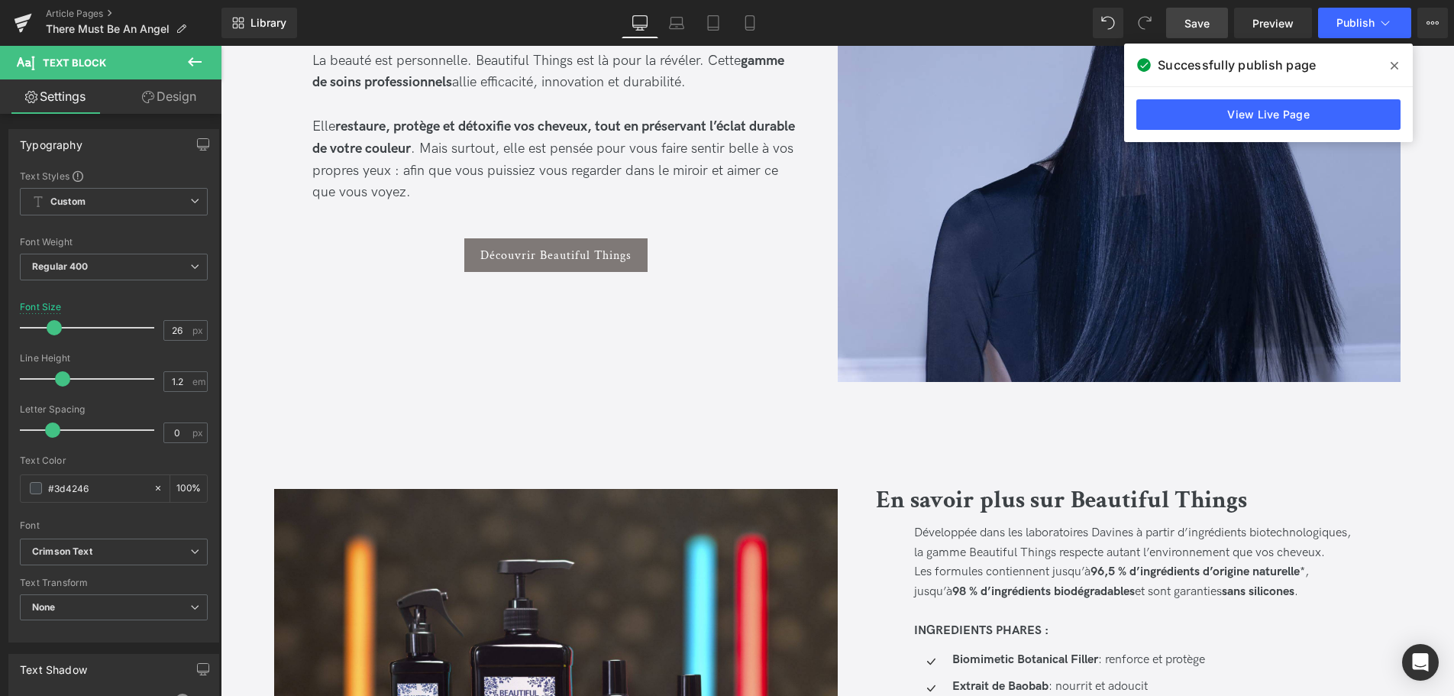
click at [1394, 64] on icon at bounding box center [1394, 66] width 8 height 12
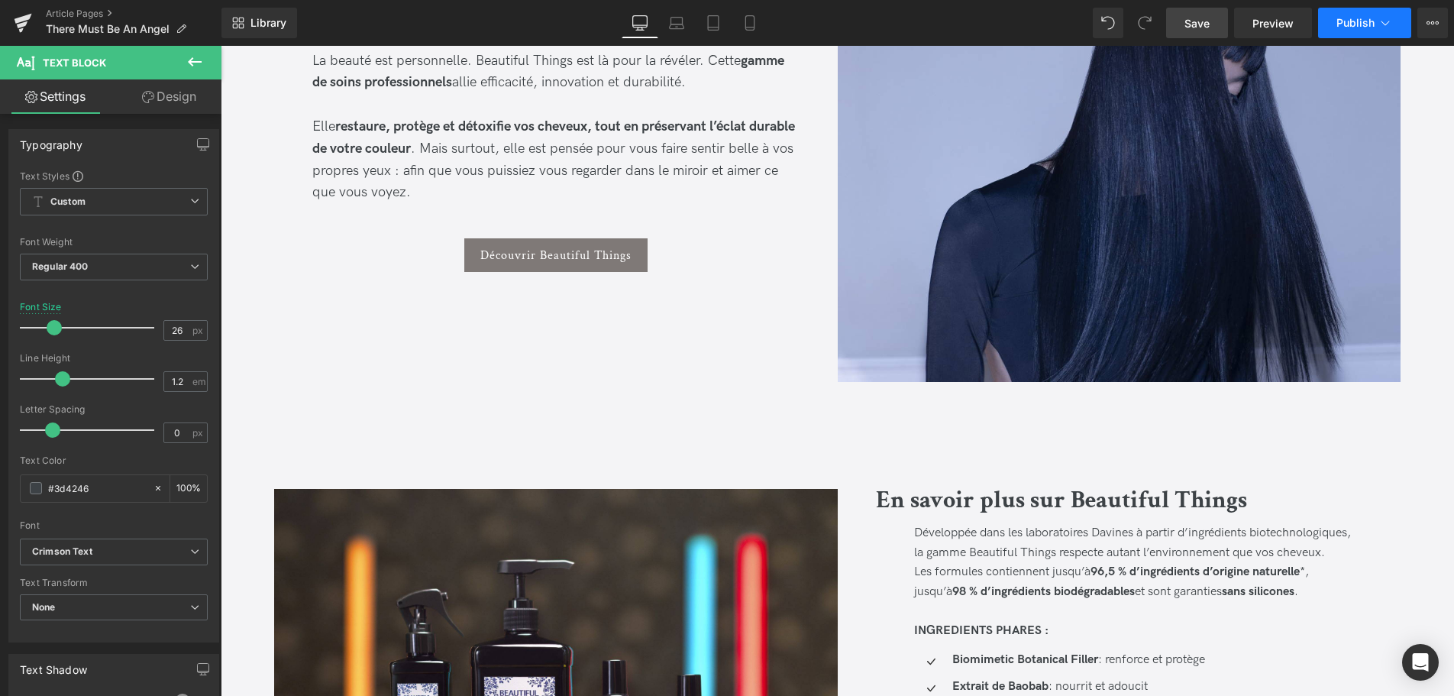
click at [1378, 28] on icon at bounding box center [1384, 22] width 15 height 15
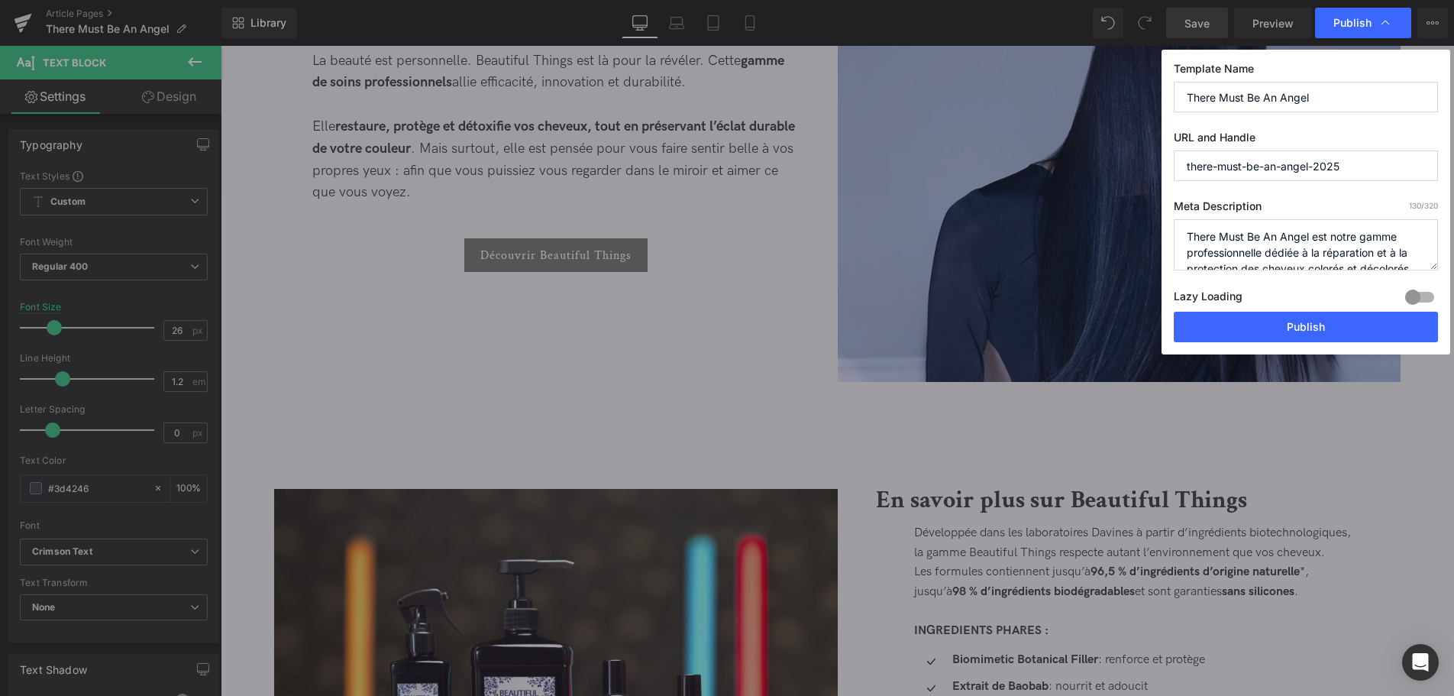
click at [1261, 232] on textarea "There Must Be An Angel est notre gamme professionnelle dédiée à la réparation e…" at bounding box center [1305, 244] width 264 height 51
drag, startPoint x: 1420, startPoint y: 253, endPoint x: 1160, endPoint y: 205, distance: 264.6
click at [1173, 219] on textarea "There Must Be An Angel est notre gamme professionnelle dédiée à la réparation e…" at bounding box center [1305, 244] width 264 height 51
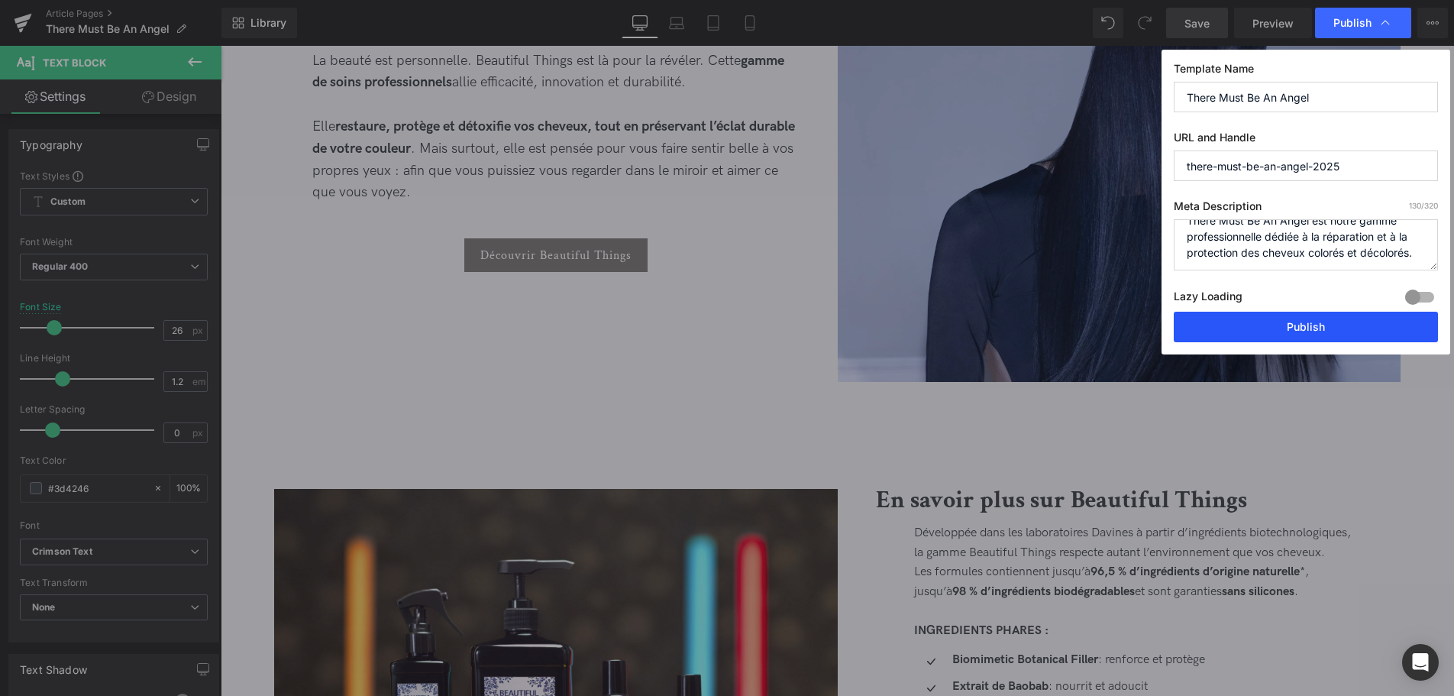
click at [1347, 320] on button "Publish" at bounding box center [1305, 327] width 264 height 31
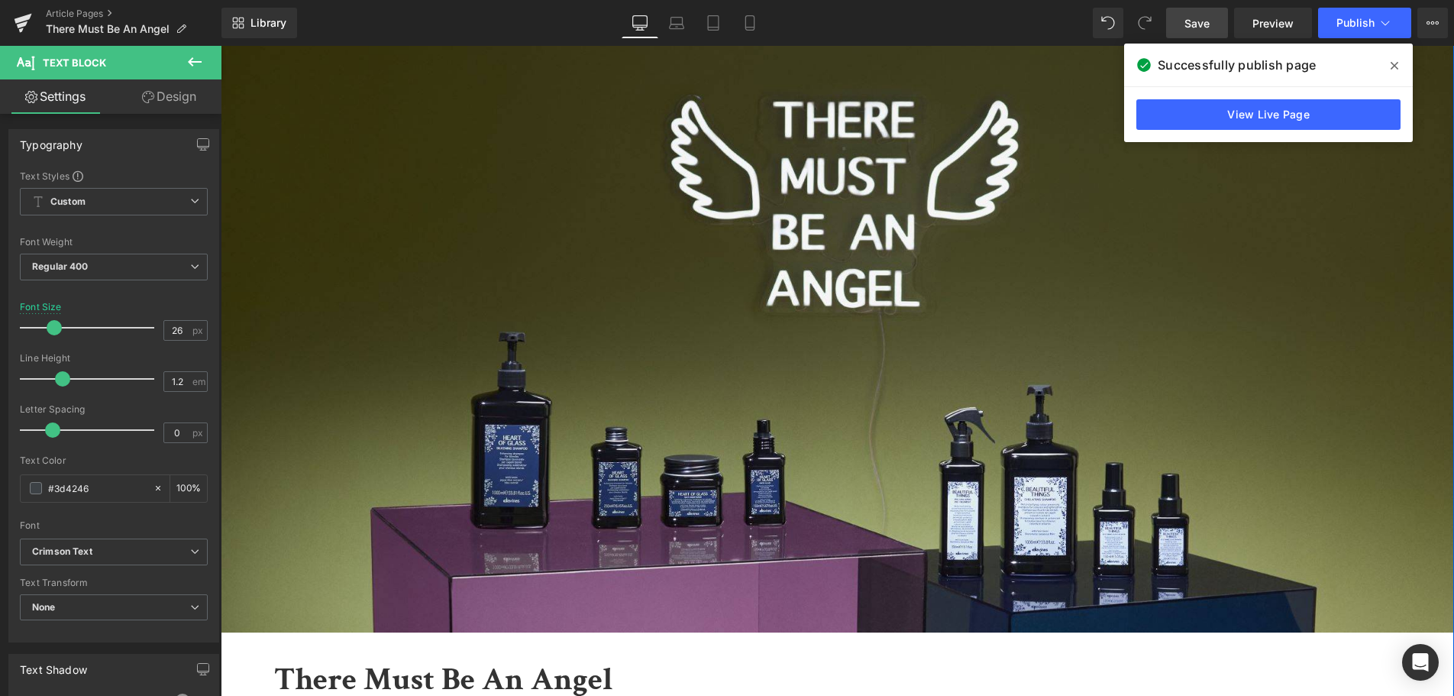
scroll to position [0, 0]
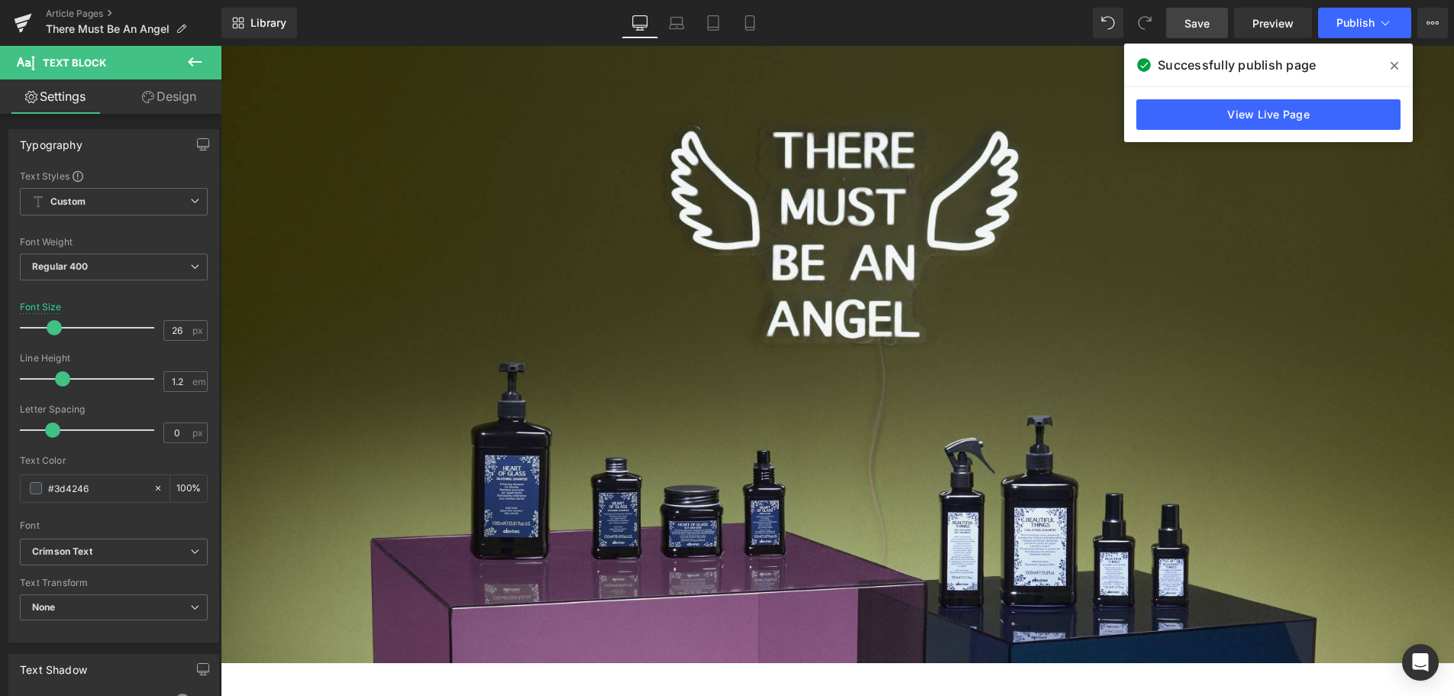
click at [1394, 73] on span at bounding box center [1394, 65] width 24 height 24
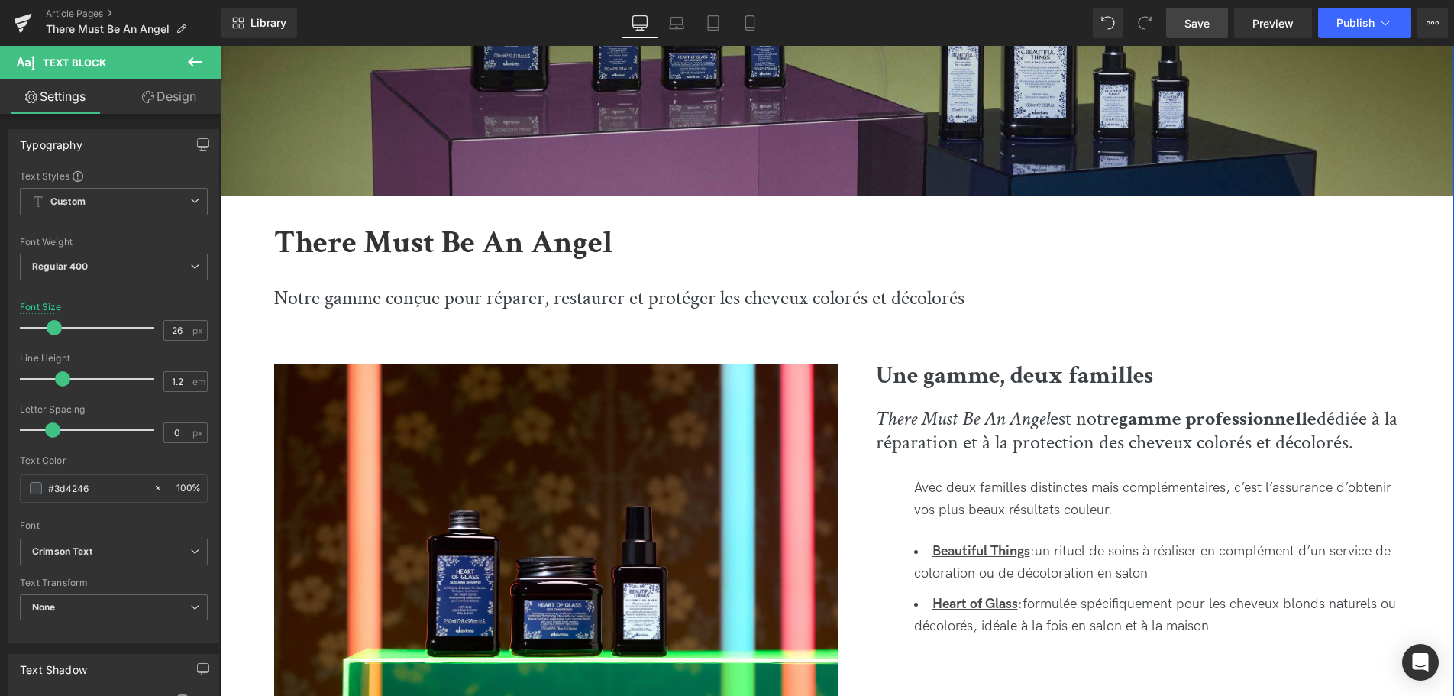
scroll to position [156, 0]
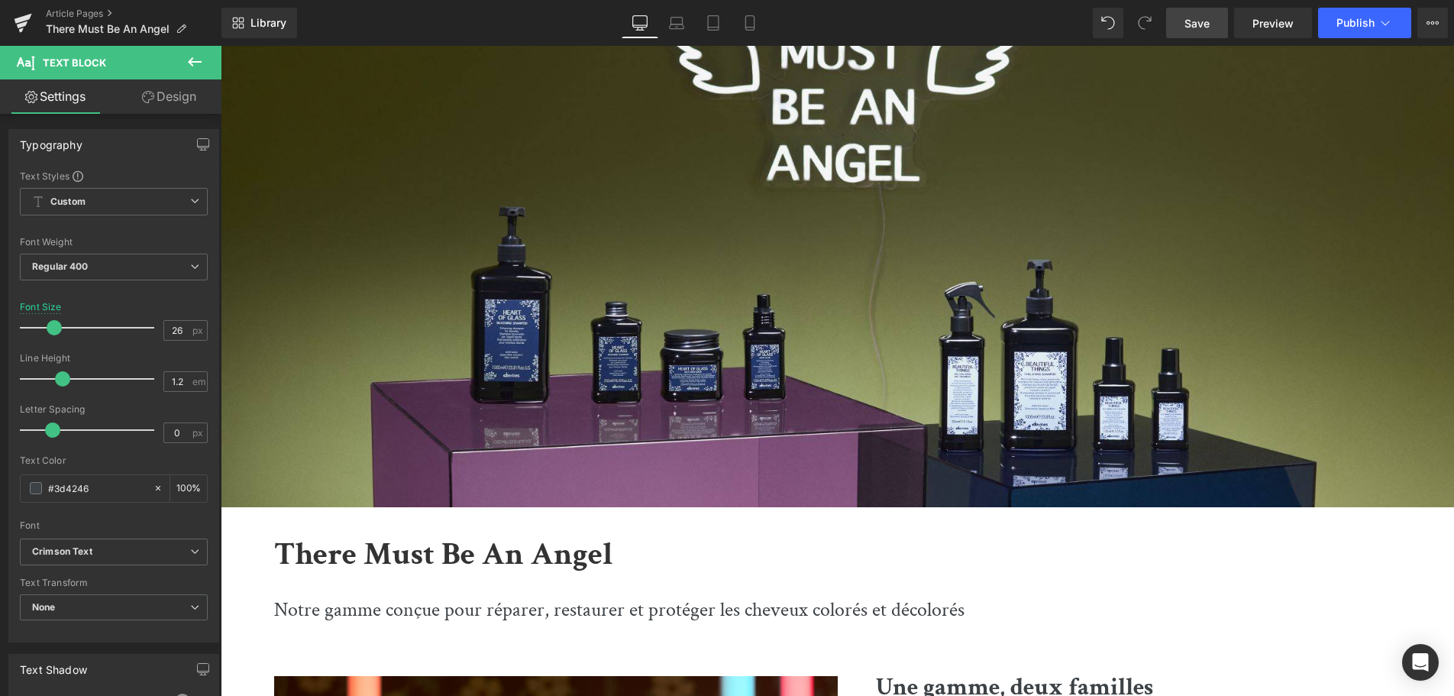
click at [1205, 15] on link "Save" at bounding box center [1197, 23] width 62 height 31
